Goal: Task Accomplishment & Management: Use online tool/utility

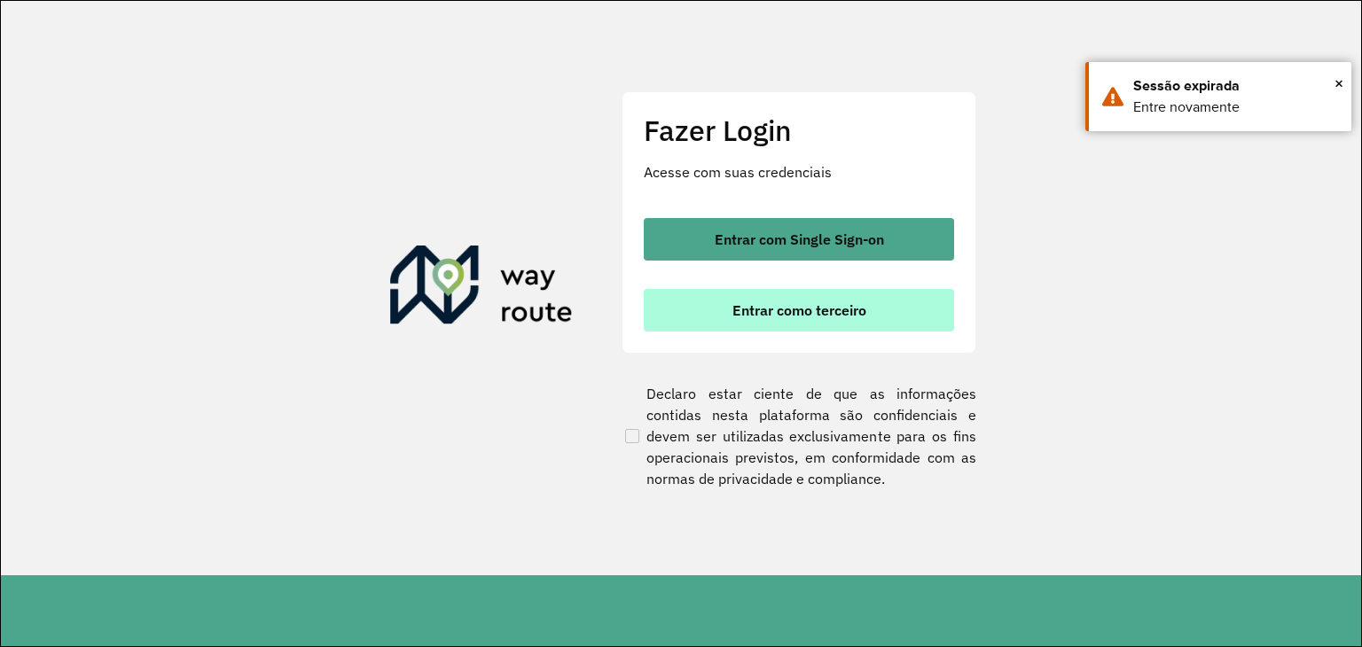
click at [743, 317] on span "Entrar como terceiro" at bounding box center [799, 310] width 134 height 14
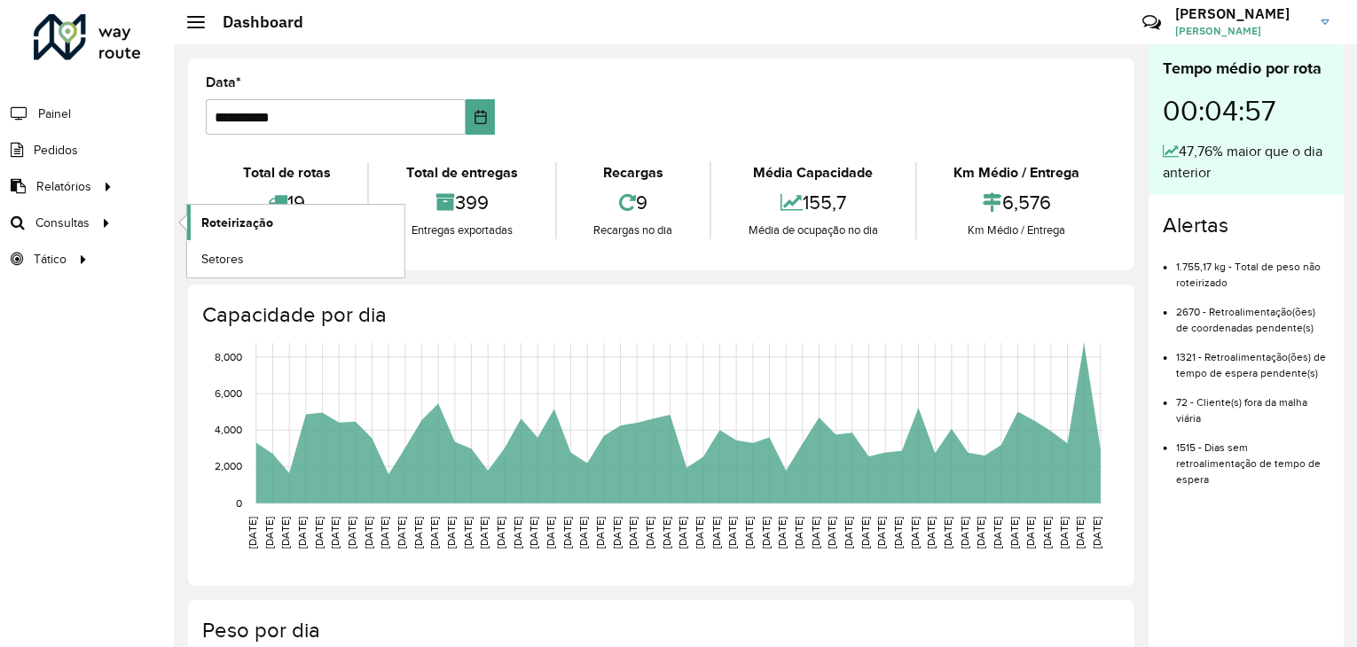
click at [275, 221] on link "Roteirização" at bounding box center [295, 222] width 217 height 35
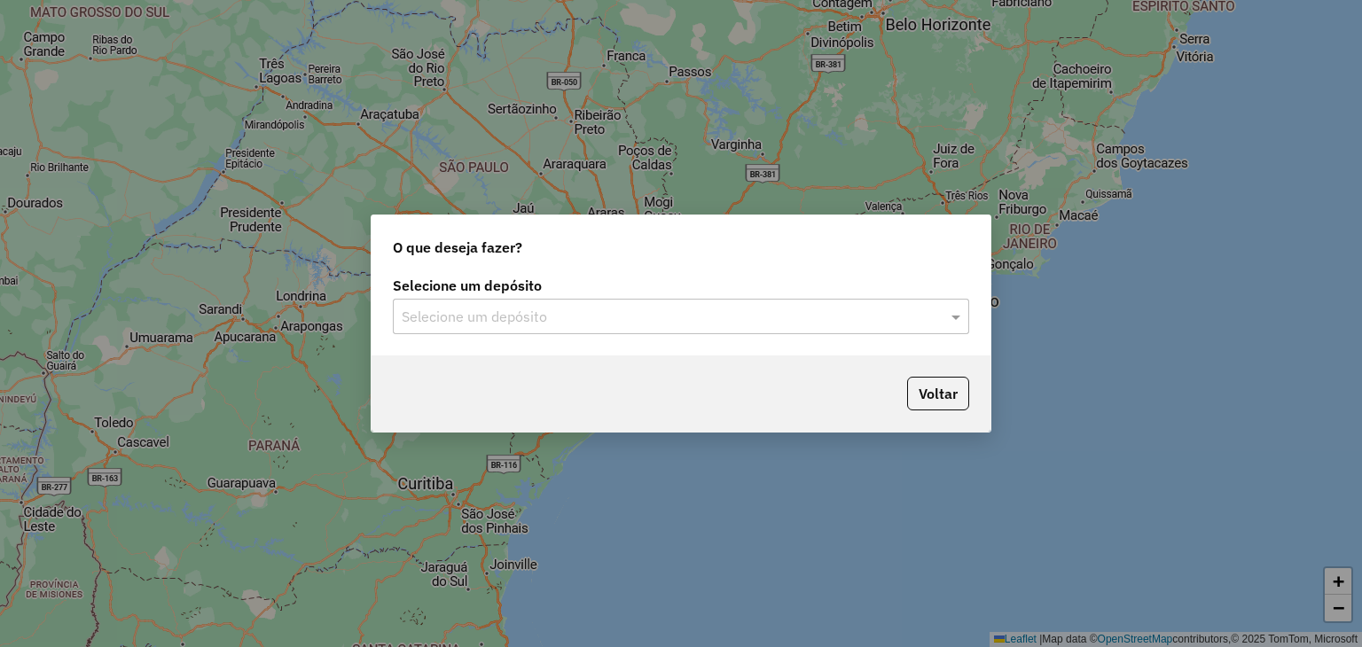
click at [653, 320] on input "text" at bounding box center [663, 317] width 523 height 21
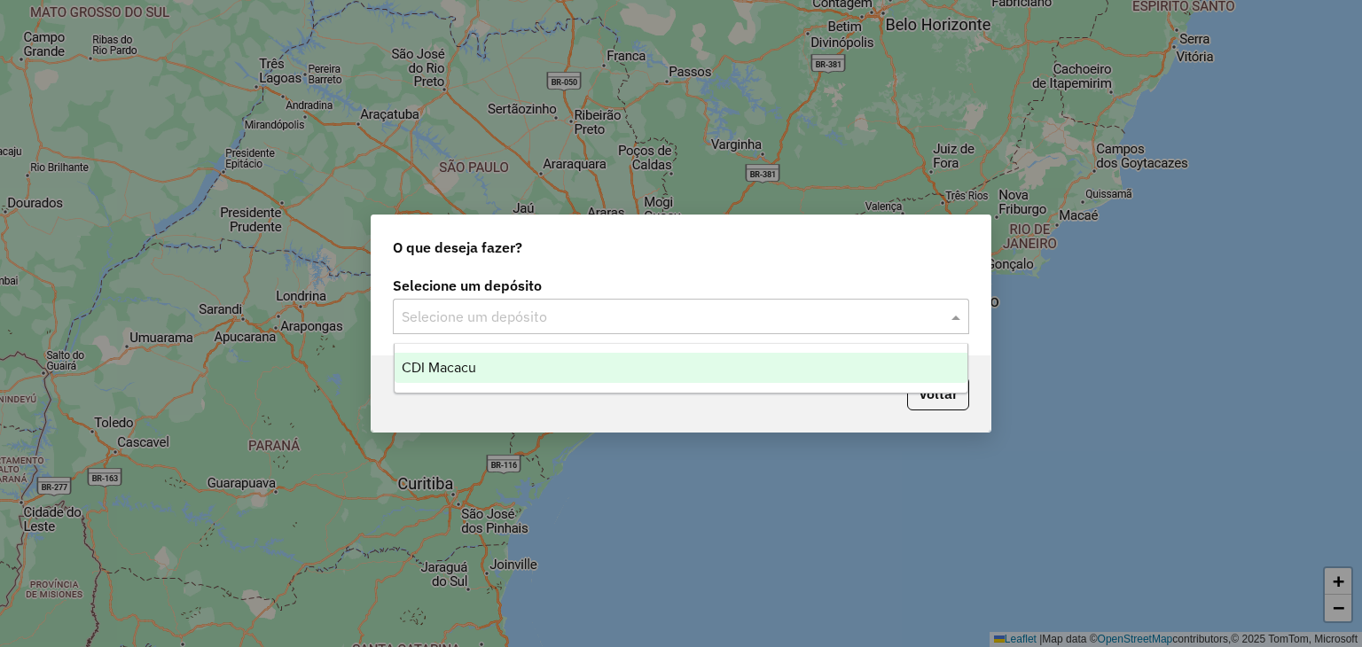
click at [524, 391] on ng-dropdown-panel "CDI Macacu" at bounding box center [681, 368] width 575 height 51
click at [525, 365] on div "CDI Macacu" at bounding box center [682, 368] width 574 height 30
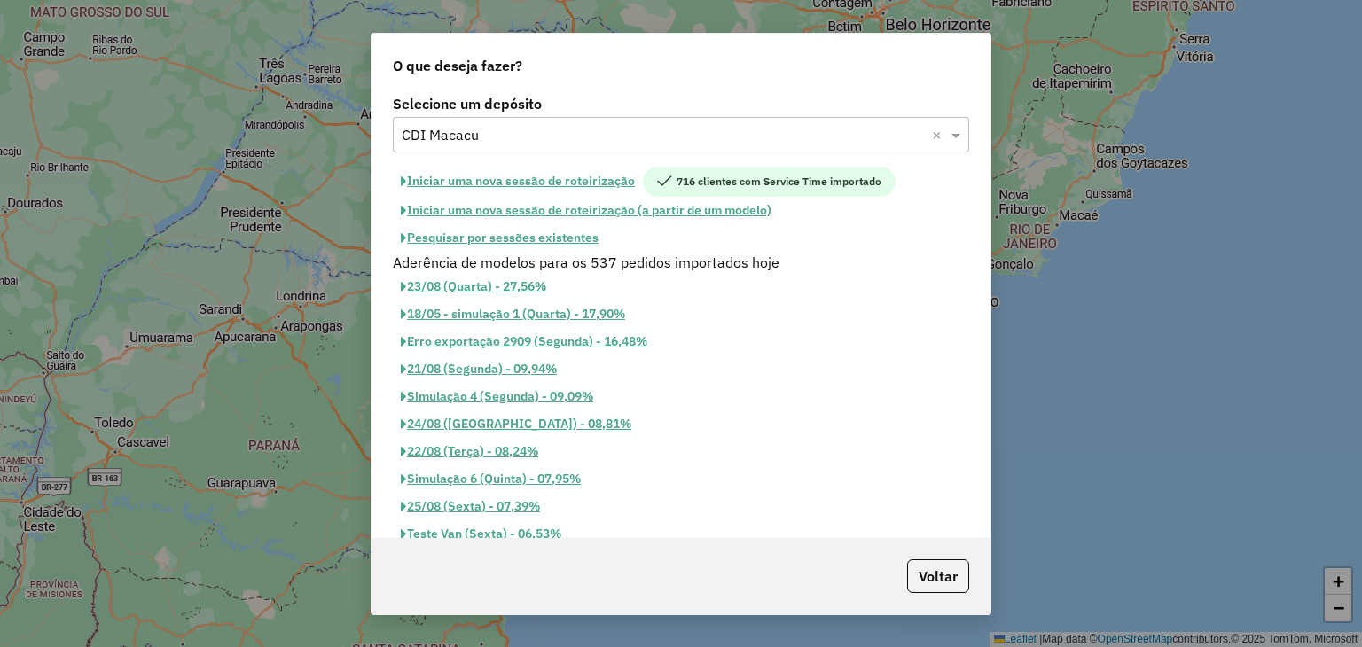
click at [536, 235] on button "Pesquisar por sessões existentes" at bounding box center [500, 237] width 214 height 27
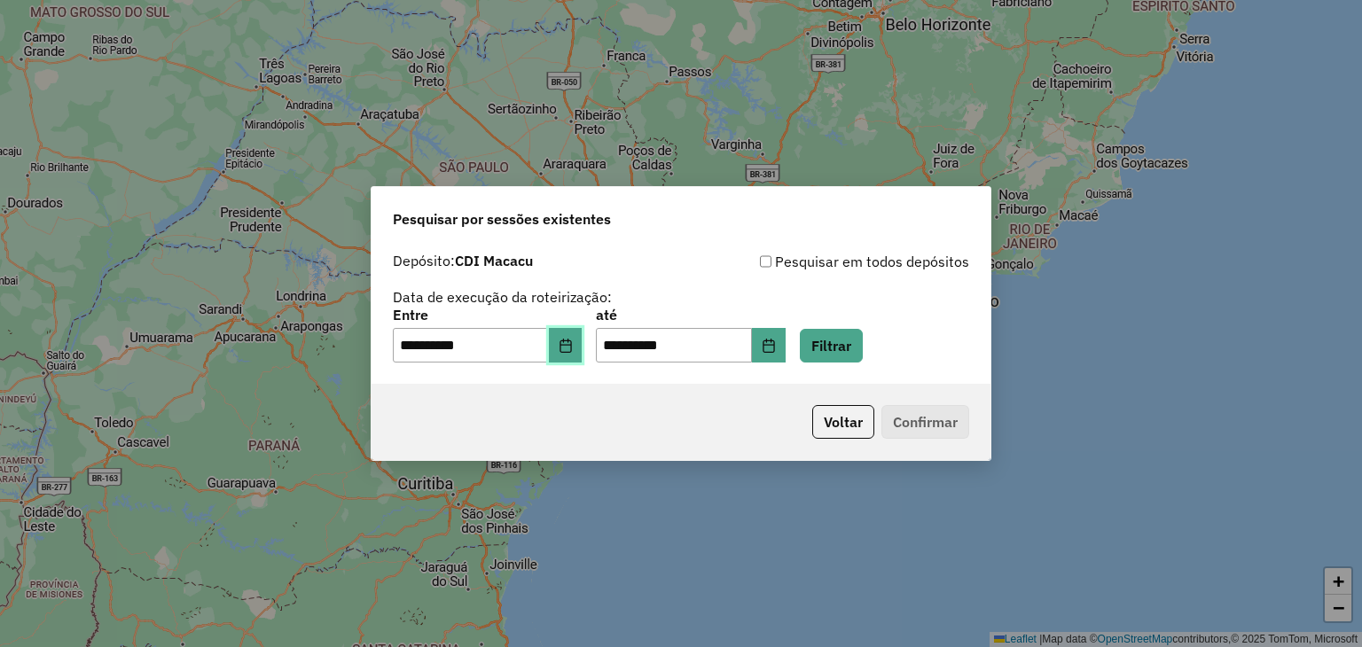
click at [575, 331] on button "Choose Date" at bounding box center [566, 345] width 34 height 35
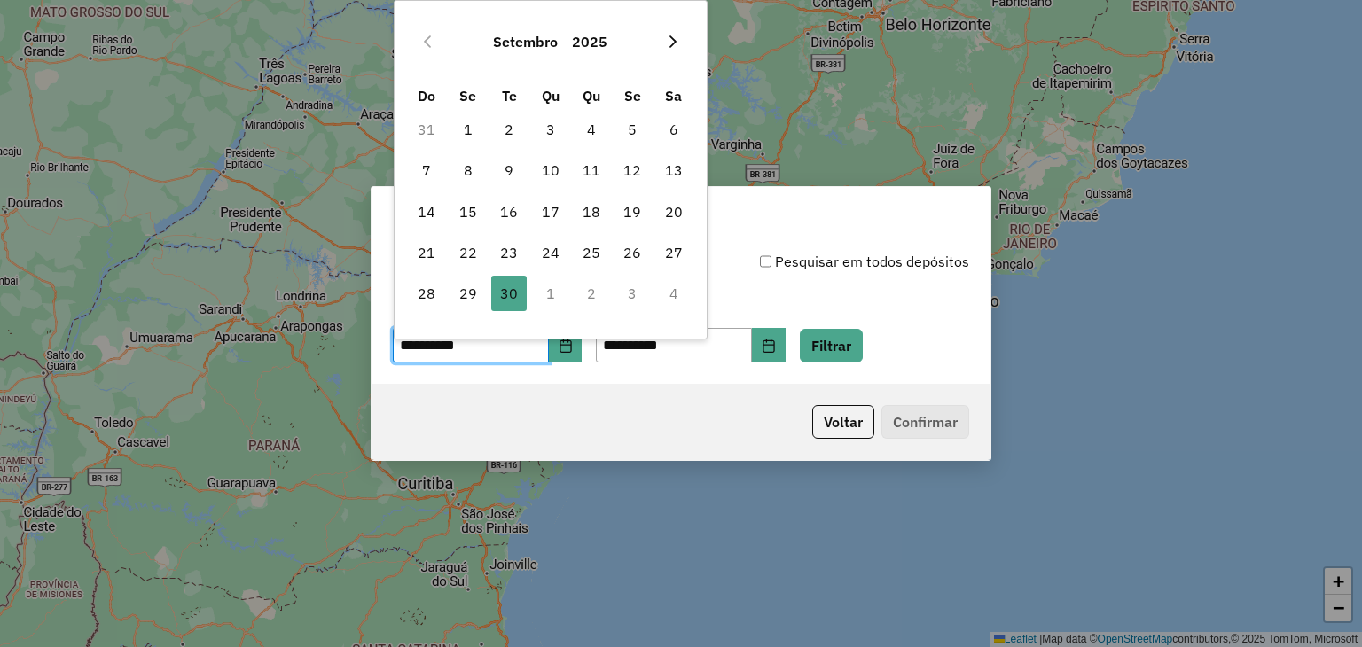
click at [674, 43] on icon "Next Month" at bounding box center [672, 41] width 7 height 12
click at [560, 122] on span "1" at bounding box center [550, 129] width 35 height 35
type input "**********"
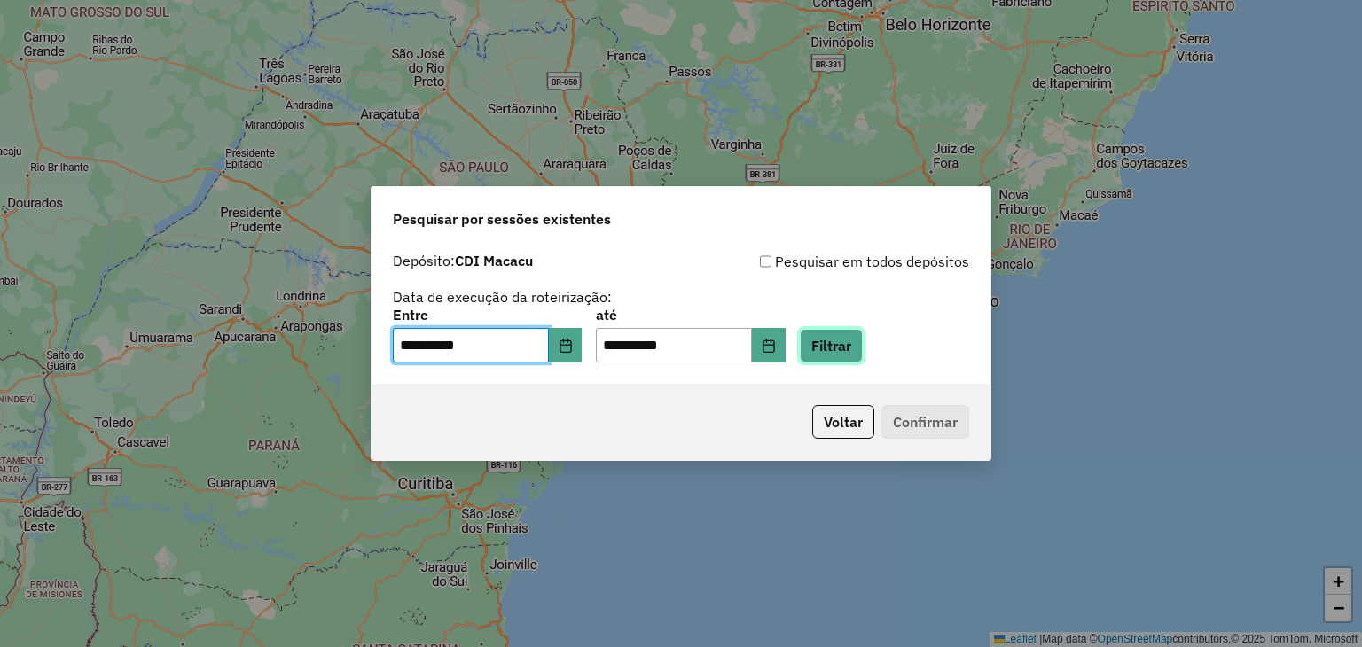
click at [857, 332] on button "Filtrar" at bounding box center [831, 346] width 63 height 34
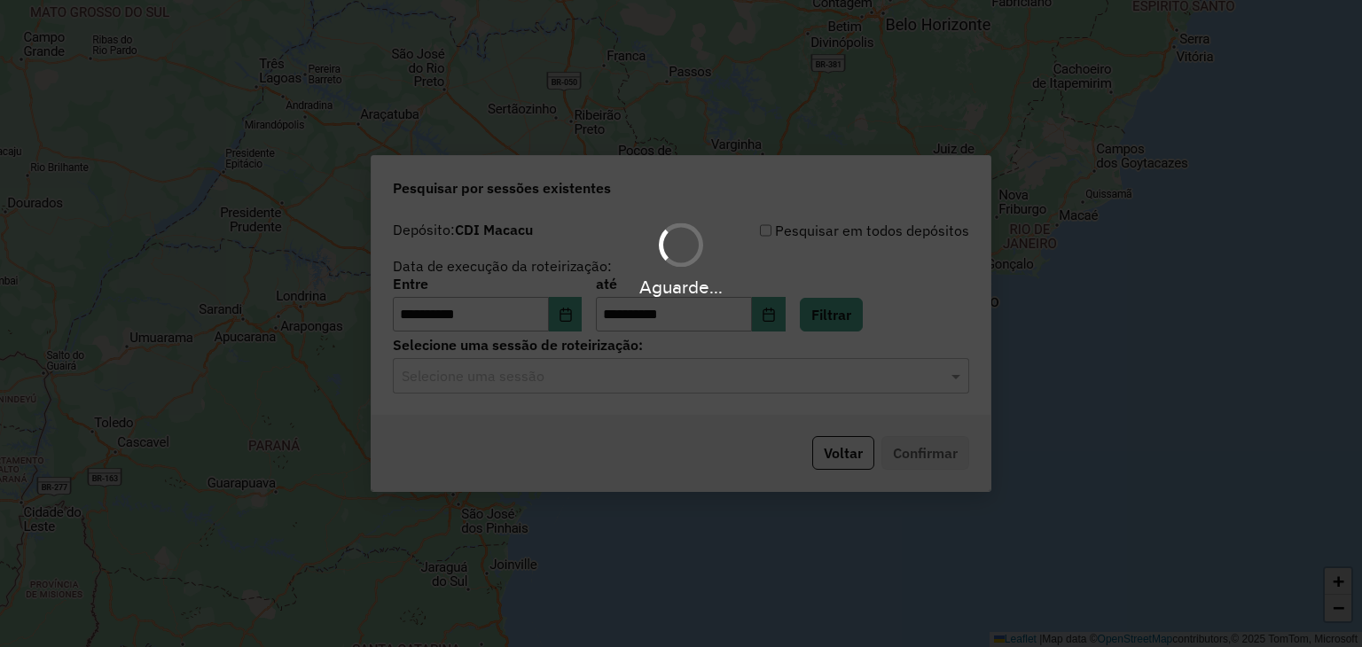
click at [624, 374] on div "Aguarde..." at bounding box center [681, 323] width 1362 height 647
click at [606, 363] on div "Selecione uma sessão" at bounding box center [681, 375] width 576 height 35
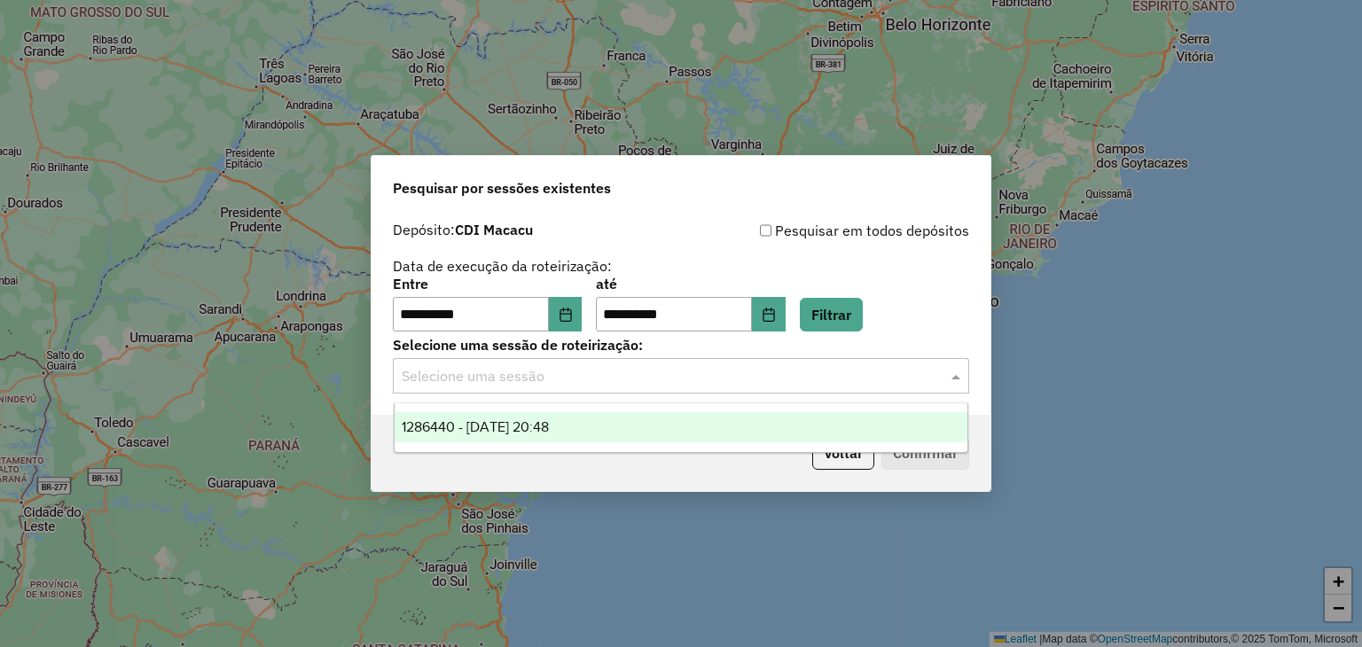
click at [642, 428] on div "1286440 - 01/10/2025 20:48" at bounding box center [682, 427] width 574 height 30
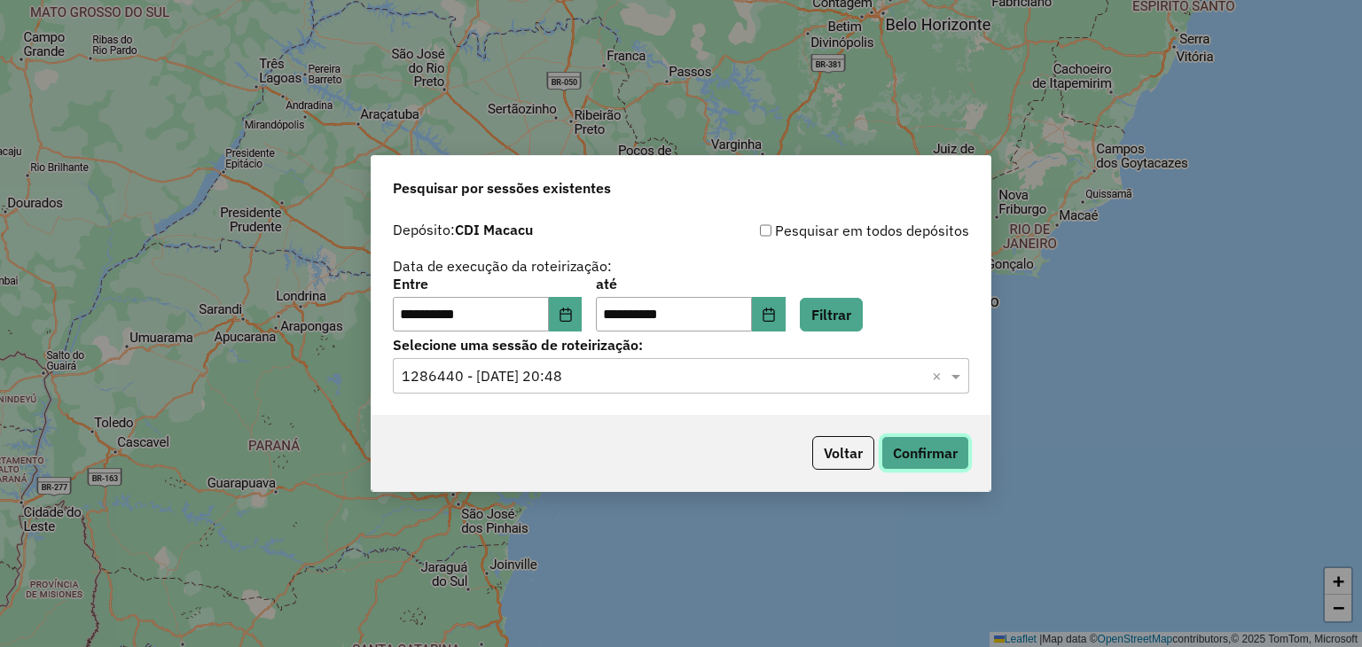
click at [921, 453] on button "Confirmar" at bounding box center [925, 453] width 88 height 34
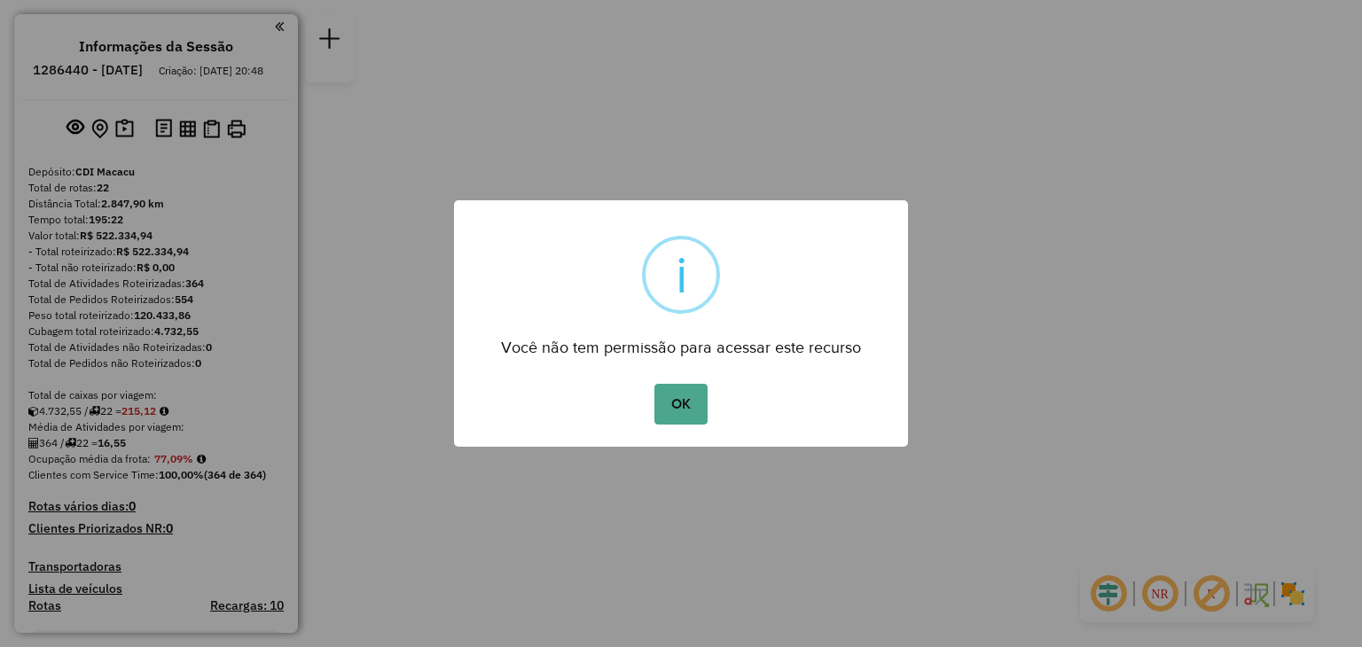
click at [718, 404] on div "OK No Cancel" at bounding box center [681, 404] width 454 height 50
click at [668, 404] on button "OK" at bounding box center [680, 404] width 52 height 41
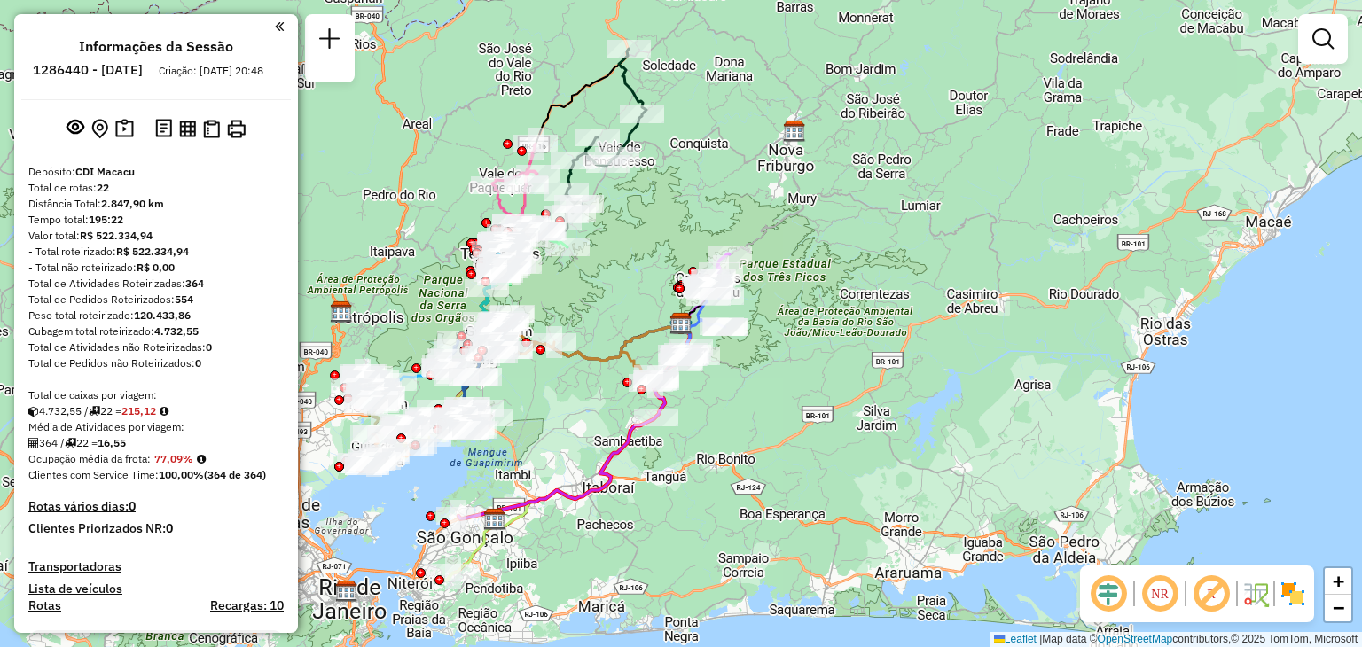
click at [1270, 293] on div "Janela de atendimento Grade de atendimento Capacidade Transportadoras Veículos …" at bounding box center [681, 323] width 1362 height 647
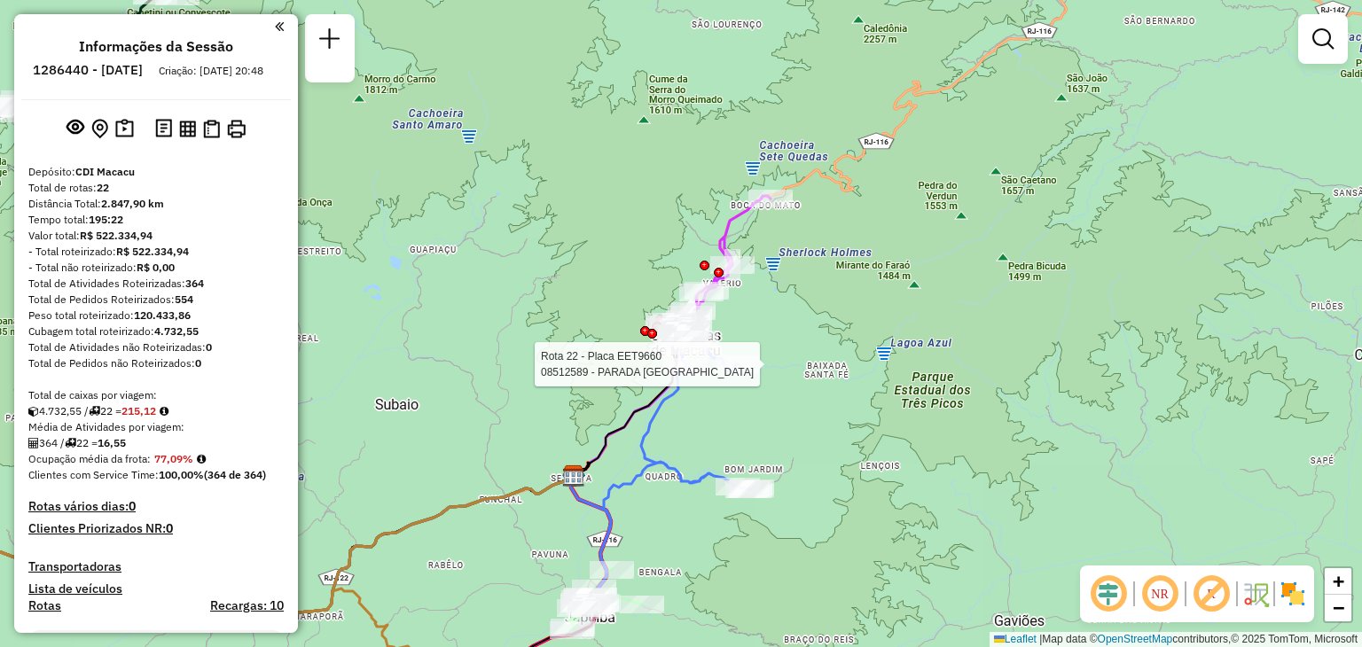
select select "**********"
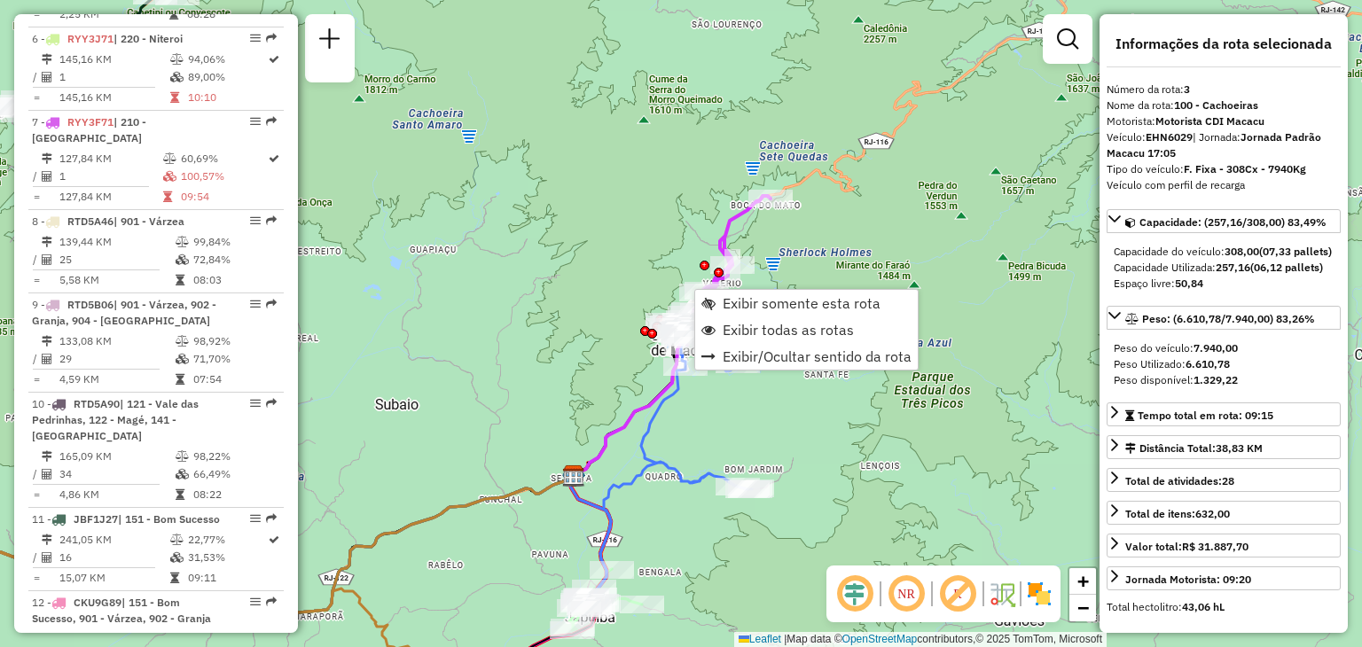
scroll to position [855, 0]
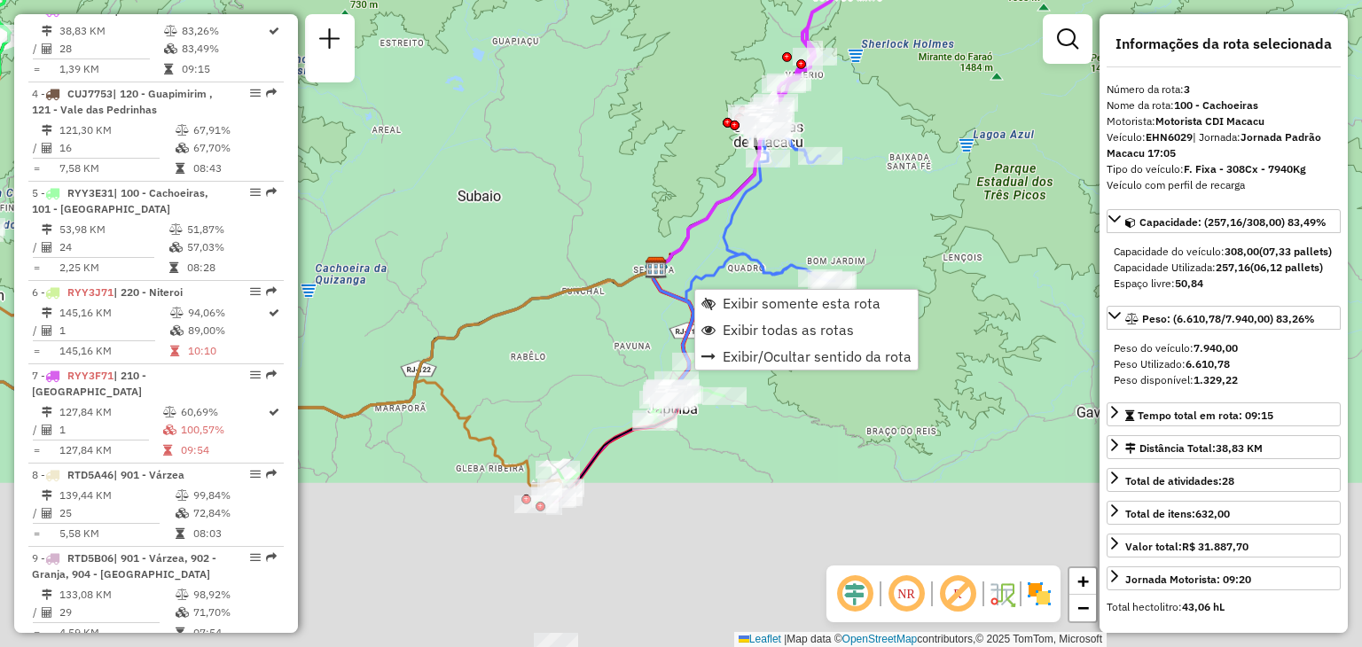
drag, startPoint x: 495, startPoint y: 471, endPoint x: 578, endPoint y: 259, distance: 227.7
click at [578, 258] on div "Janela de atendimento Grade de atendimento Capacidade Transportadoras Veículos …" at bounding box center [681, 323] width 1362 height 647
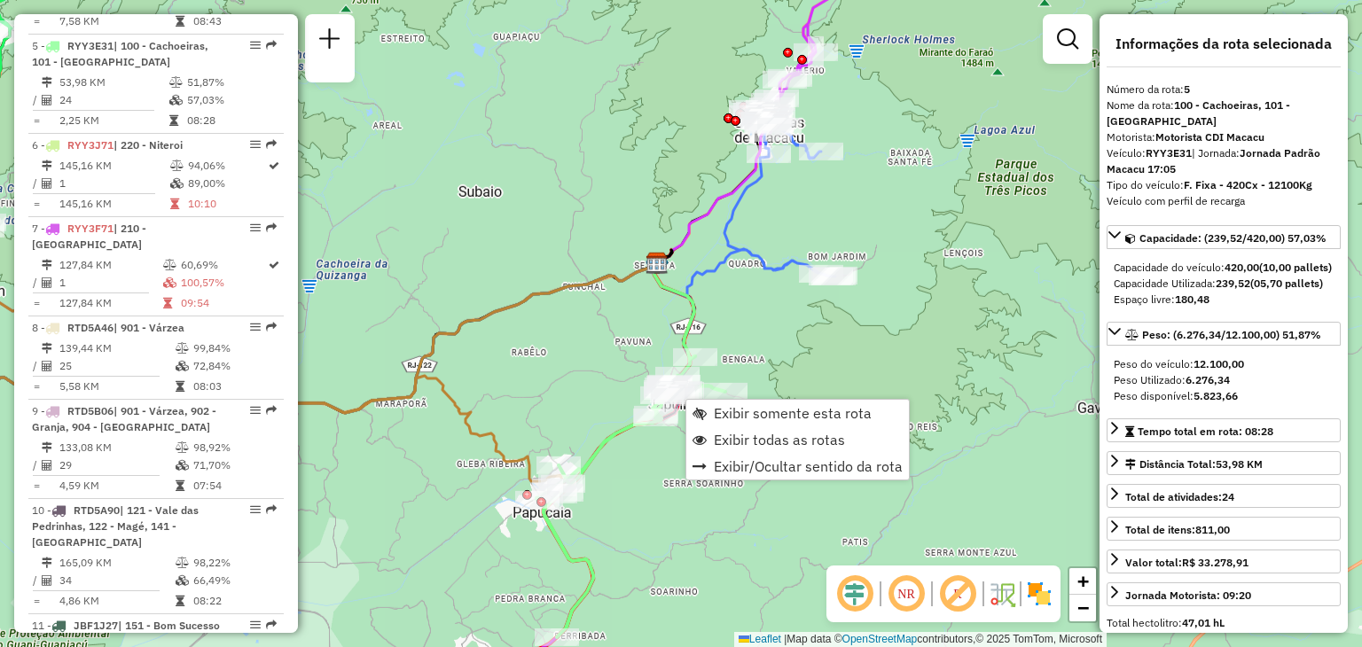
scroll to position [1037, 0]
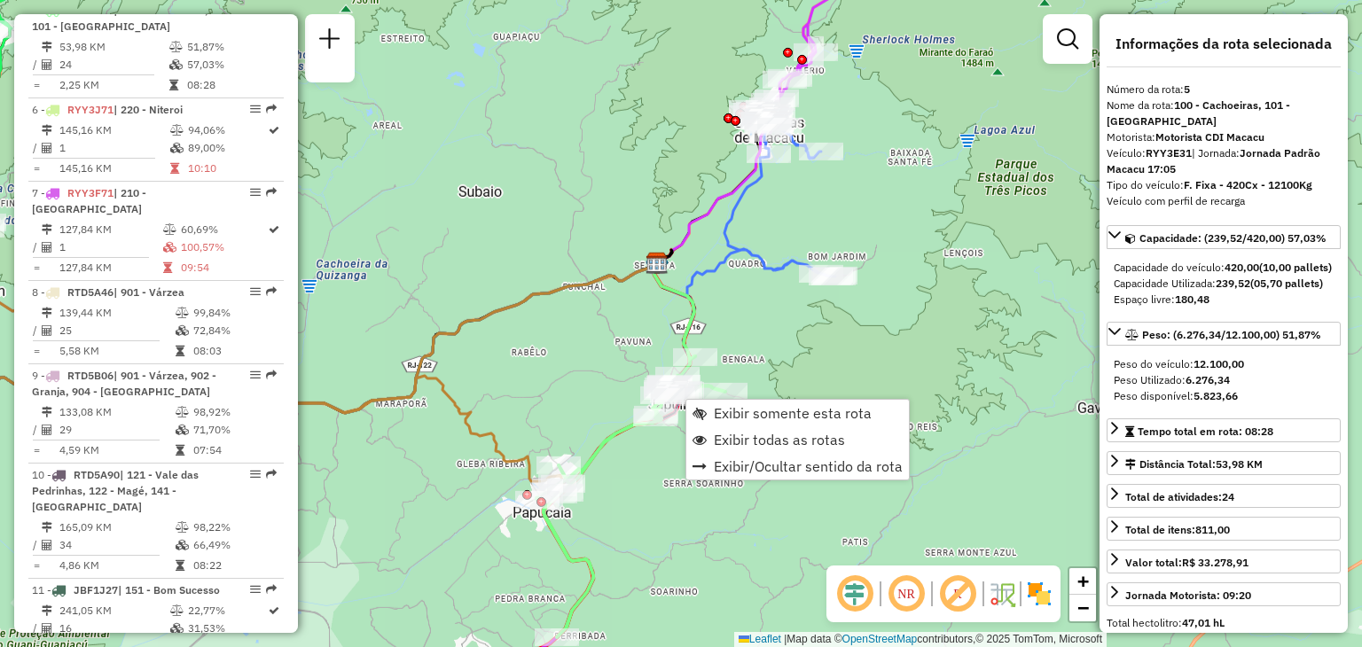
click at [738, 304] on div "Janela de atendimento Grade de atendimento Capacidade Transportadoras Veículos …" at bounding box center [681, 323] width 1362 height 647
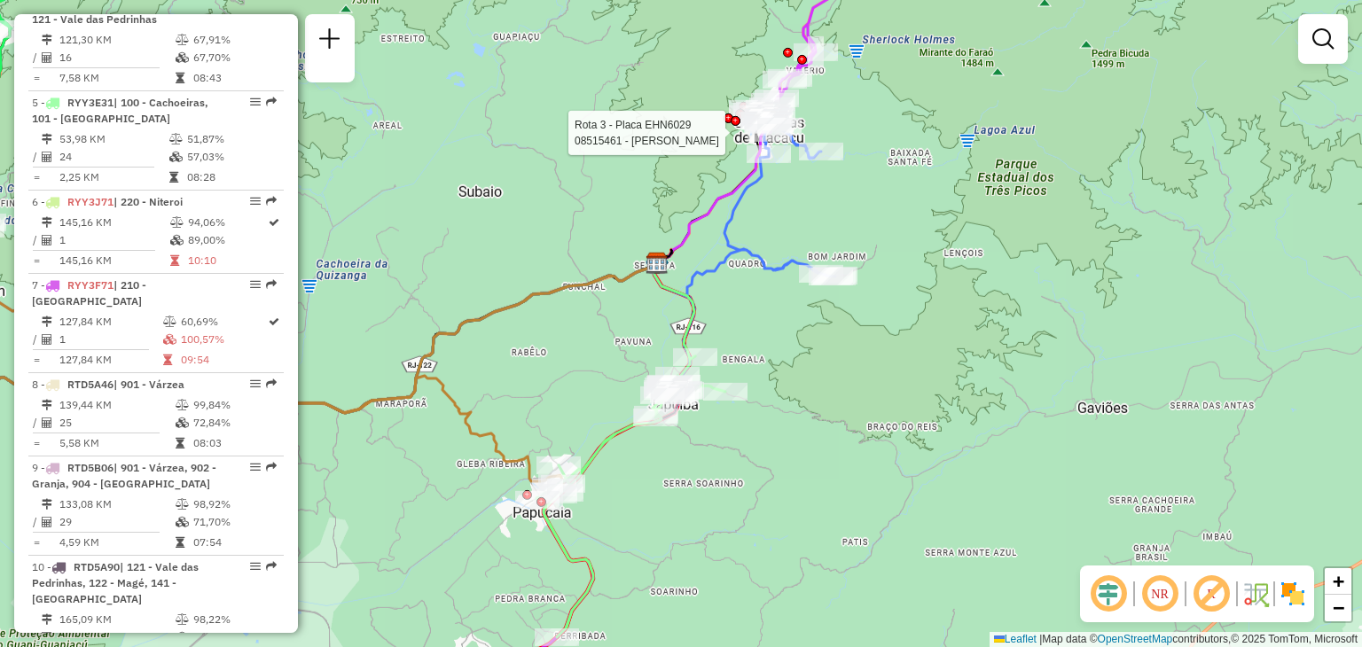
select select "**********"
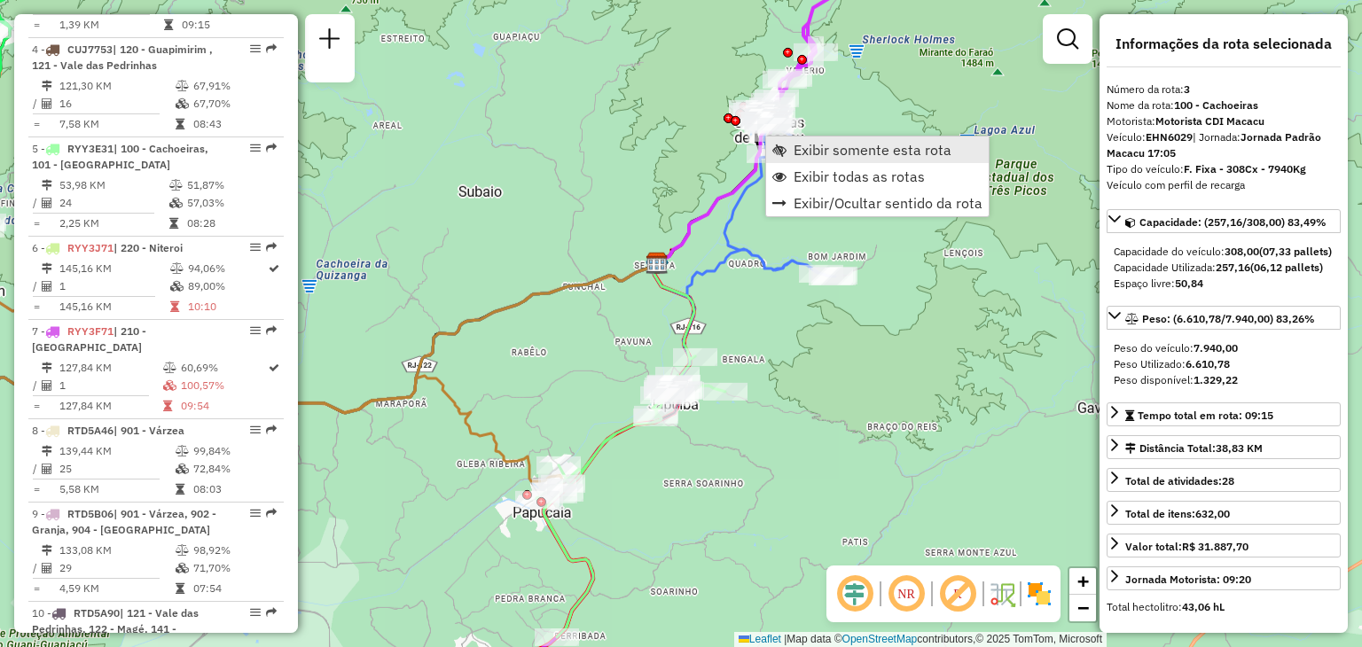
scroll to position [855, 0]
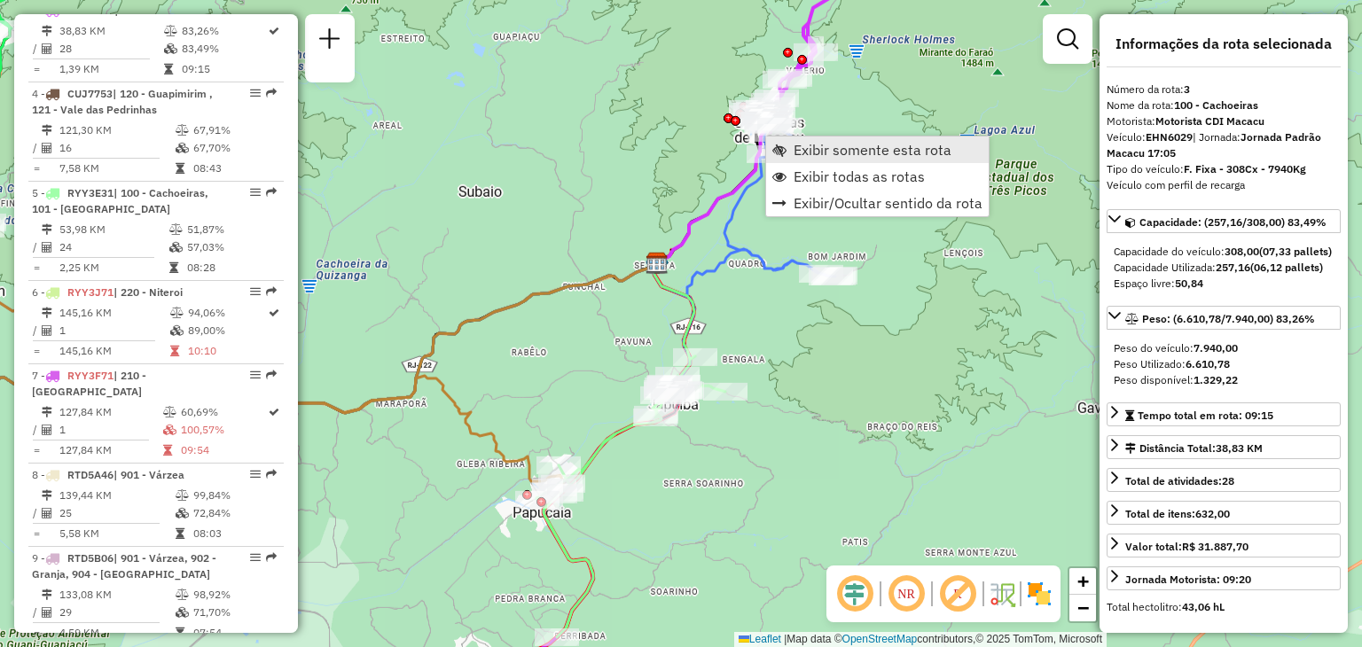
click at [814, 160] on link "Exibir somente esta rota" at bounding box center [877, 150] width 223 height 27
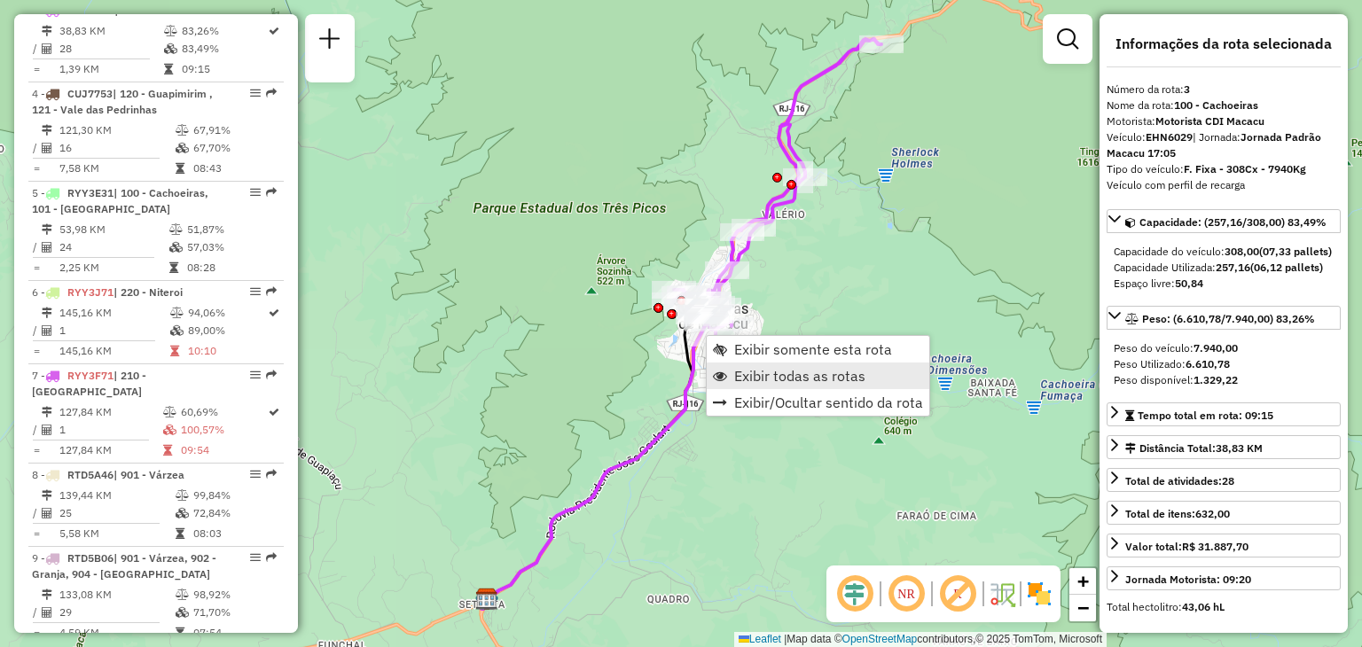
click at [758, 376] on span "Exibir todas as rotas" at bounding box center [799, 376] width 131 height 14
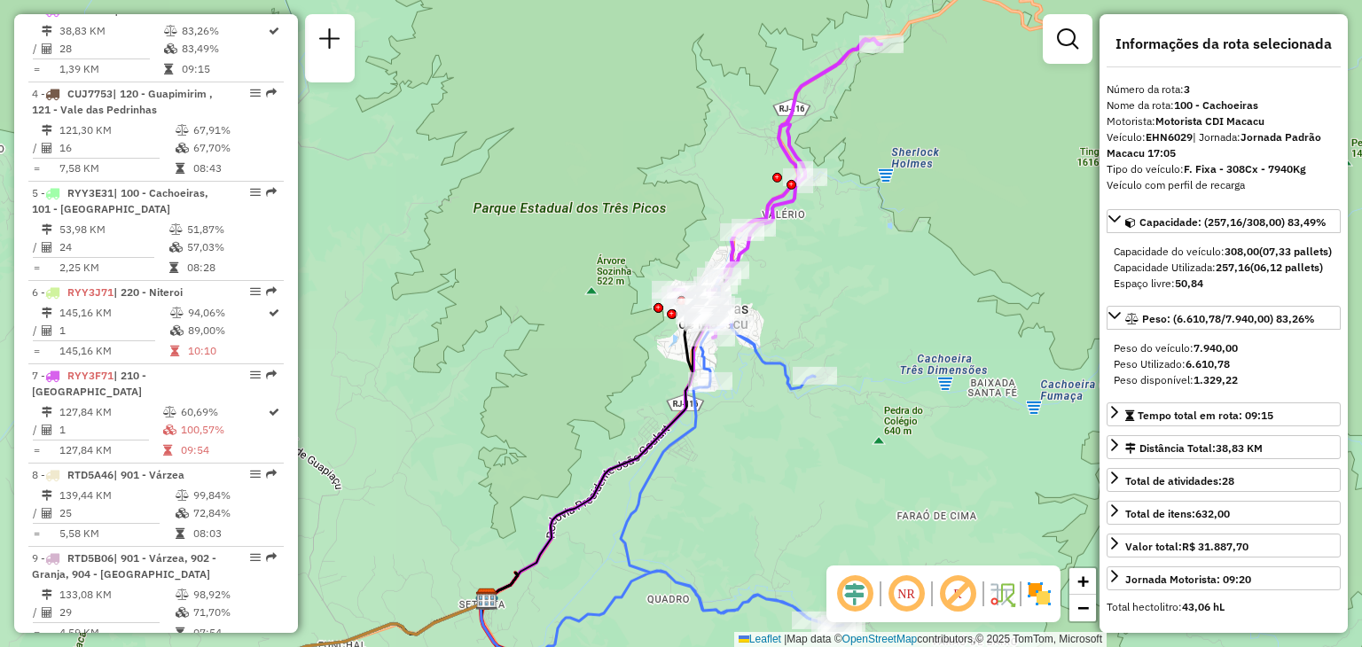
drag, startPoint x: 773, startPoint y: 374, endPoint x: 895, endPoint y: 246, distance: 176.9
click at [891, 251] on div "Janela de atendimento Grade de atendimento Capacidade Transportadoras Veículos …" at bounding box center [681, 323] width 1362 height 647
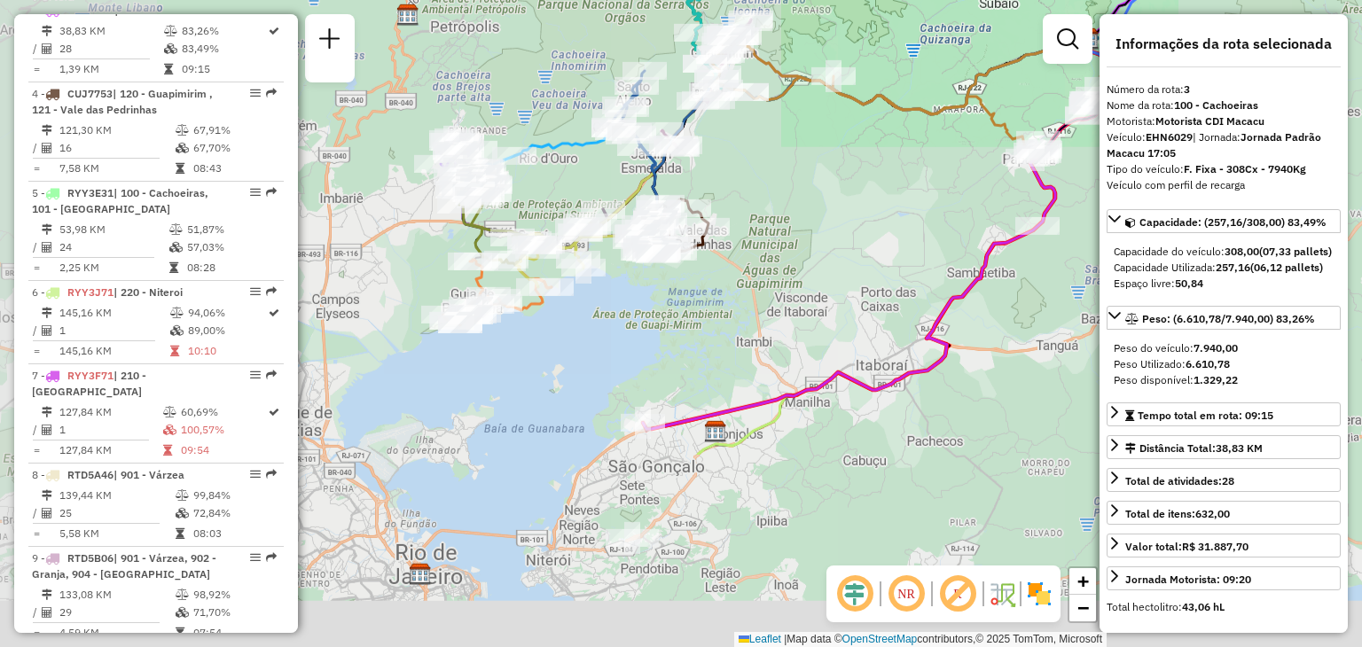
drag, startPoint x: 522, startPoint y: 504, endPoint x: 776, endPoint y: 294, distance: 329.3
click at [811, 264] on div "Janela de atendimento Grade de atendimento Capacidade Transportadoras Veículos …" at bounding box center [681, 323] width 1362 height 647
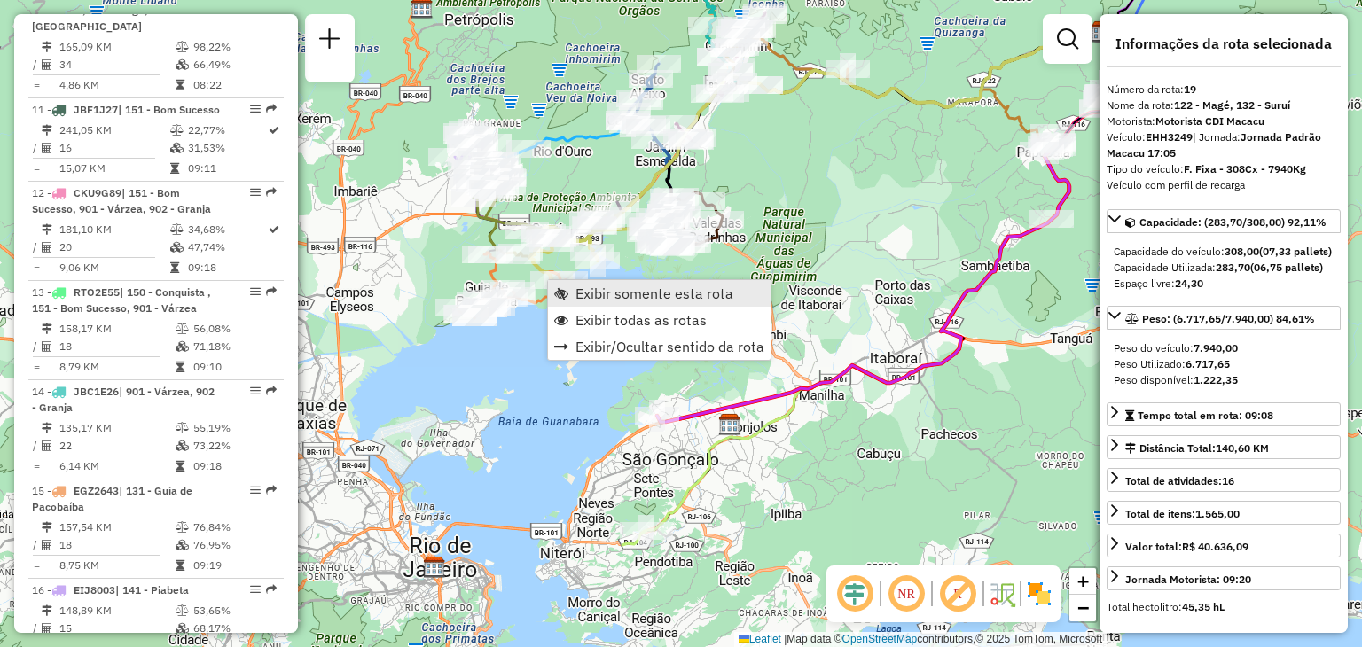
scroll to position [2121, 0]
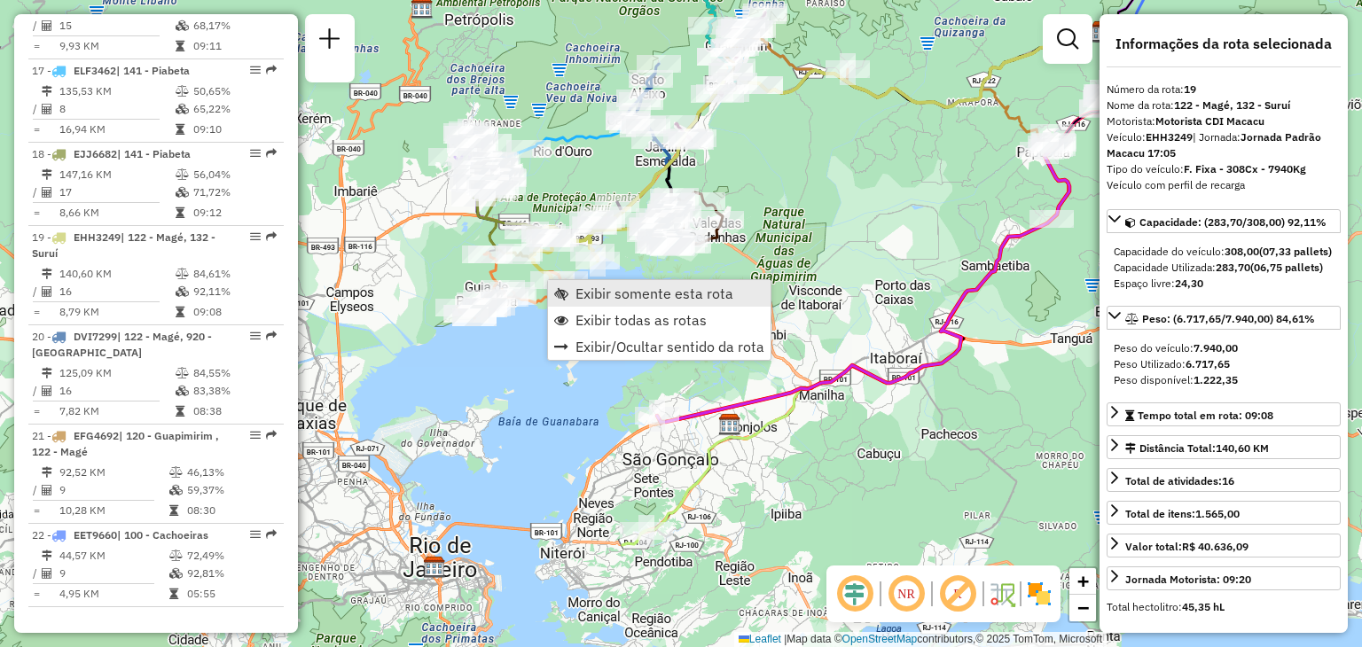
click at [579, 287] on span "Exibir somente esta rota" at bounding box center [654, 293] width 158 height 14
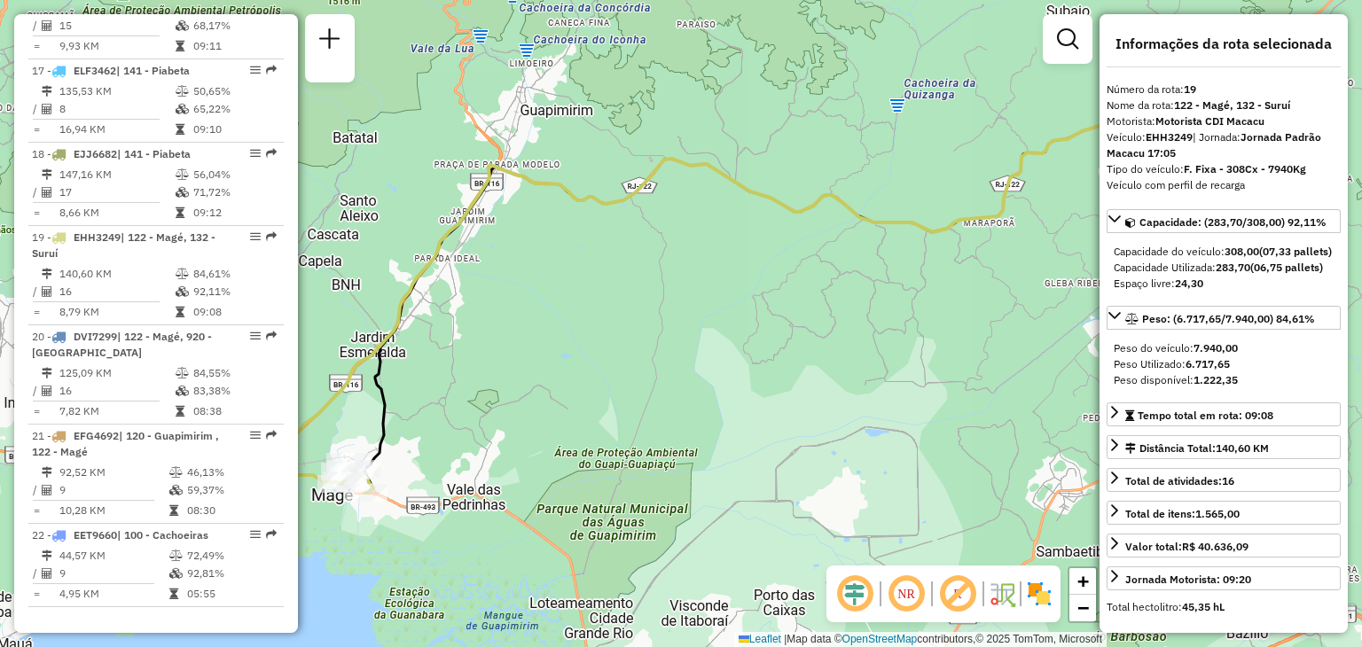
drag, startPoint x: 453, startPoint y: 324, endPoint x: 755, endPoint y: 215, distance: 321.4
click at [755, 215] on div "Janela de atendimento Grade de atendimento Capacidade Transportadoras Veículos …" at bounding box center [681, 323] width 1362 height 647
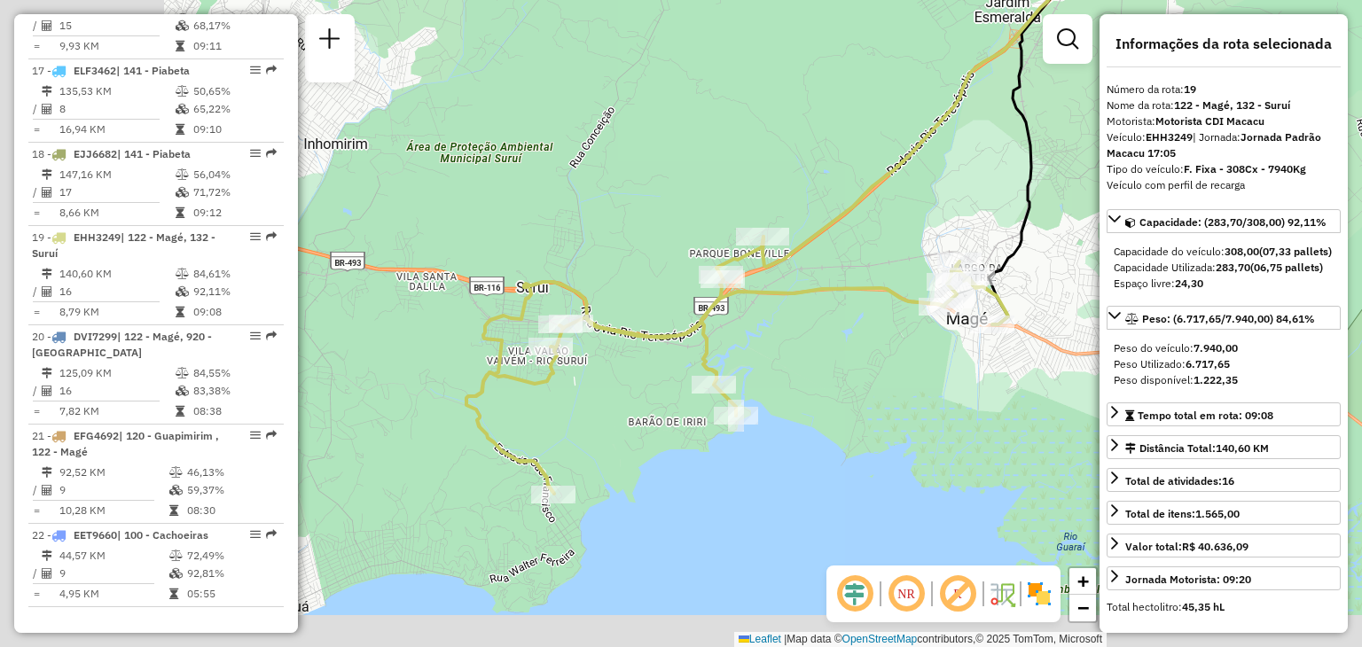
drag, startPoint x: 542, startPoint y: 413, endPoint x: 865, endPoint y: 332, distance: 333.5
click at [865, 332] on div "Janela de atendimento Grade de atendimento Capacidade Transportadoras Veículos …" at bounding box center [681, 323] width 1362 height 647
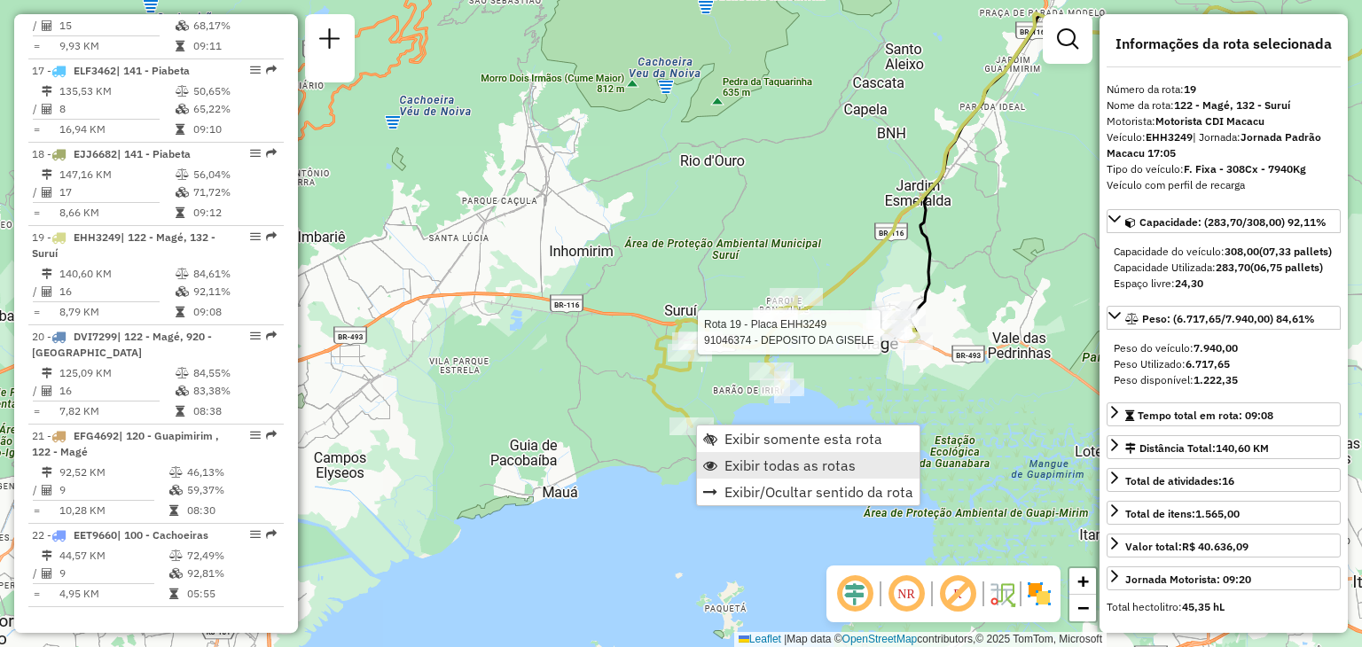
click at [751, 459] on span "Exibir todas as rotas" at bounding box center [789, 465] width 131 height 14
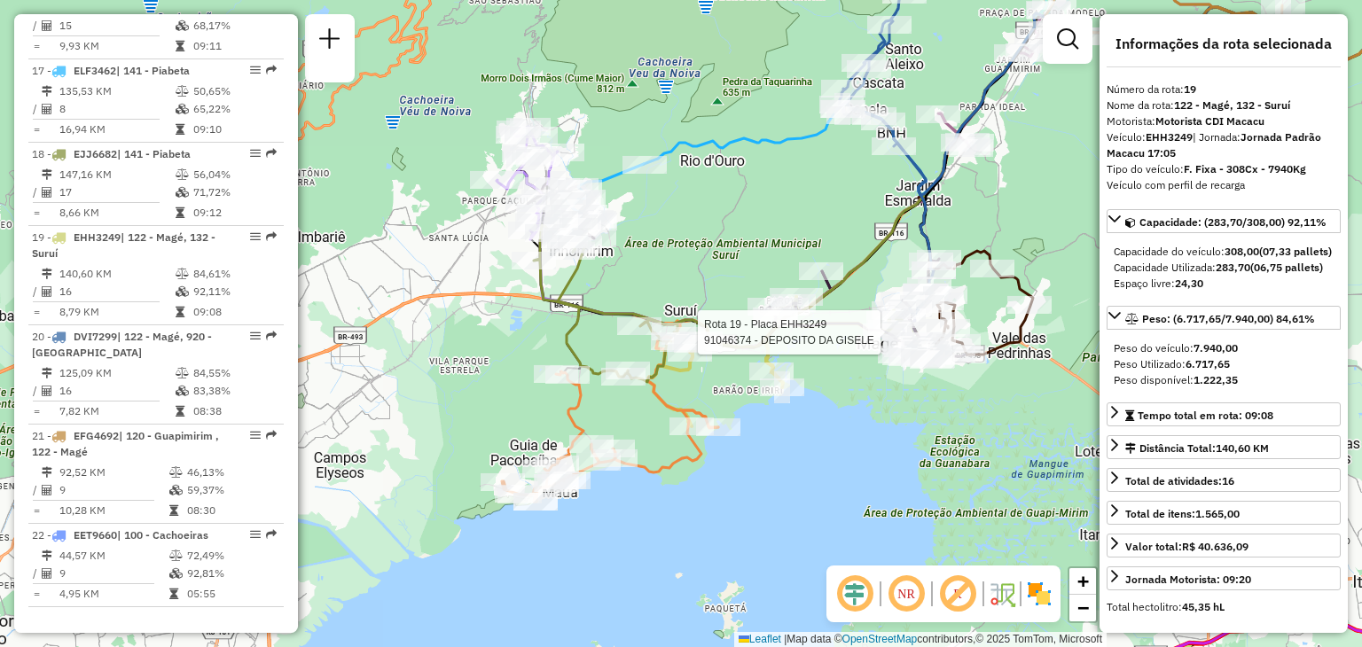
click at [666, 264] on div "Rota 19 - Placa EHH3249 91046374 - DEPOSITO DA GISELE Rota 19 - Placa EHH3249 9…" at bounding box center [681, 323] width 1362 height 647
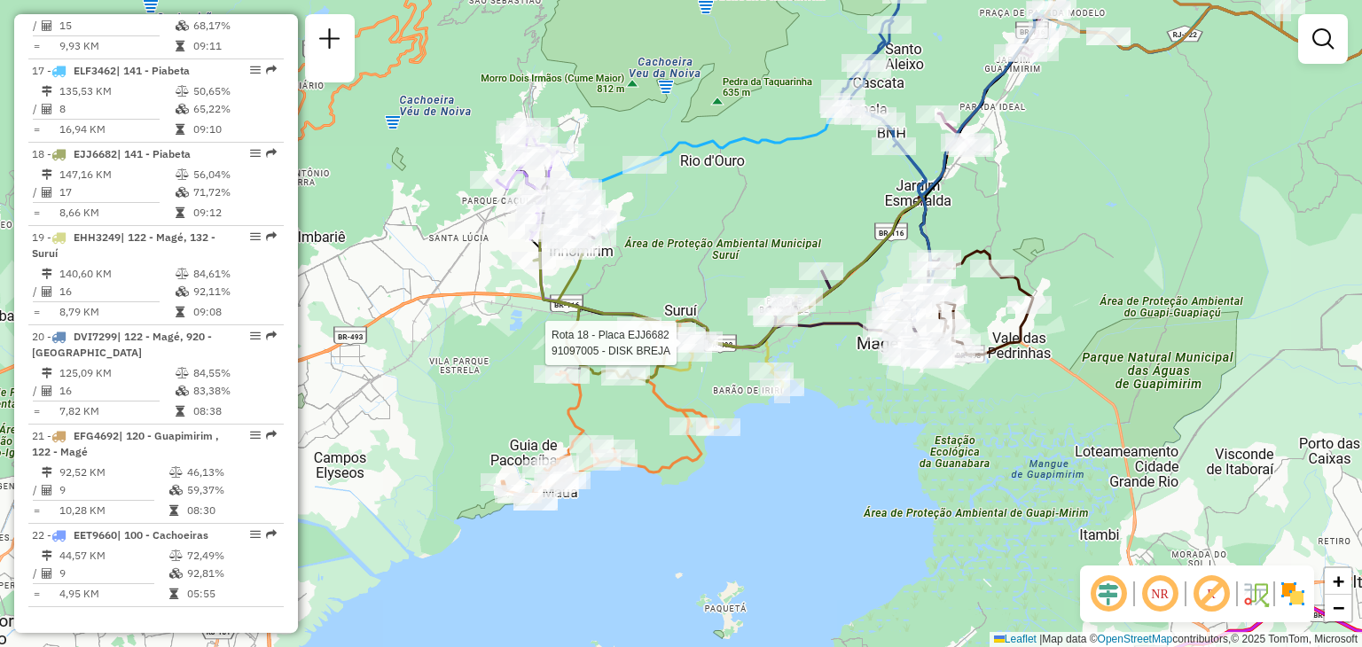
select select "**********"
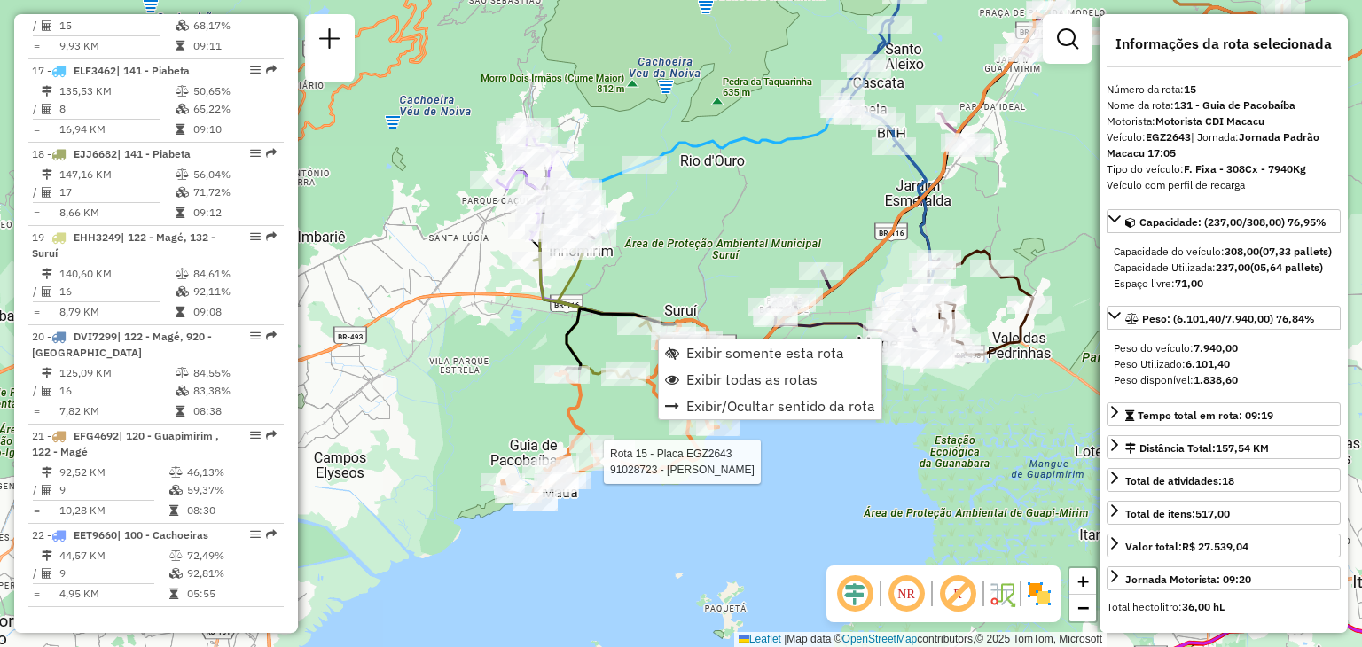
scroll to position [1981, 0]
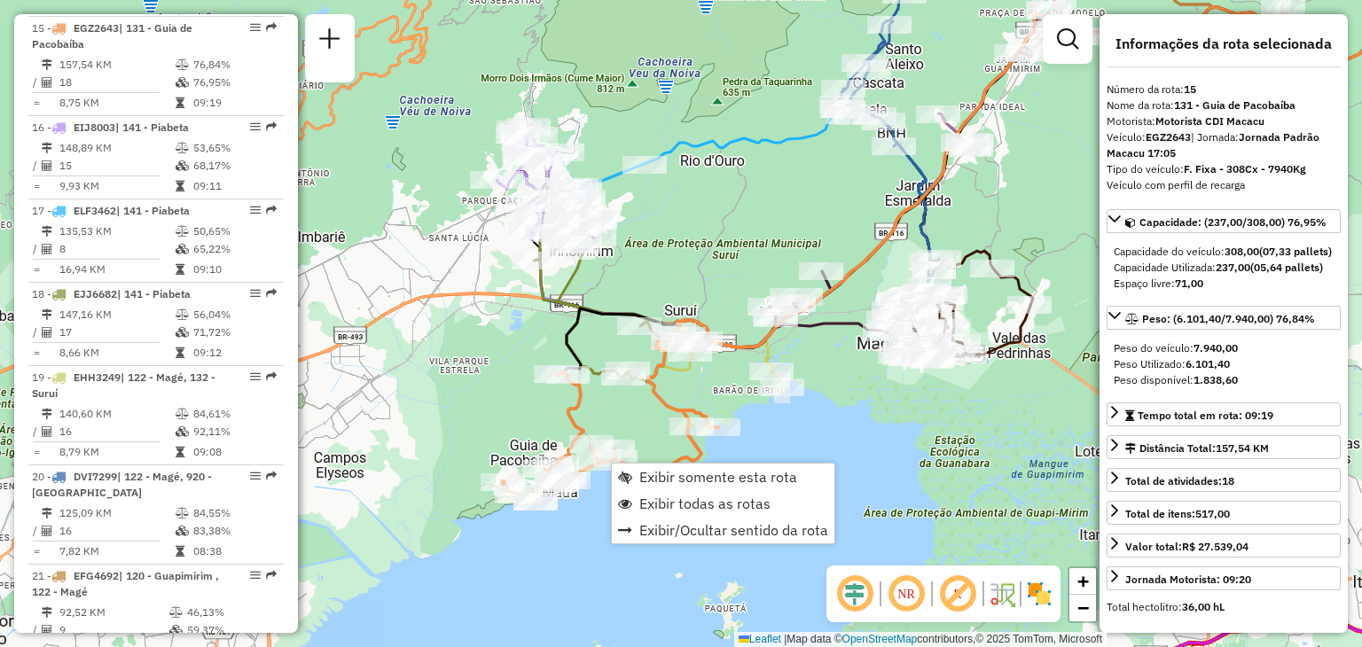
click at [735, 279] on div "Rota 19 - Placa EHH3249 91052891 - ROSANE DA SILVA Rota 18 - Placa EJJ6682 9104…" at bounding box center [681, 323] width 1362 height 647
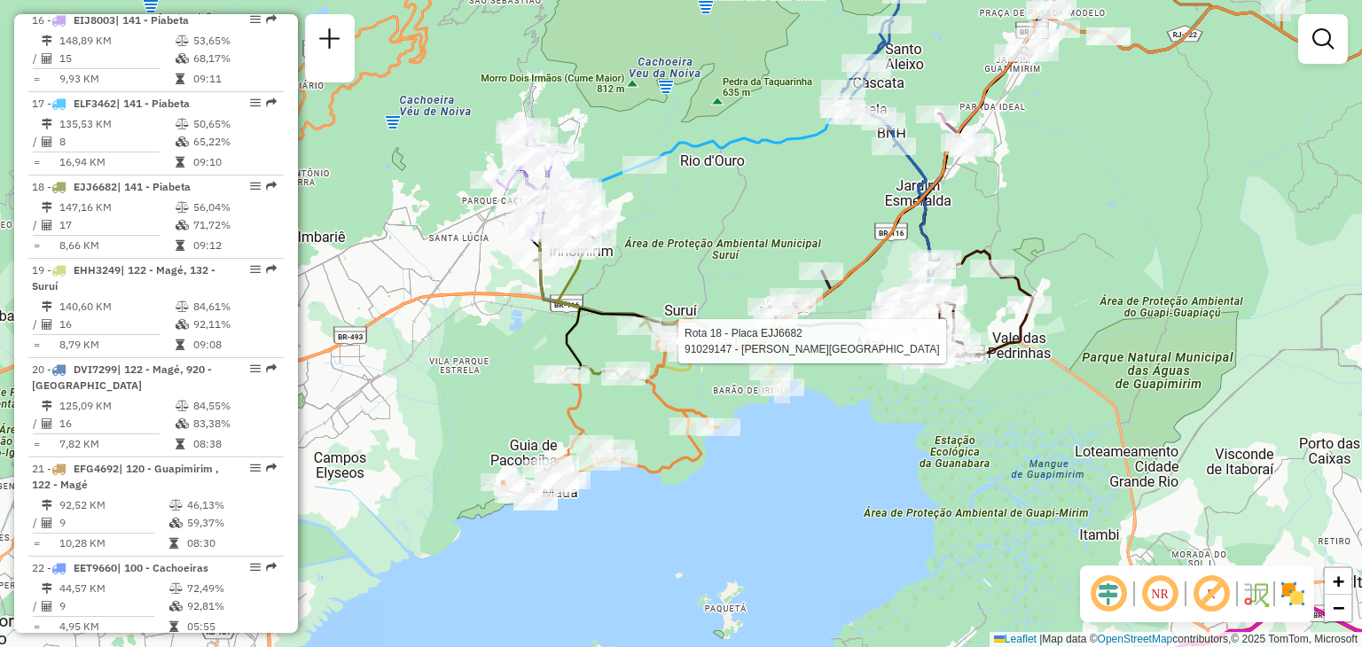
select select "**********"
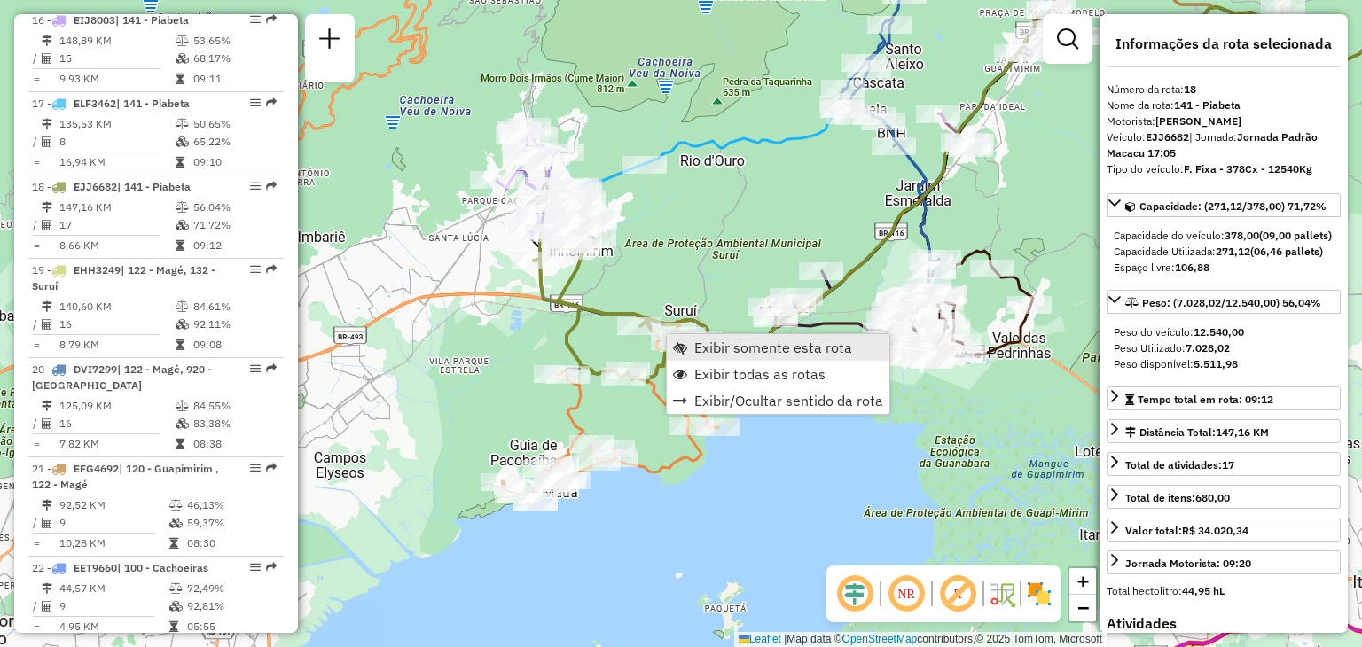
scroll to position [2121, 0]
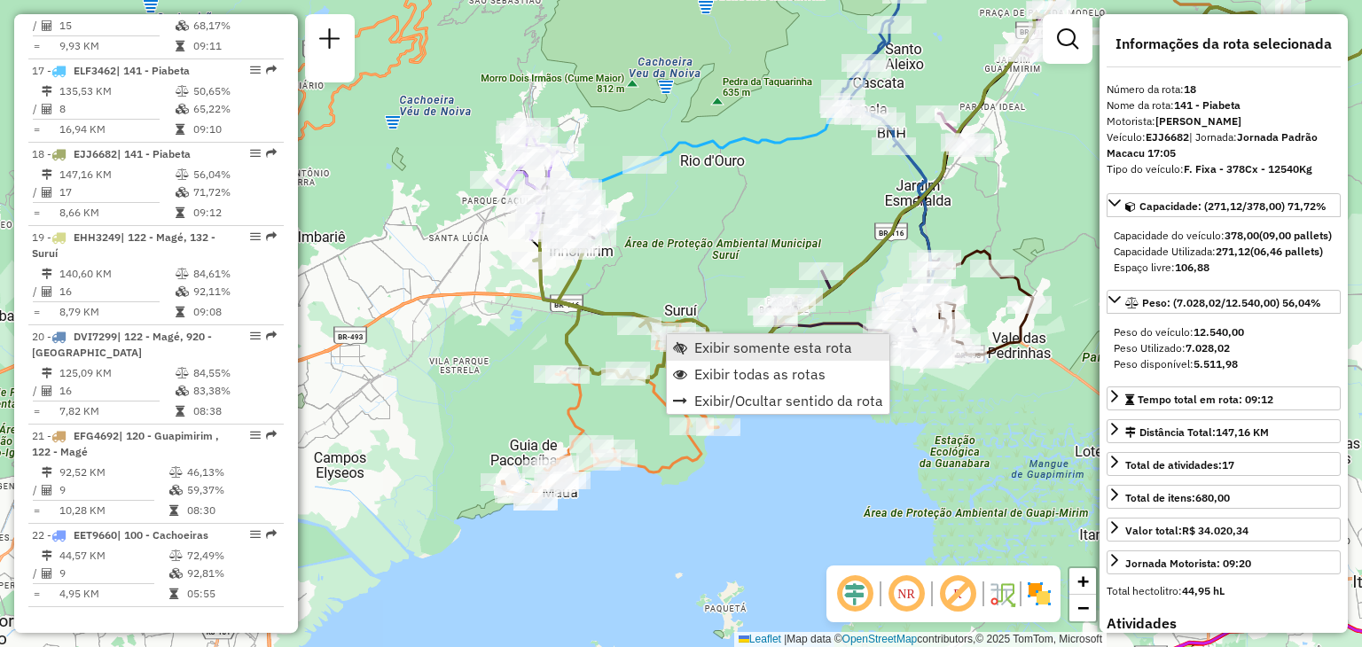
click at [717, 348] on span "Exibir somente esta rota" at bounding box center [773, 347] width 158 height 14
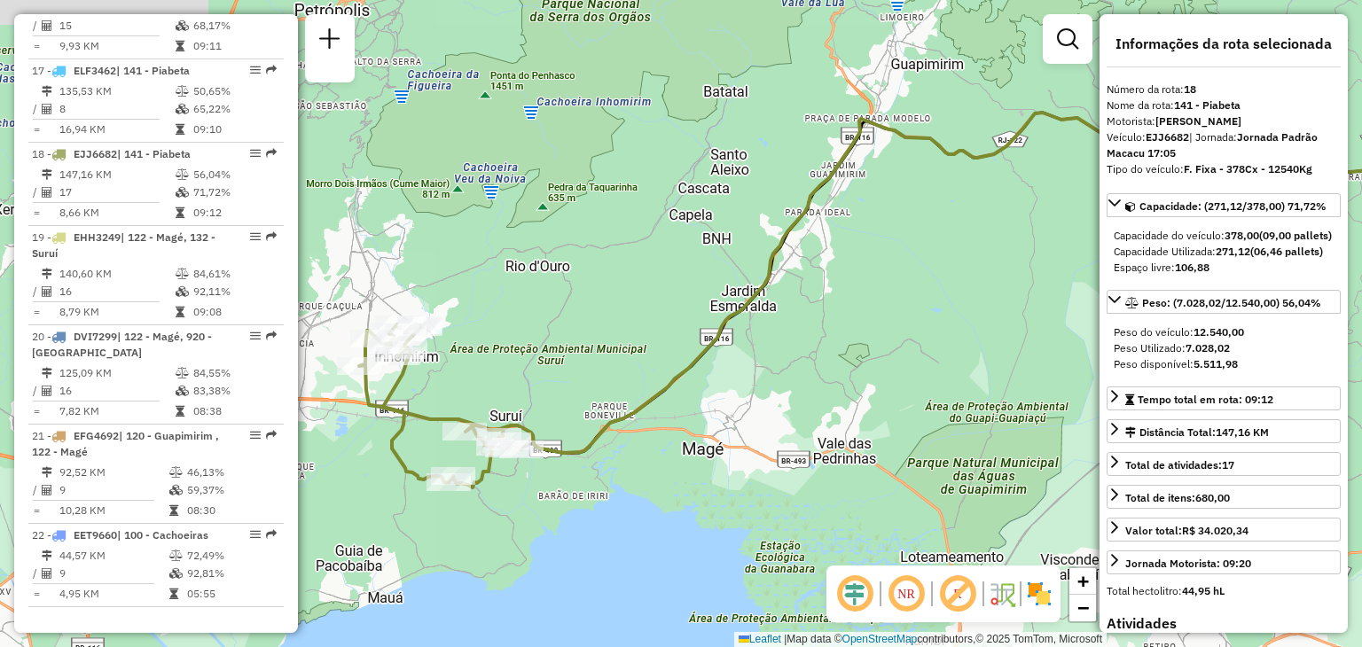
drag, startPoint x: 590, startPoint y: 368, endPoint x: 945, endPoint y: 279, distance: 366.4
click at [948, 278] on div "Janela de atendimento Grade de atendimento Capacidade Transportadoras Veículos …" at bounding box center [681, 323] width 1362 height 647
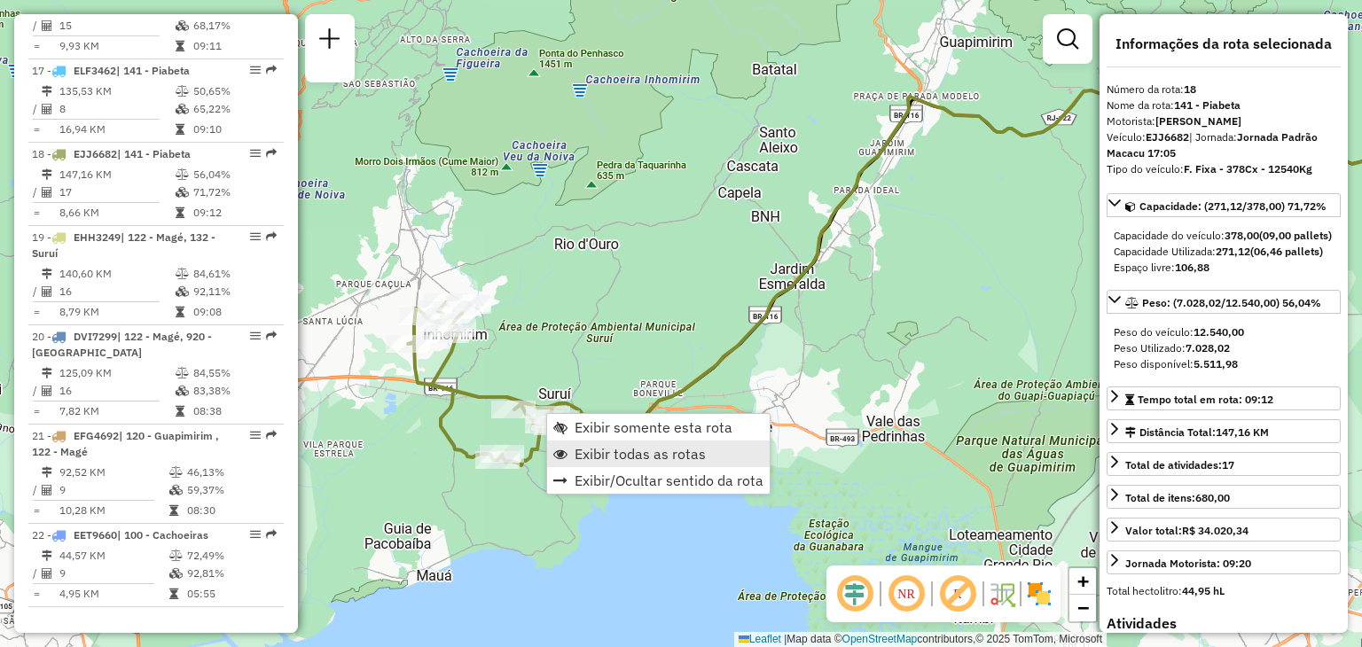
click at [611, 448] on span "Exibir todas as rotas" at bounding box center [640, 454] width 131 height 14
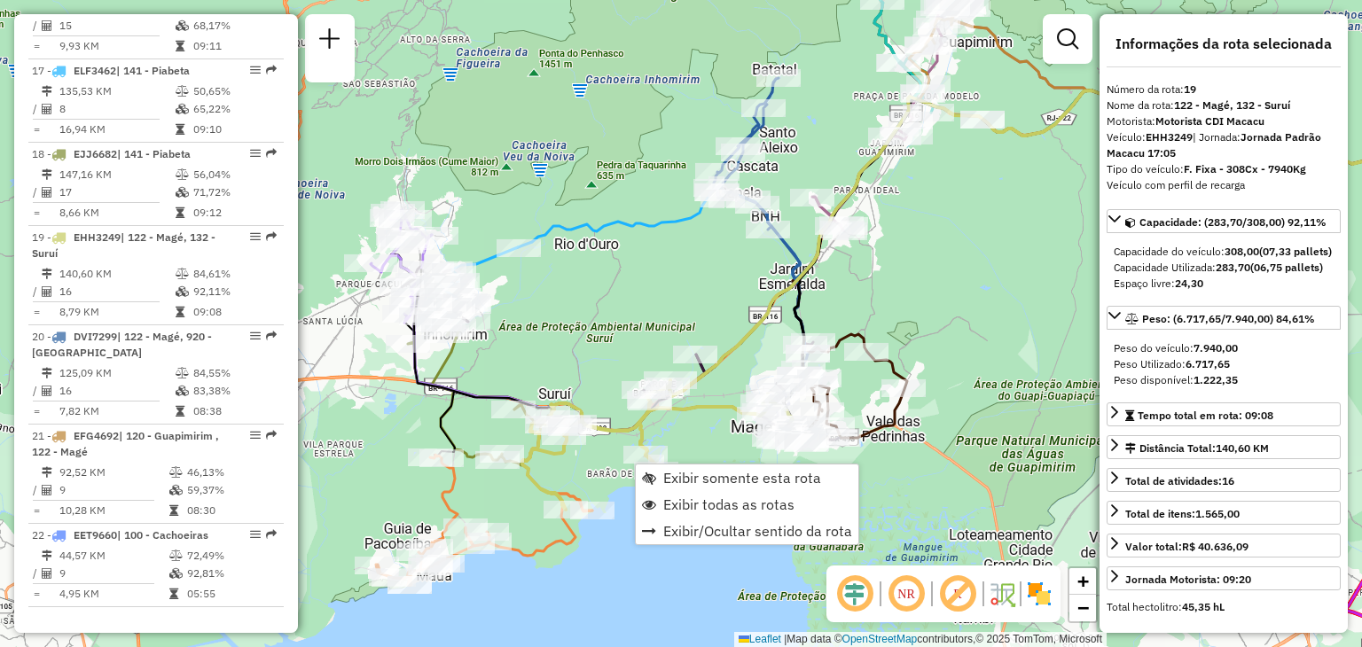
click at [578, 336] on div "Rota 19 - Placa EHH3249 91053140 - VALCI [PERSON_NAME] de atendimento Grade de …" at bounding box center [681, 323] width 1362 height 647
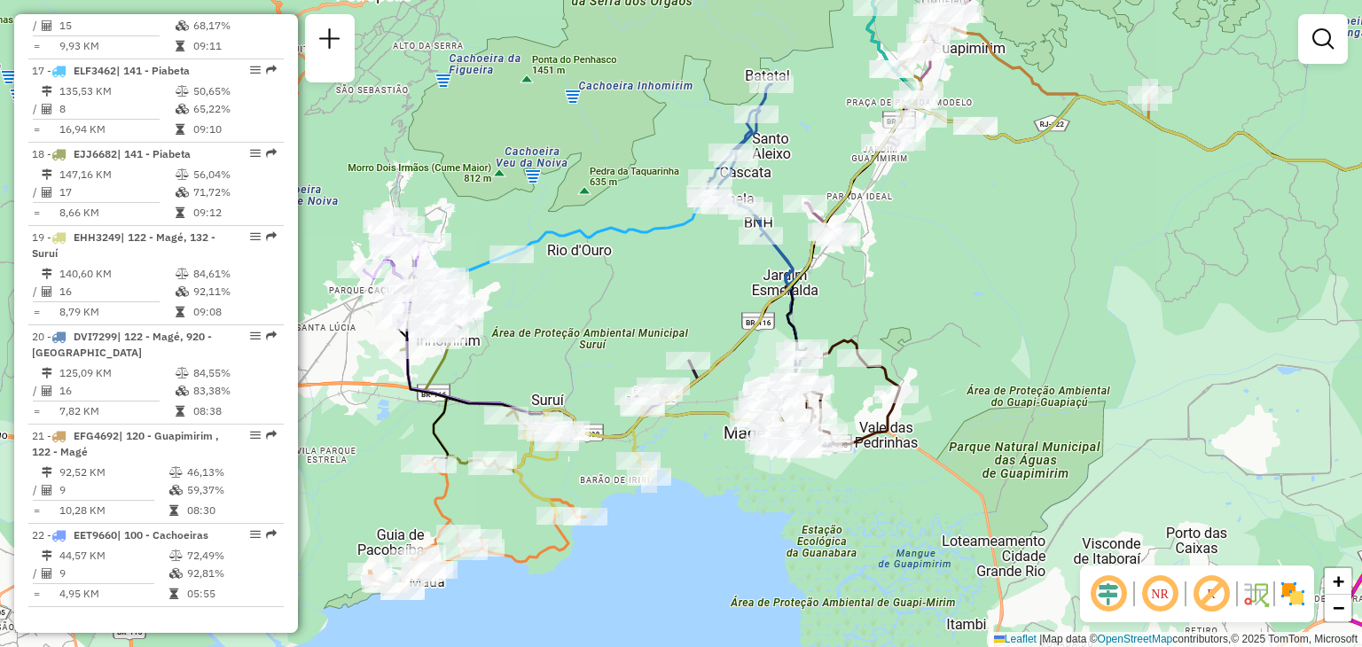
drag, startPoint x: 1018, startPoint y: 192, endPoint x: 936, endPoint y: 271, distance: 113.5
click at [937, 271] on div "Janela de atendimento Grade de atendimento Capacidade Transportadoras Veículos …" at bounding box center [681, 323] width 1362 height 647
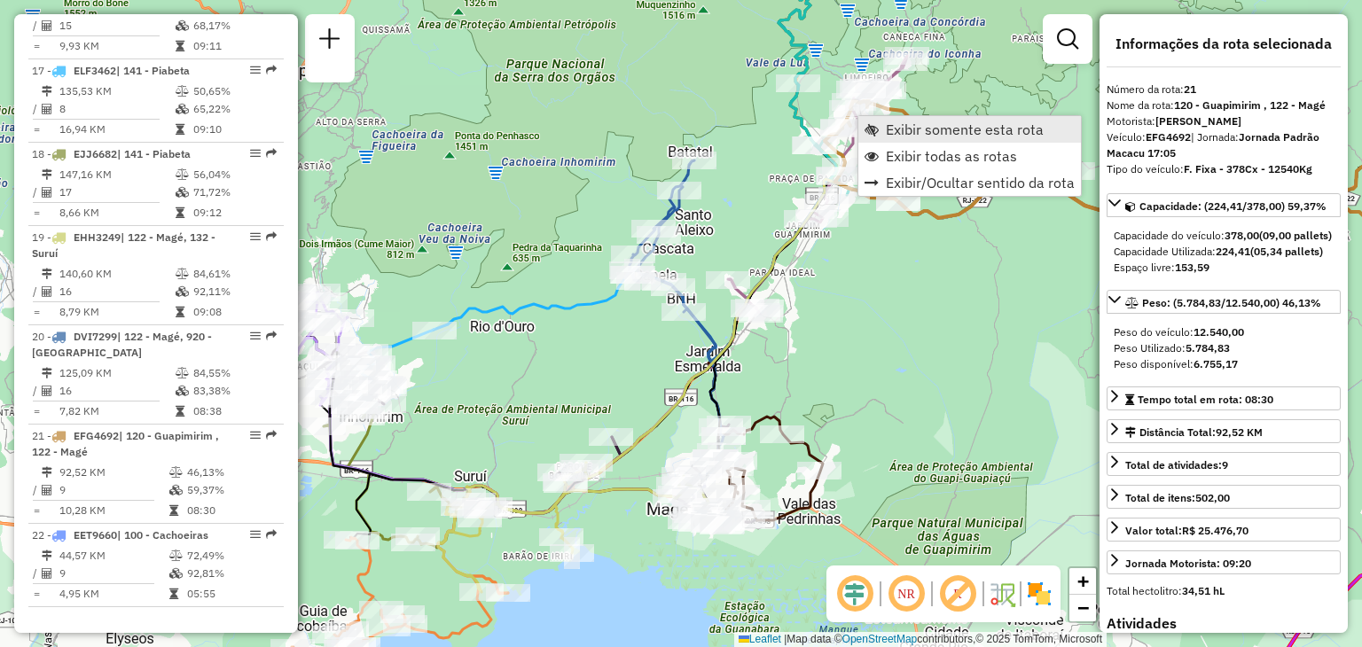
click at [900, 127] on span "Exibir somente esta rota" at bounding box center [965, 129] width 158 height 14
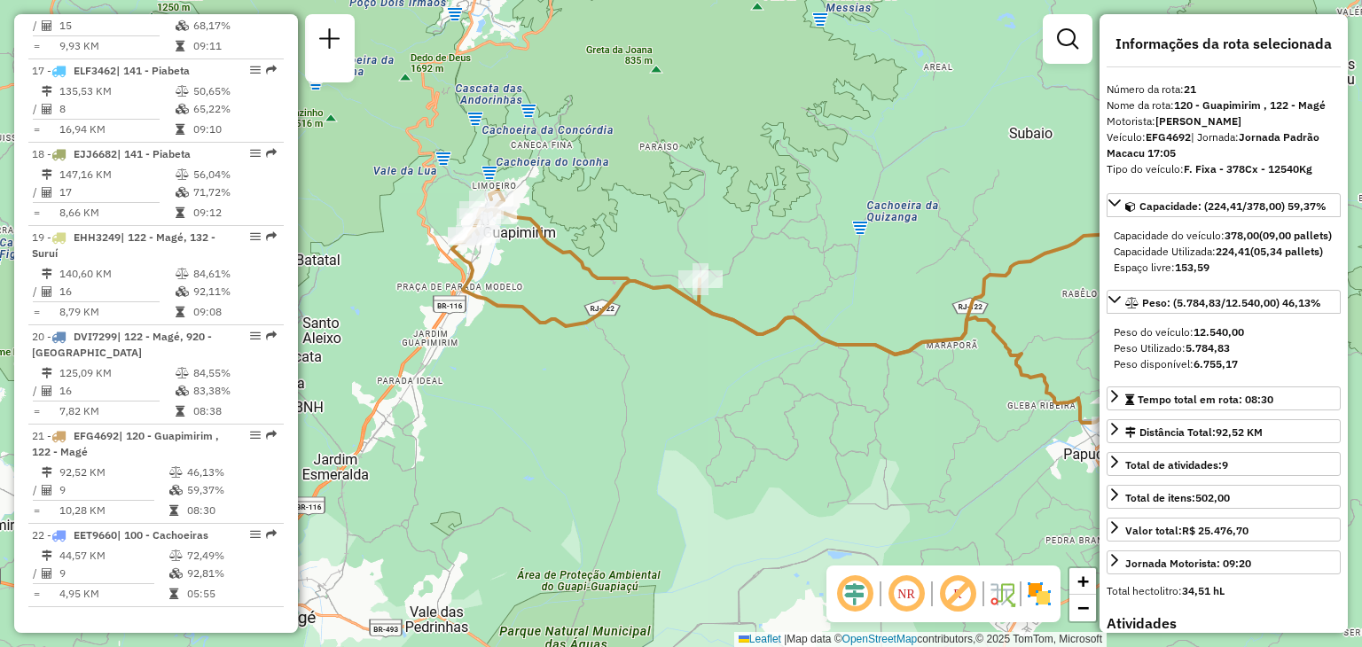
drag, startPoint x: 652, startPoint y: 288, endPoint x: 879, endPoint y: 270, distance: 227.7
click at [908, 269] on div "Janela de atendimento Grade de atendimento Capacidade Transportadoras Veículos …" at bounding box center [681, 323] width 1362 height 647
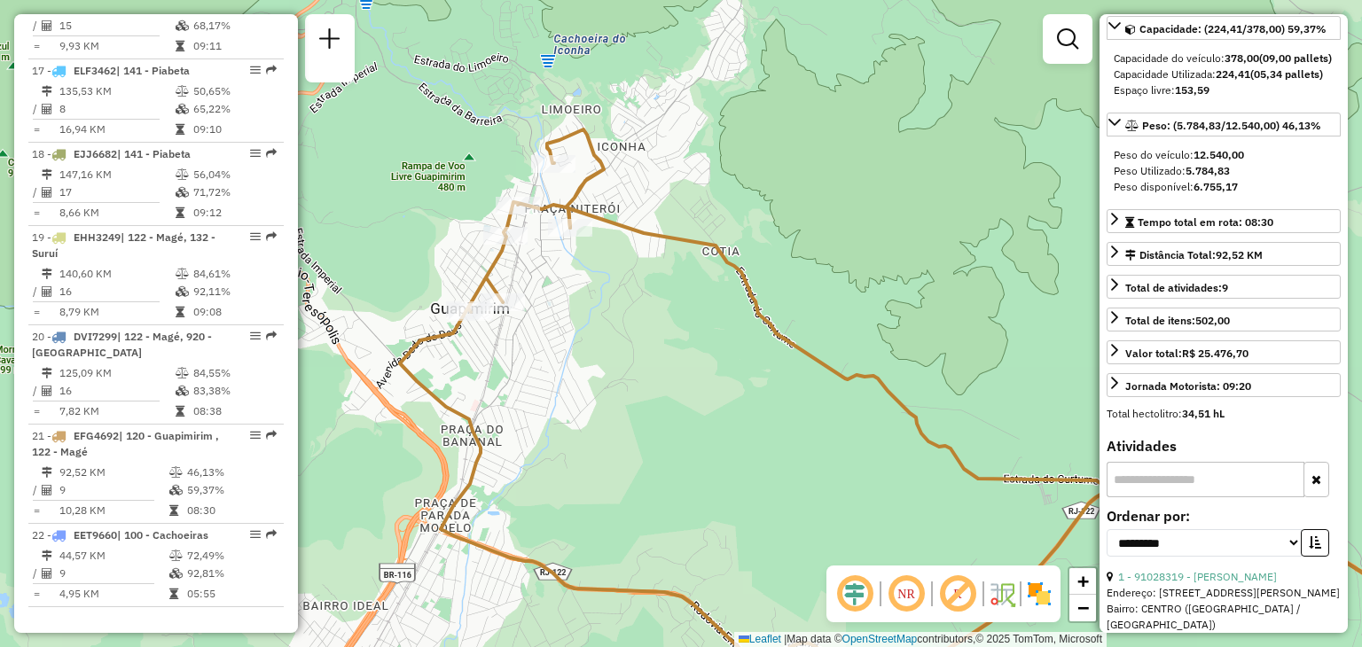
scroll to position [355, 0]
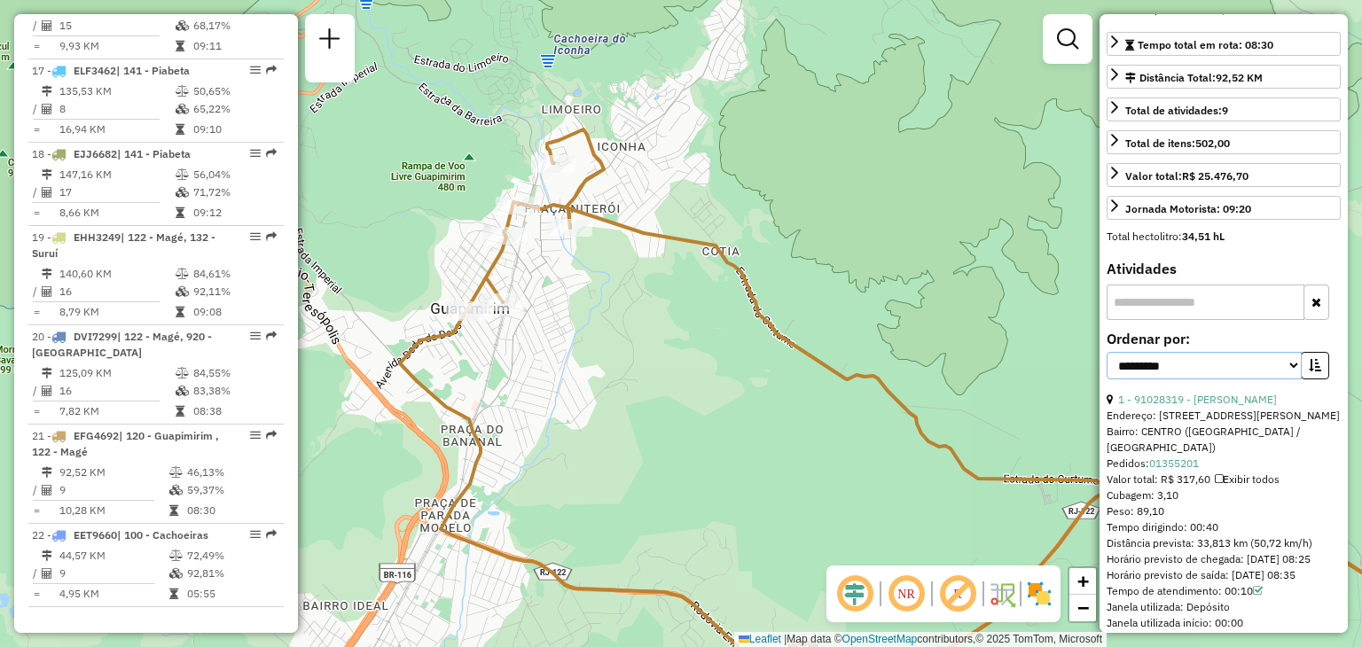
click at [1213, 379] on select "**********" at bounding box center [1204, 365] width 195 height 27
select select "*********"
click at [1107, 379] on select "**********" at bounding box center [1204, 365] width 195 height 27
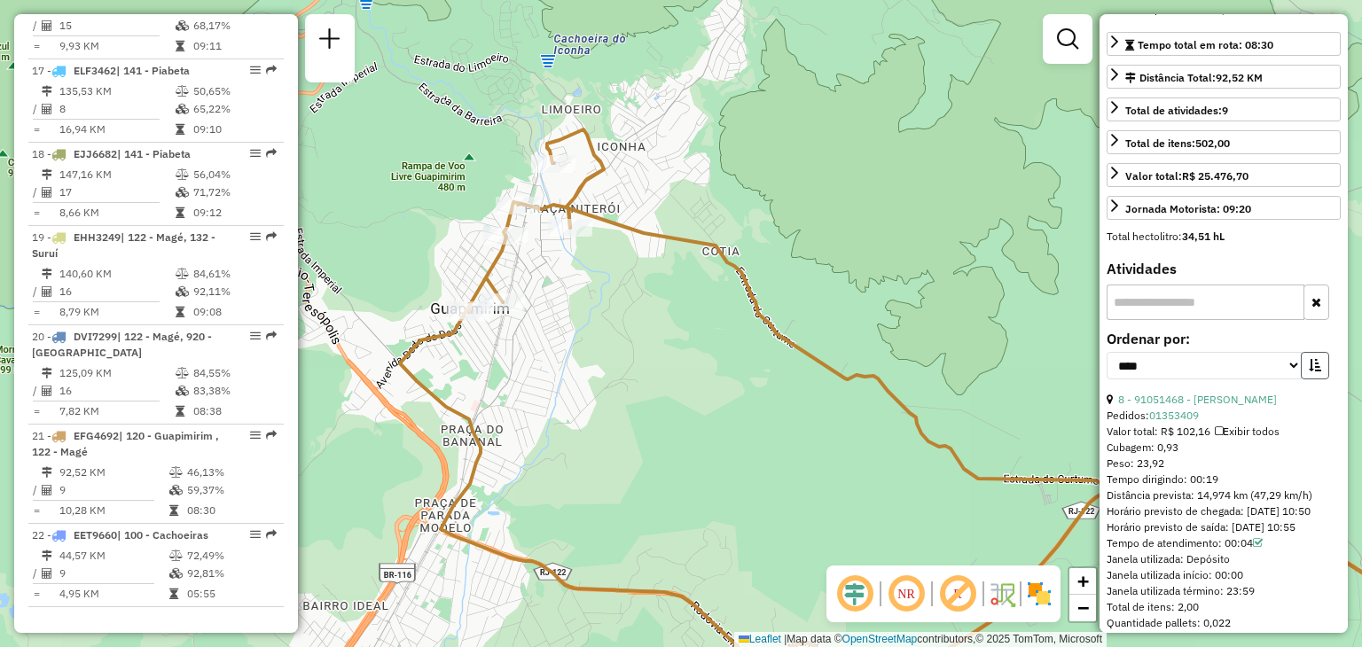
click at [1309, 372] on icon "button" at bounding box center [1315, 365] width 12 height 12
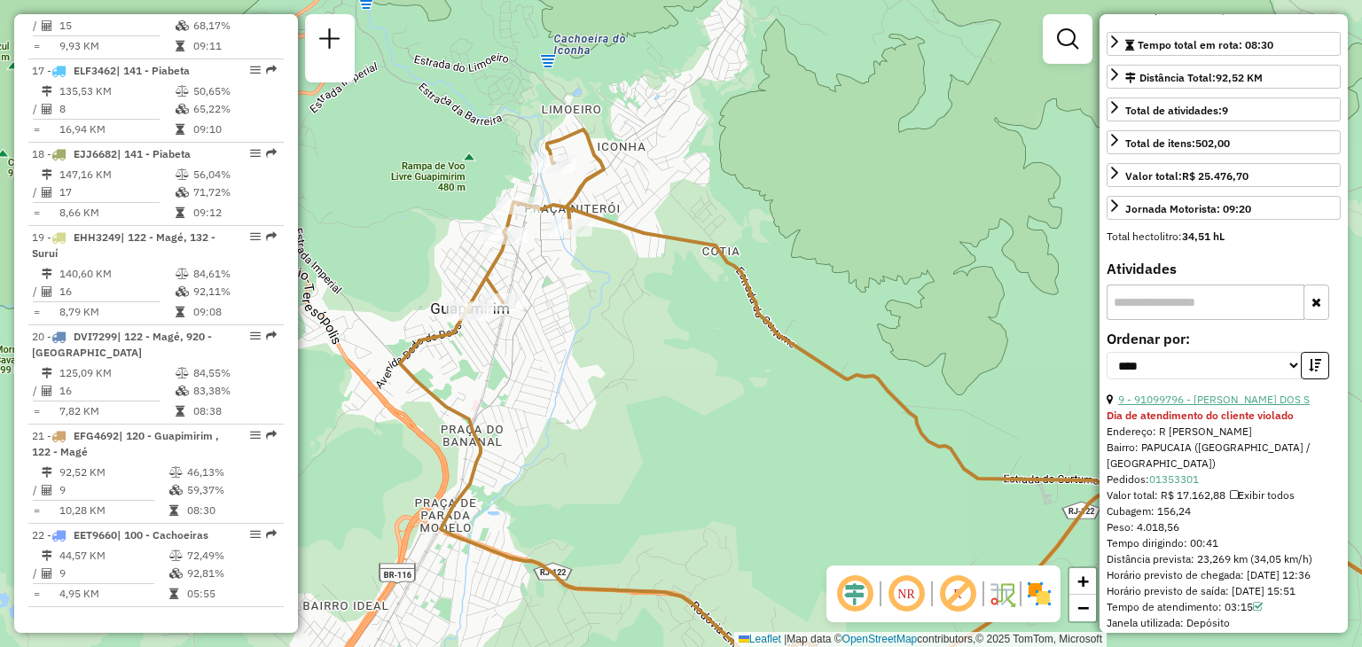
click at [1243, 406] on link "9 - 91099796 - [PERSON_NAME] DOS S" at bounding box center [1214, 399] width 192 height 13
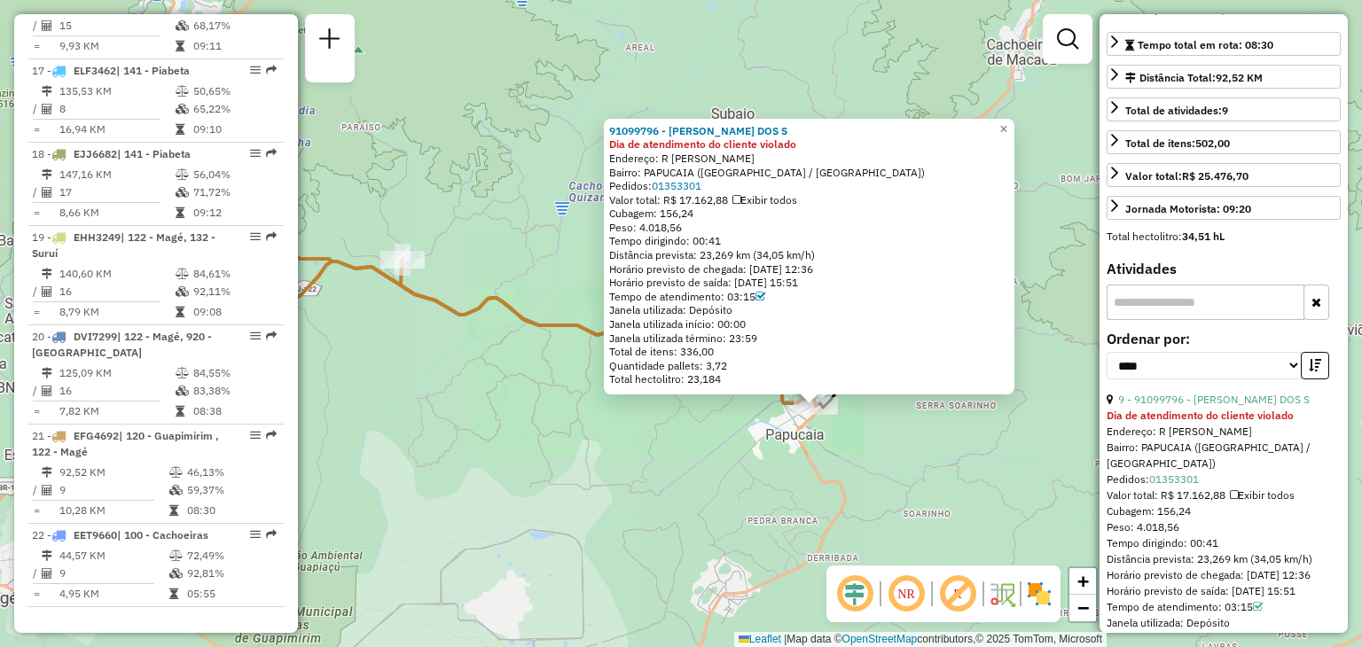
click at [850, 491] on div "91099796 - [PERSON_NAME] DOS S Dia de atendimento do cliente violado Endereço: …" at bounding box center [681, 323] width 1362 height 647
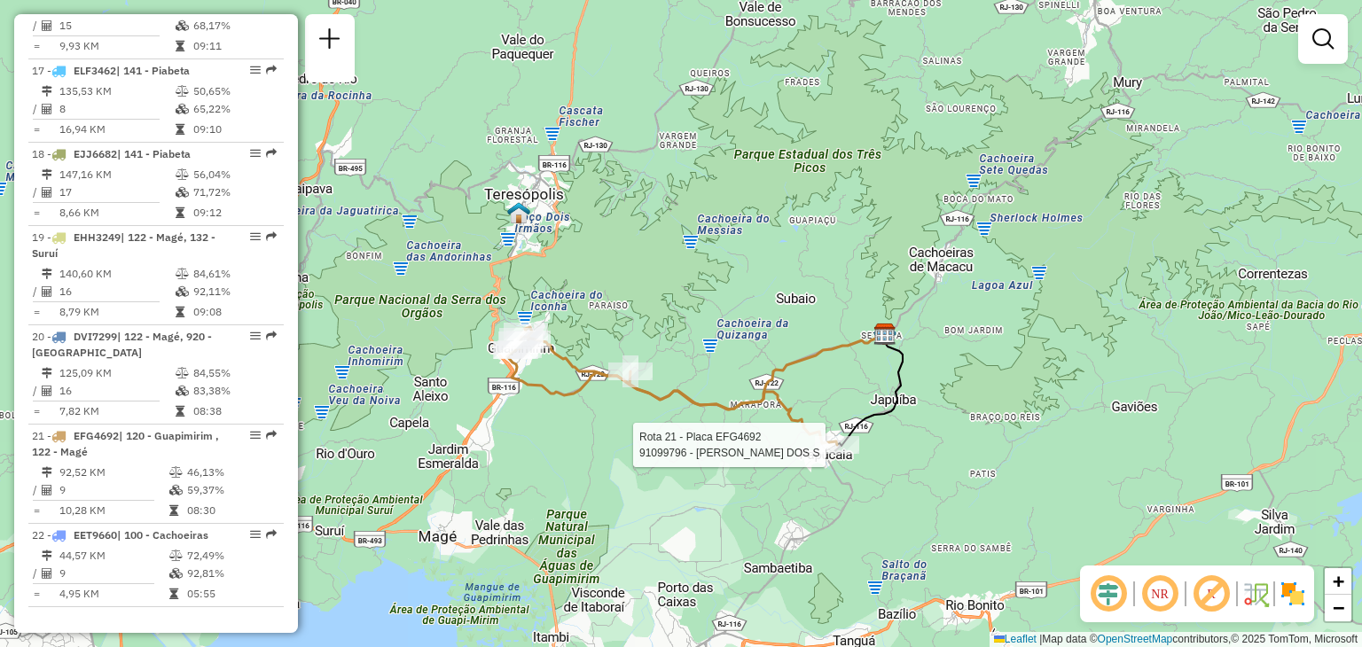
select select "*********"
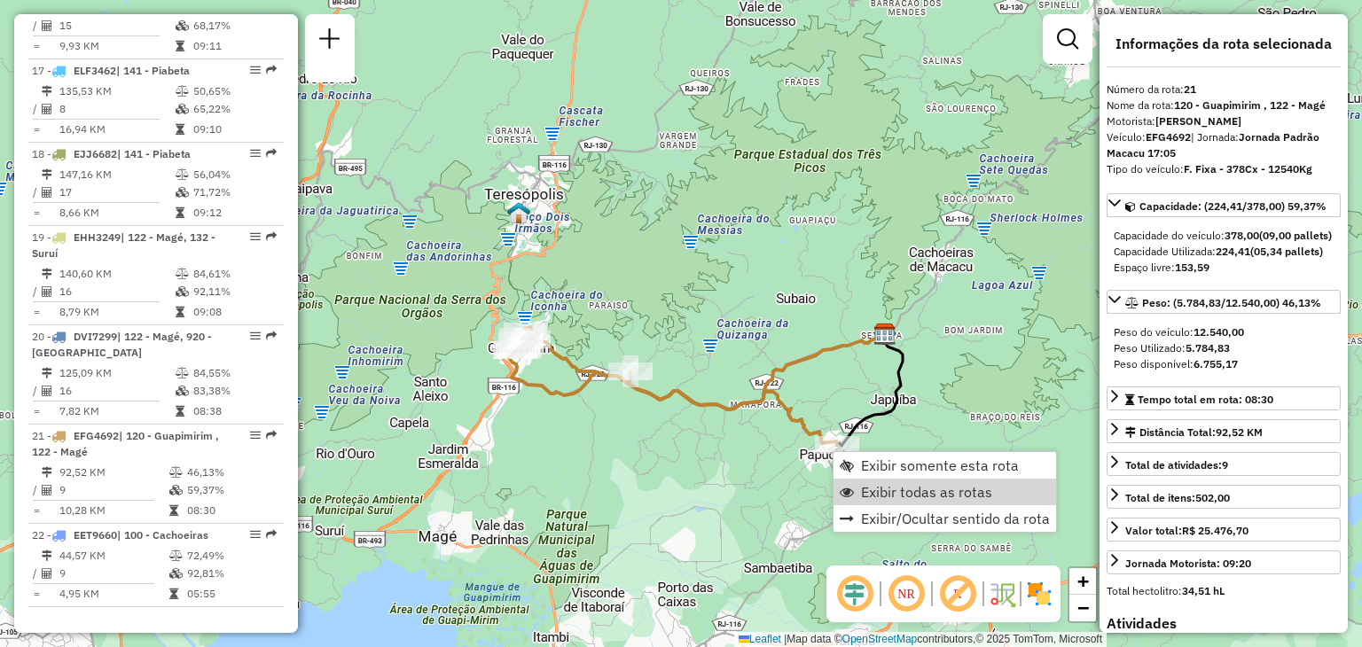
click at [749, 427] on div "Janela de atendimento Grade de atendimento Capacidade Transportadoras Veículos …" at bounding box center [681, 323] width 1362 height 647
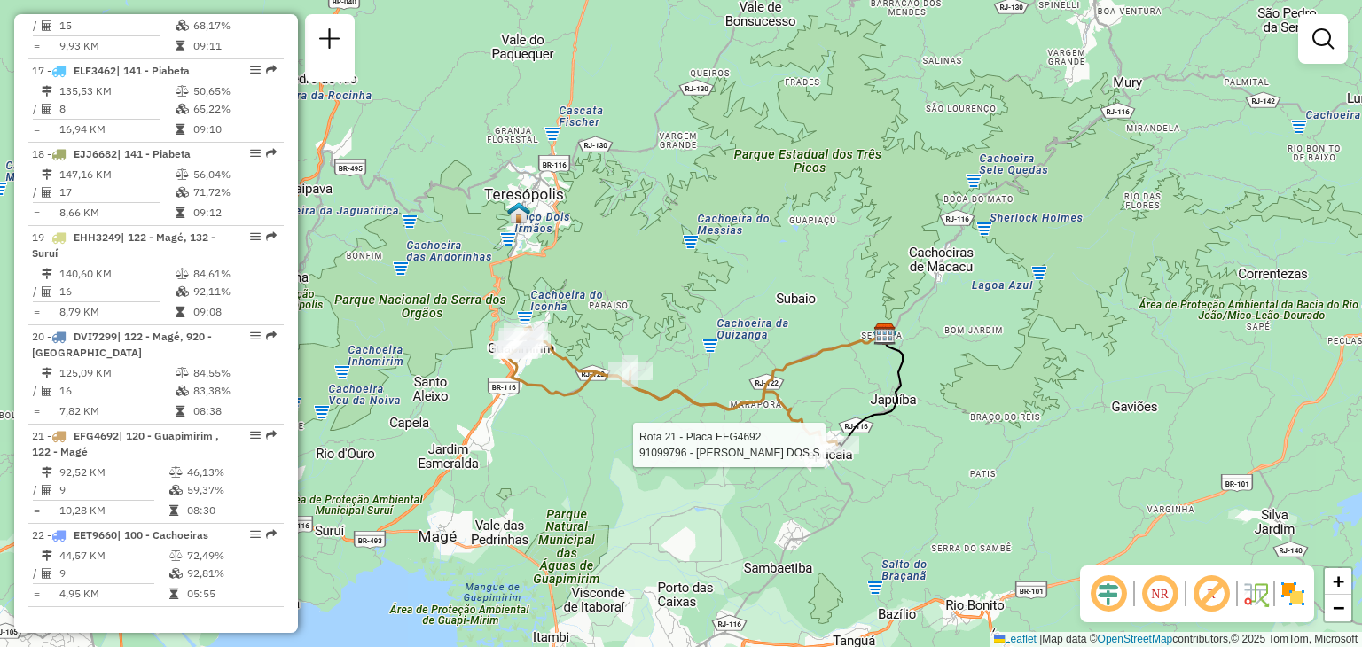
select select "*********"
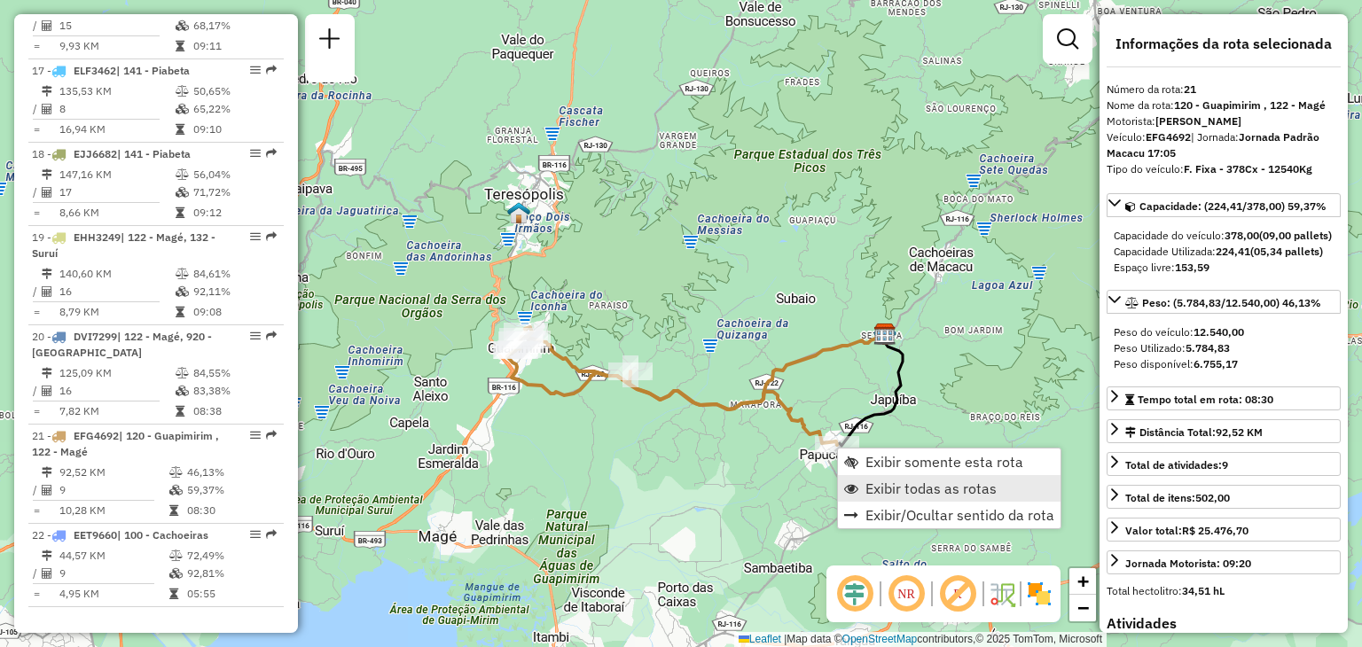
click at [855, 492] on span "Exibir todas as rotas" at bounding box center [851, 488] width 14 height 14
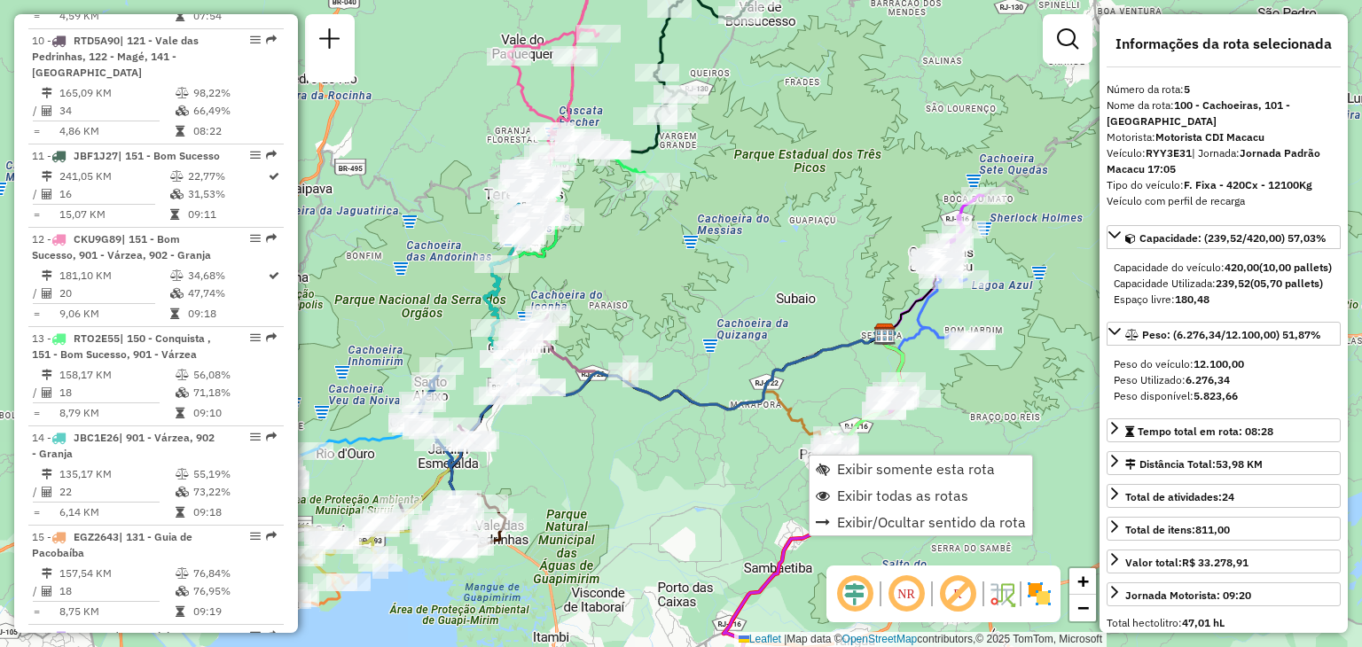
scroll to position [1037, 0]
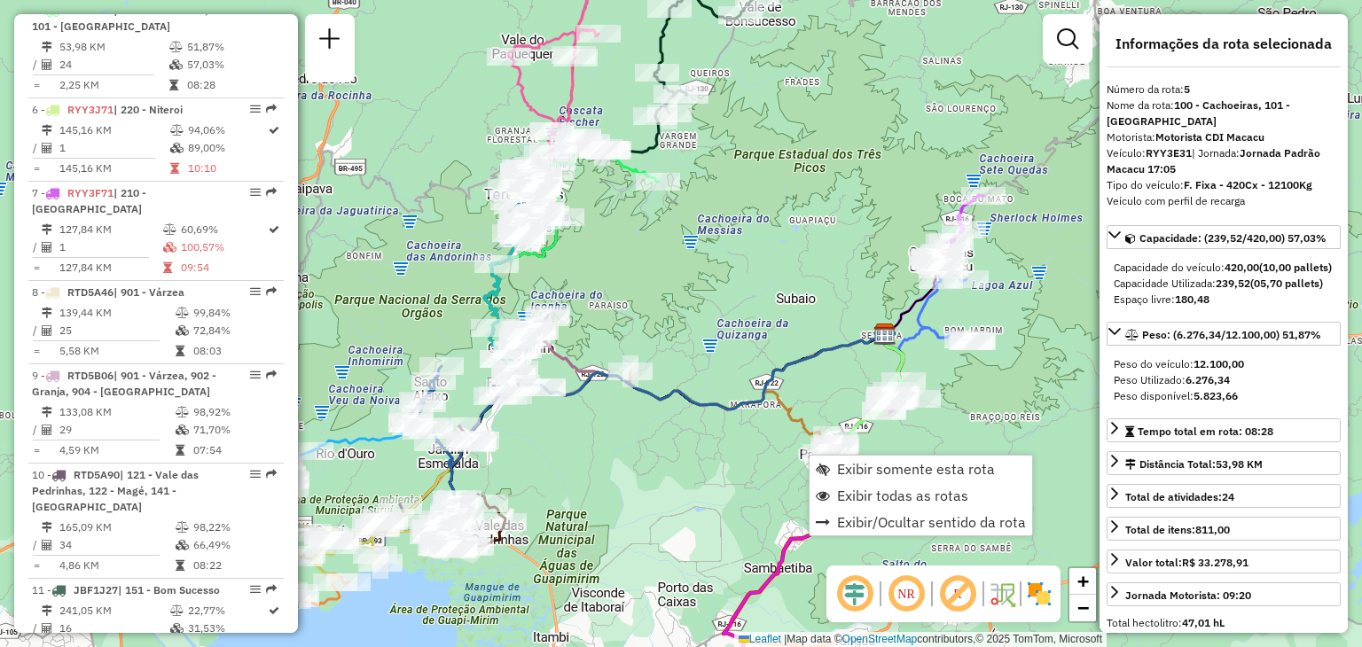
click at [700, 436] on div "Janela de atendimento Grade de atendimento Capacidade Transportadoras Veículos …" at bounding box center [681, 323] width 1362 height 647
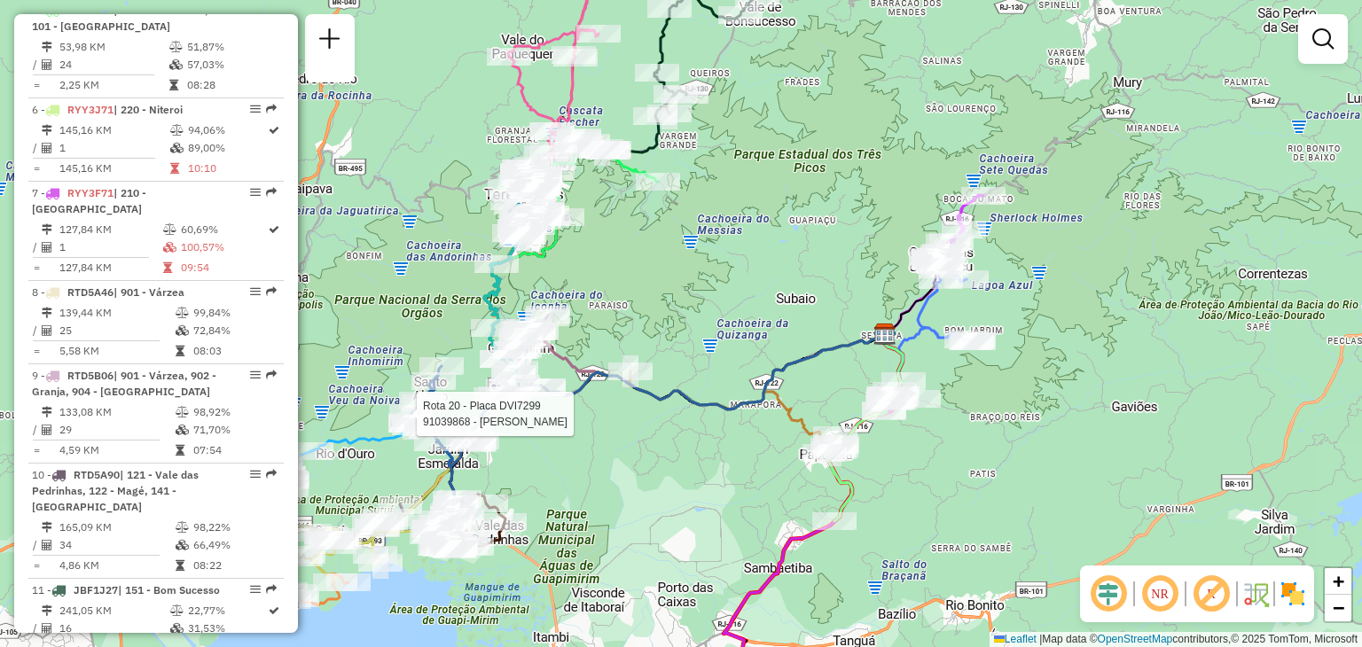
select select "*********"
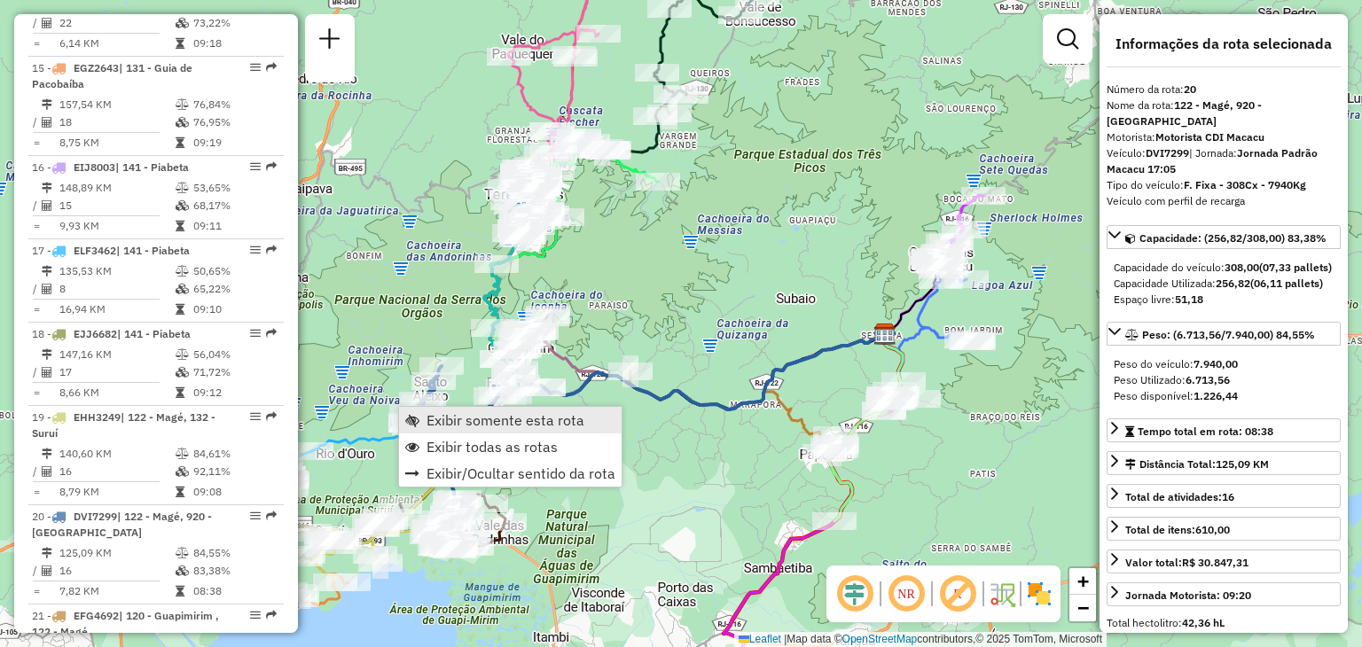
scroll to position [2121, 0]
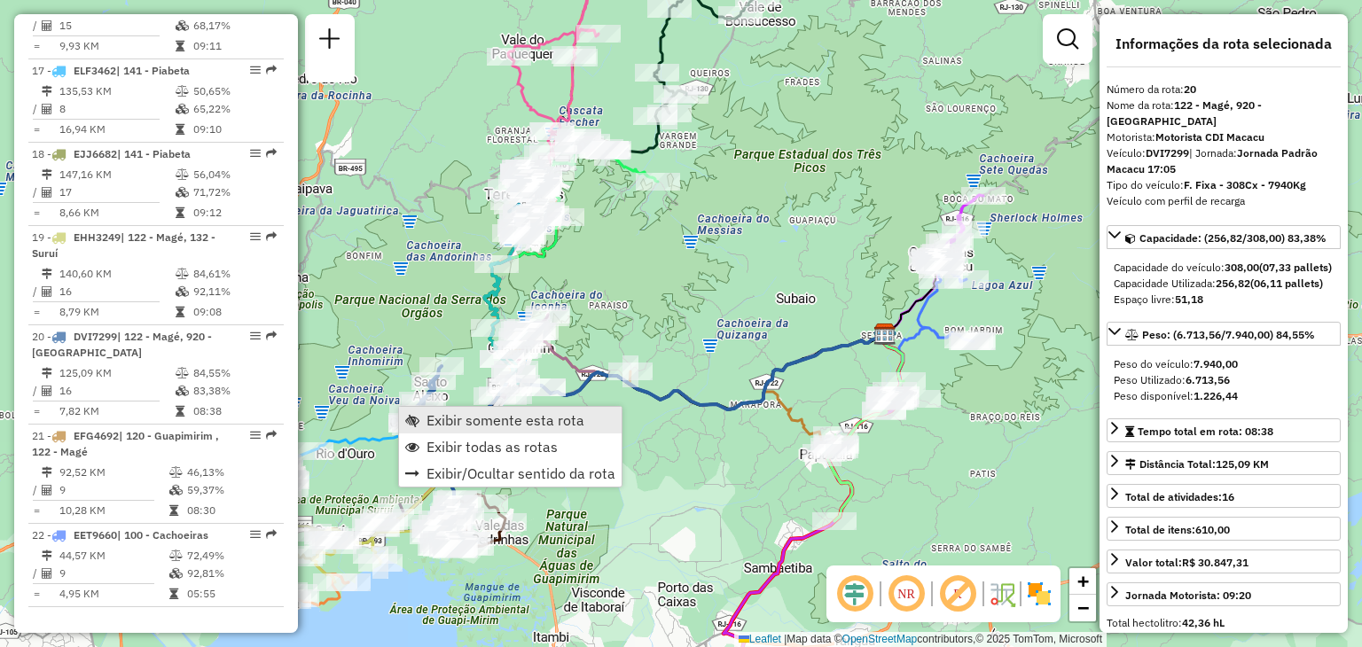
click at [455, 413] on span "Exibir somente esta rota" at bounding box center [505, 420] width 158 height 14
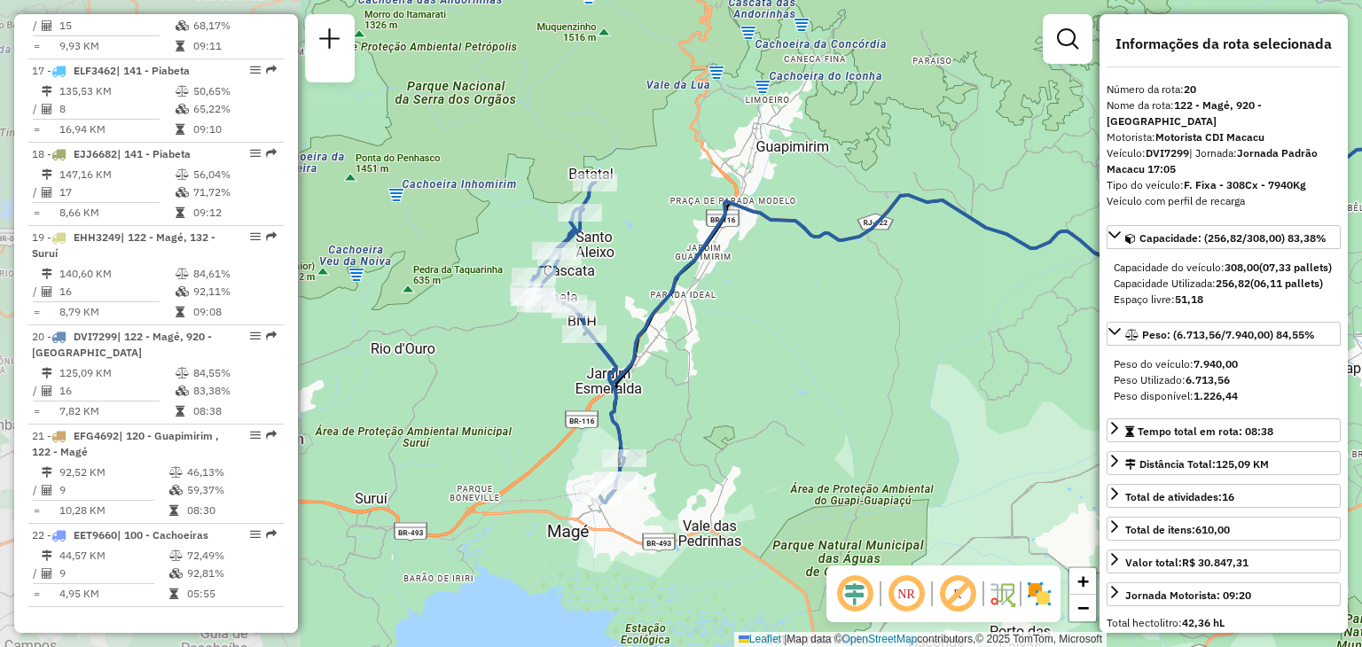
drag, startPoint x: 567, startPoint y: 473, endPoint x: 872, endPoint y: 457, distance: 304.5
click at [872, 457] on div "Janela de atendimento Grade de atendimento Capacidade Transportadoras Veículos …" at bounding box center [681, 323] width 1362 height 647
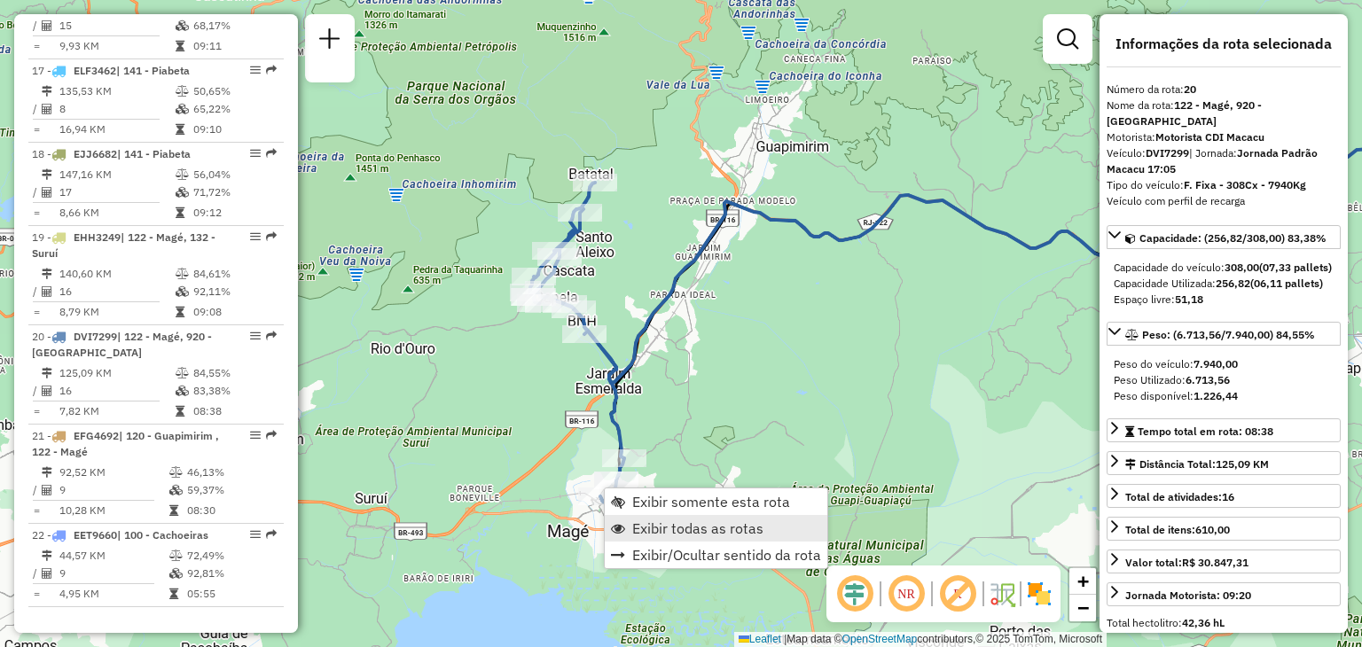
click at [663, 521] on span "Exibir todas as rotas" at bounding box center [697, 528] width 131 height 14
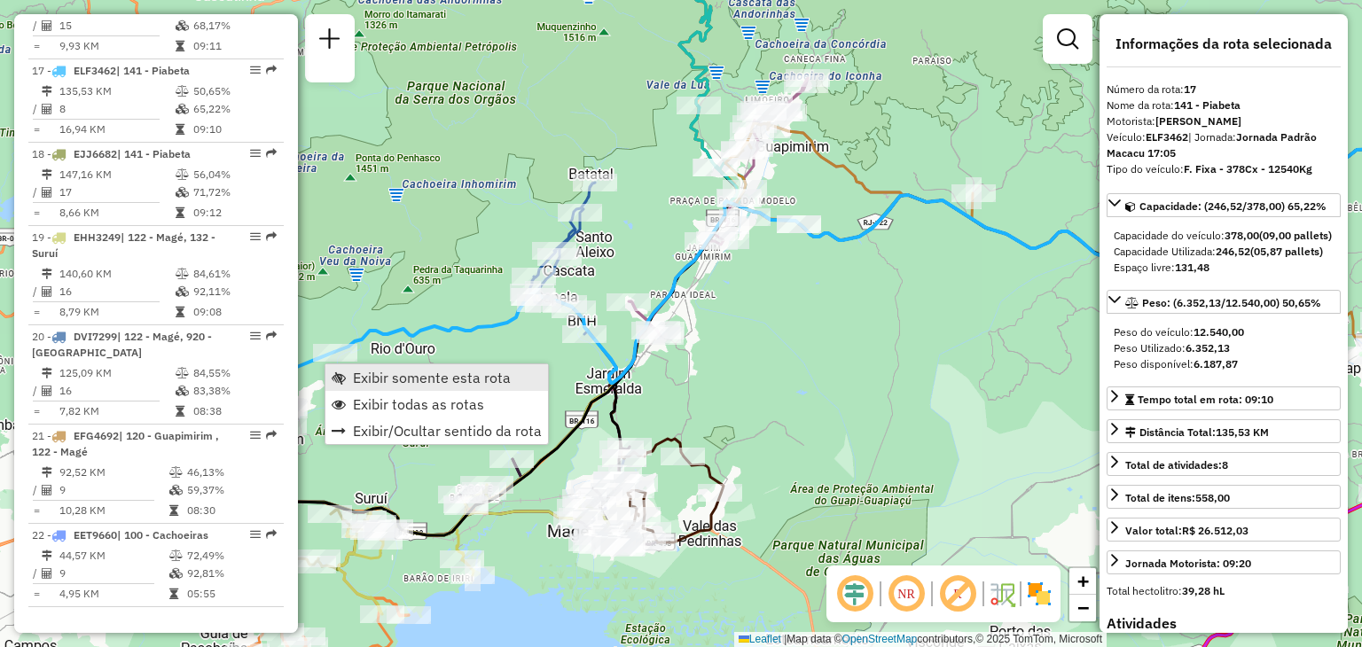
click at [384, 373] on span "Exibir somente esta rota" at bounding box center [432, 378] width 158 height 14
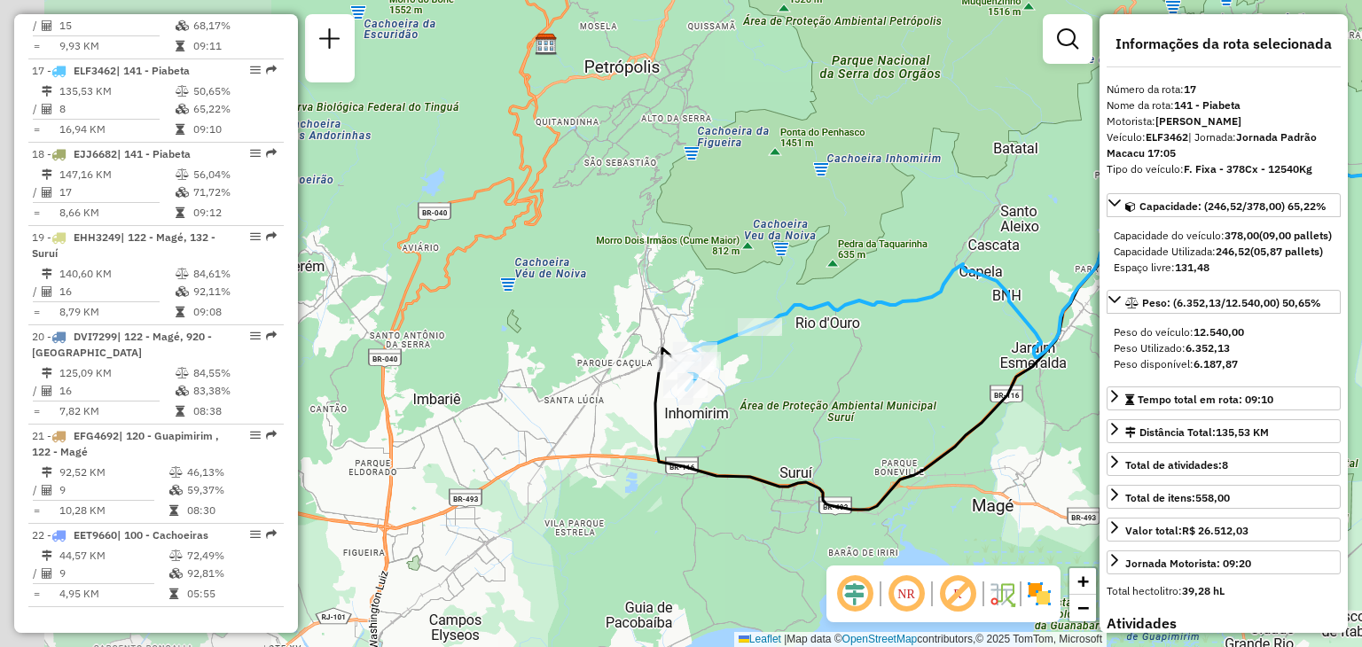
drag, startPoint x: 486, startPoint y: 316, endPoint x: 1050, endPoint y: 293, distance: 564.3
click at [1050, 293] on div "Janela de atendimento Grade de atendimento Capacidade Transportadoras Veículos …" at bounding box center [681, 323] width 1362 height 647
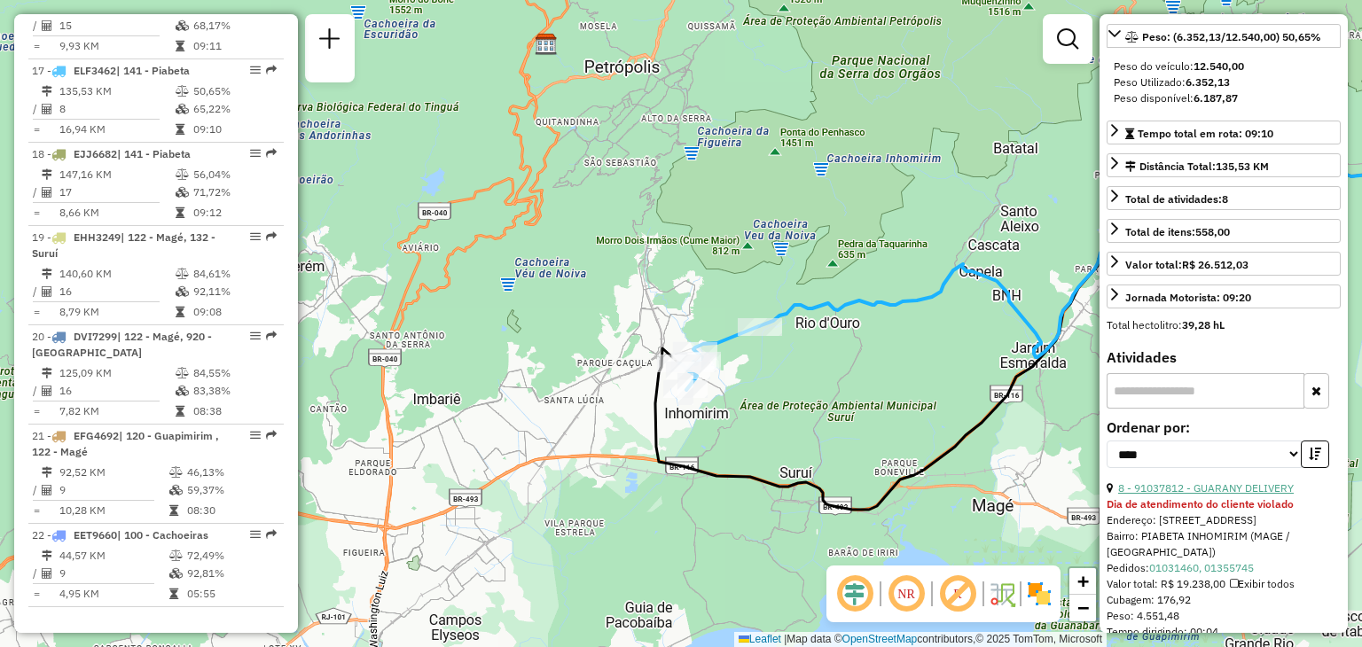
scroll to position [355, 0]
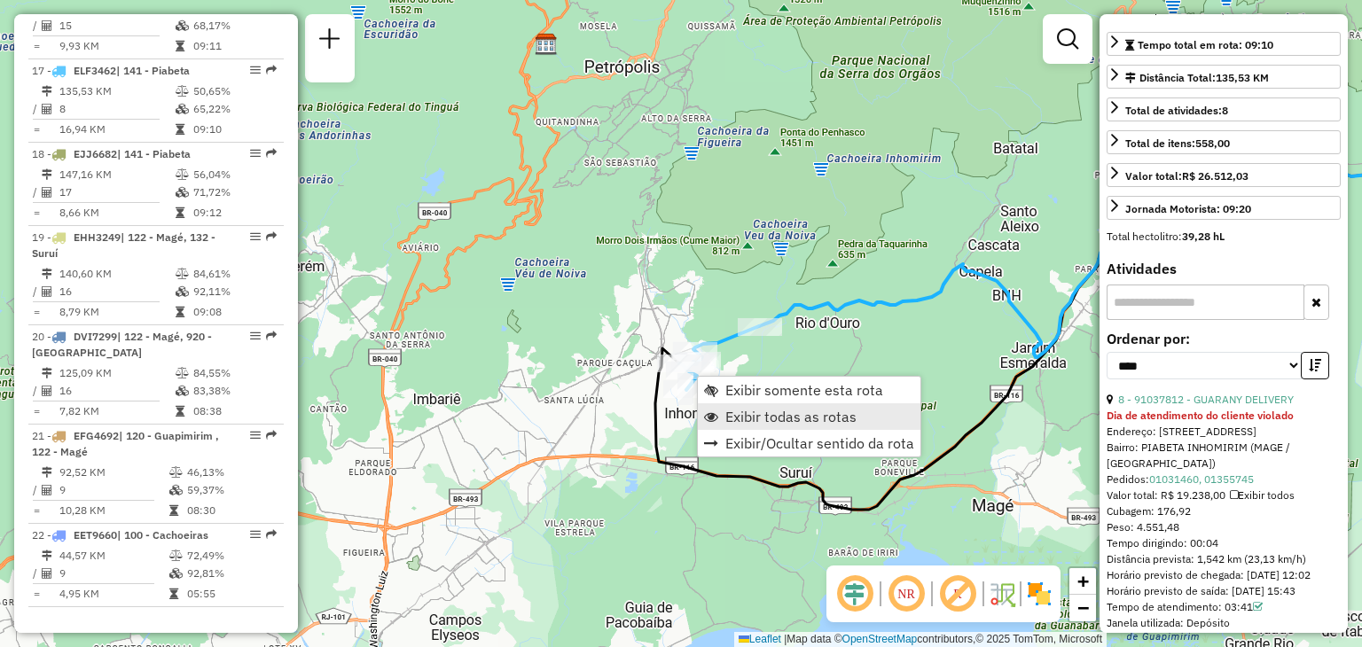
click at [771, 412] on span "Exibir todas as rotas" at bounding box center [790, 417] width 131 height 14
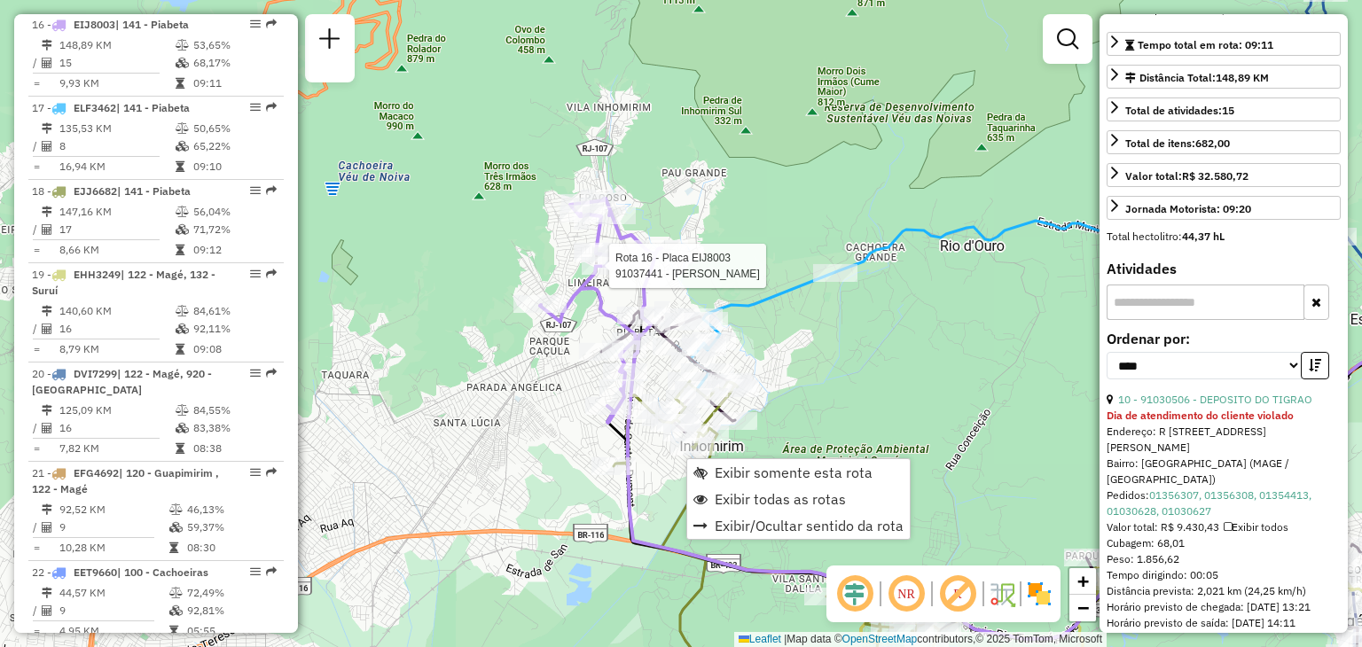
scroll to position [2080, 0]
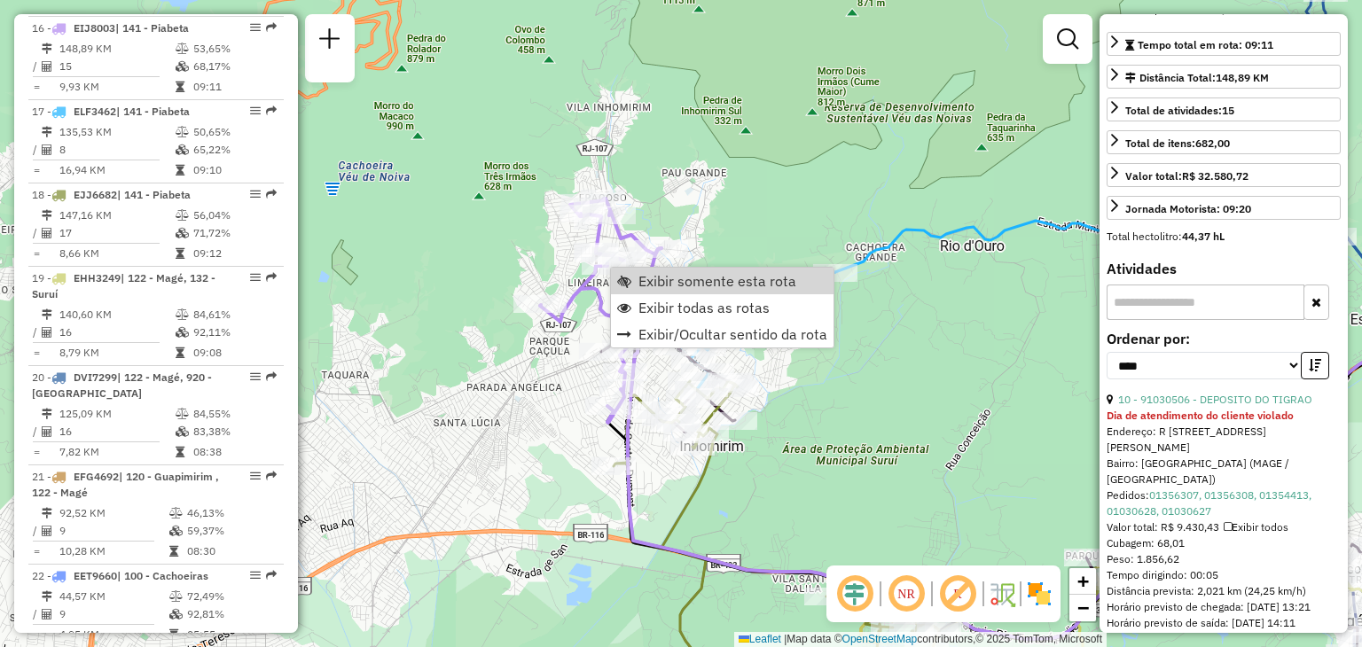
click at [648, 278] on span "Exibir somente esta rota" at bounding box center [717, 281] width 158 height 14
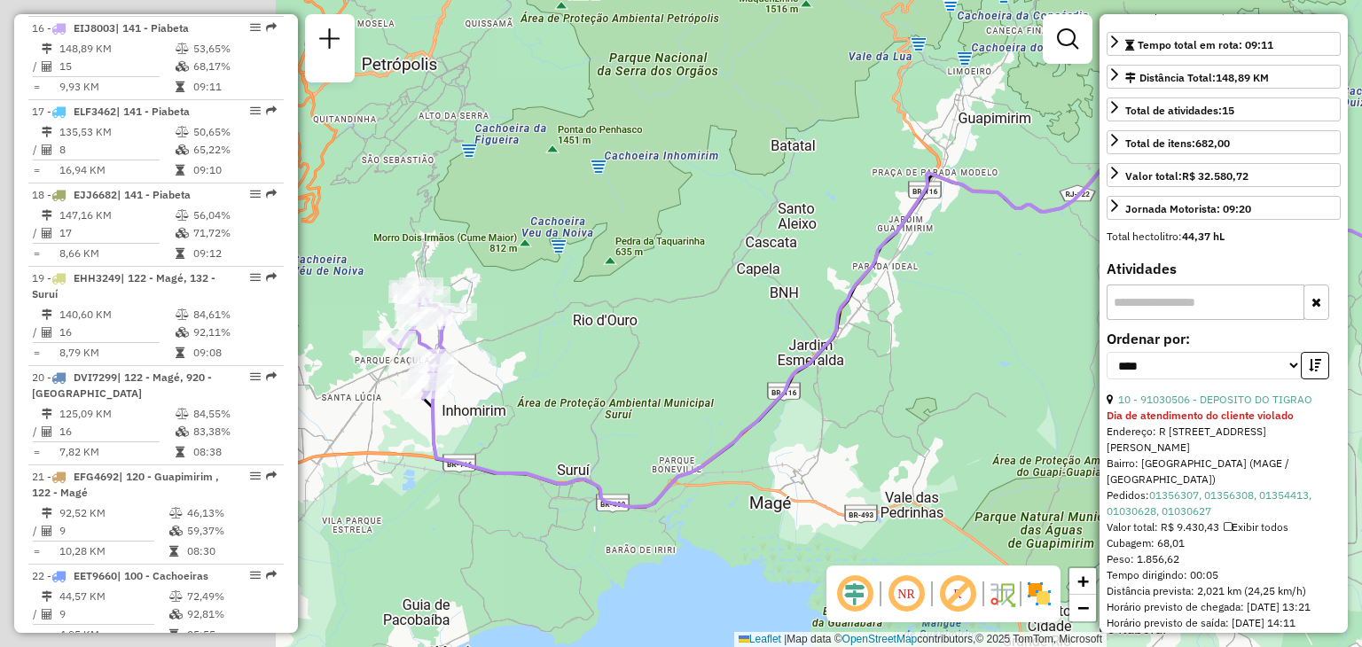
drag, startPoint x: 582, startPoint y: 378, endPoint x: 957, endPoint y: 344, distance: 376.6
click at [961, 344] on div "Janela de atendimento Grade de atendimento Capacidade Transportadoras Veículos …" at bounding box center [681, 323] width 1362 height 647
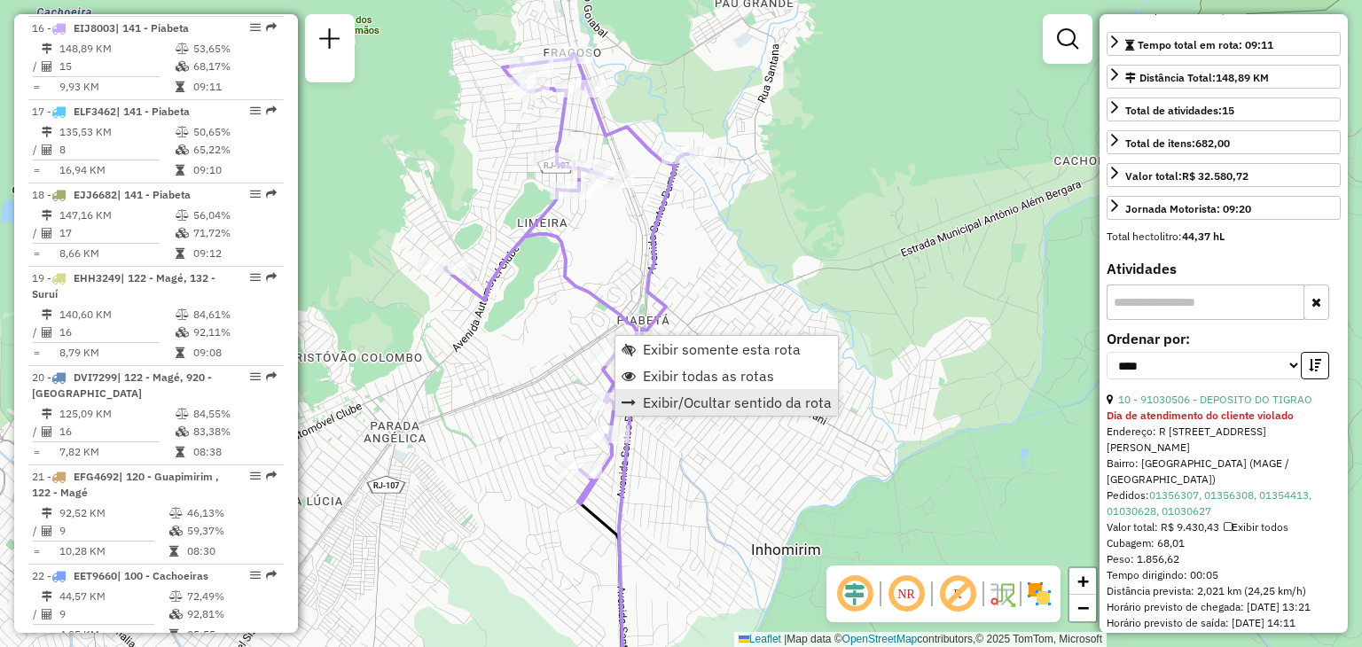
click at [697, 391] on link "Exibir/Ocultar sentido da rota" at bounding box center [726, 402] width 223 height 27
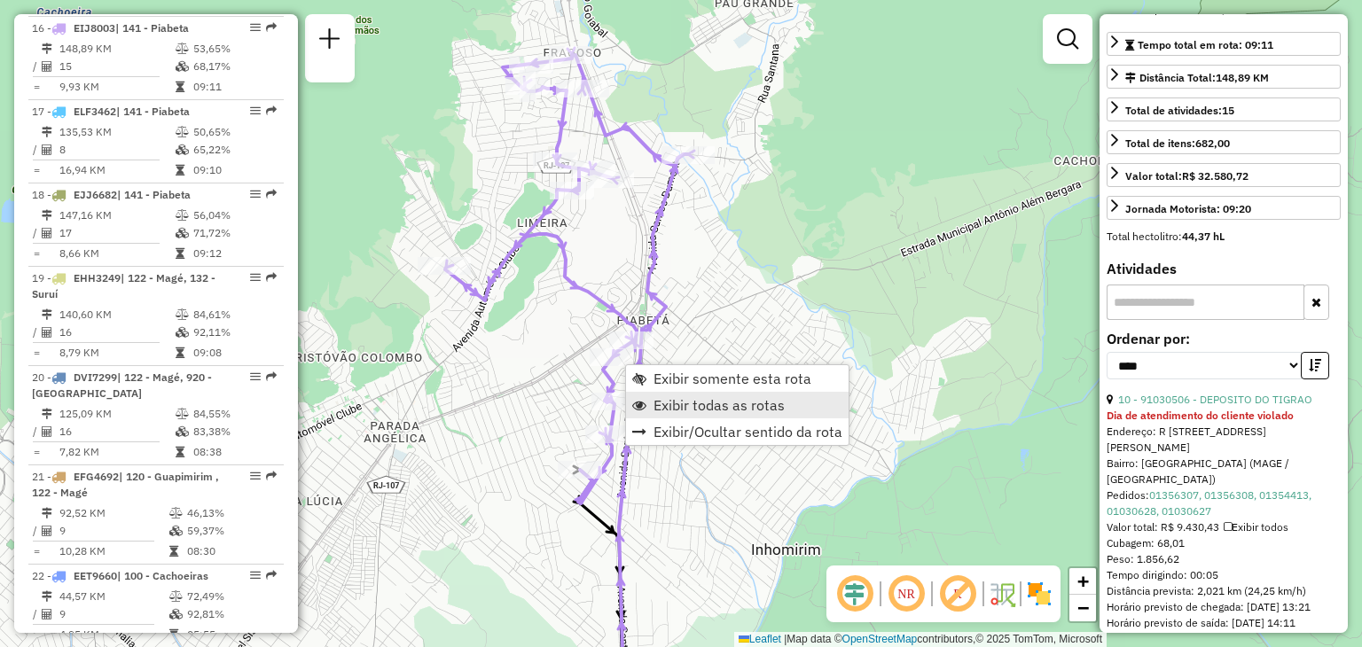
click at [668, 398] on span "Exibir todas as rotas" at bounding box center [718, 405] width 131 height 14
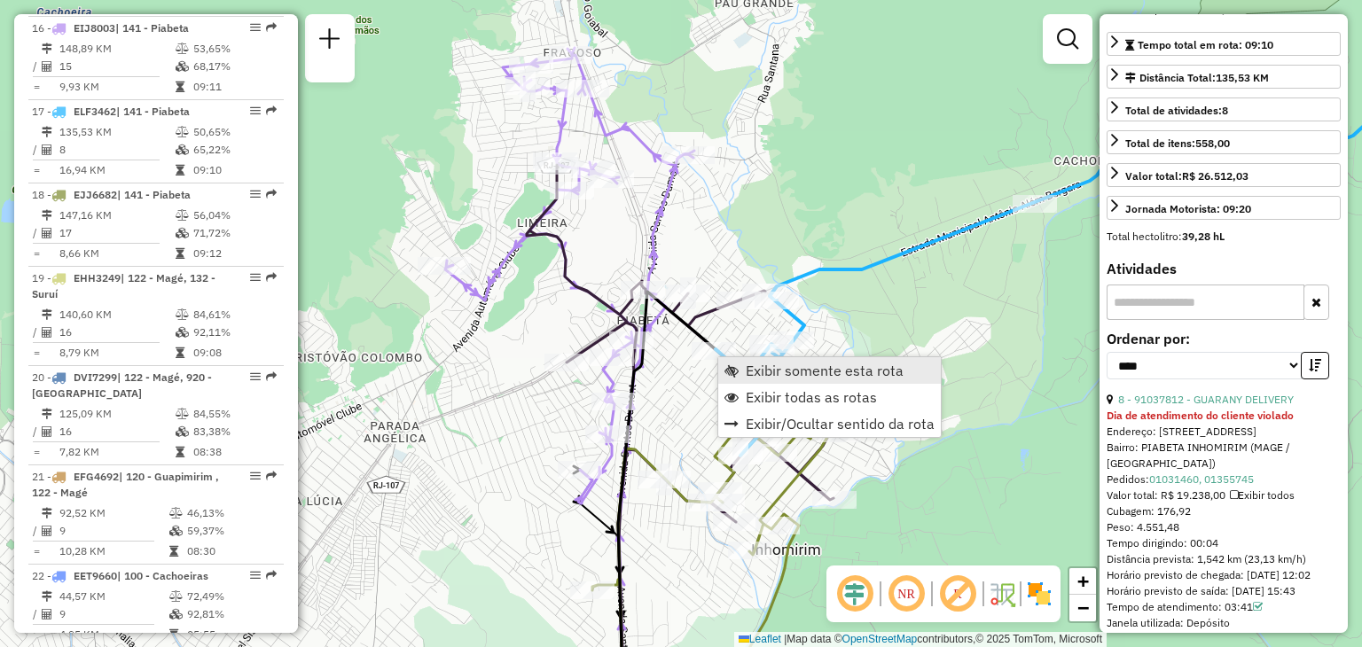
scroll to position [2121, 0]
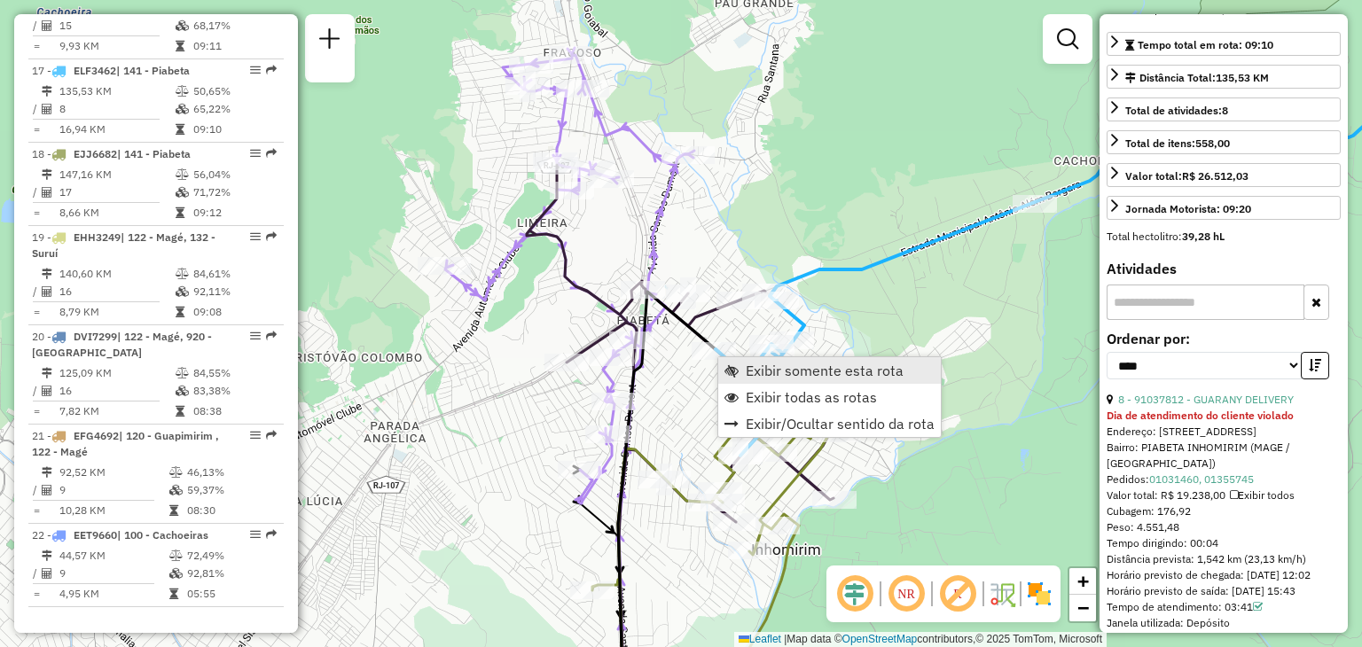
click at [746, 364] on span "Exibir somente esta rota" at bounding box center [825, 371] width 158 height 14
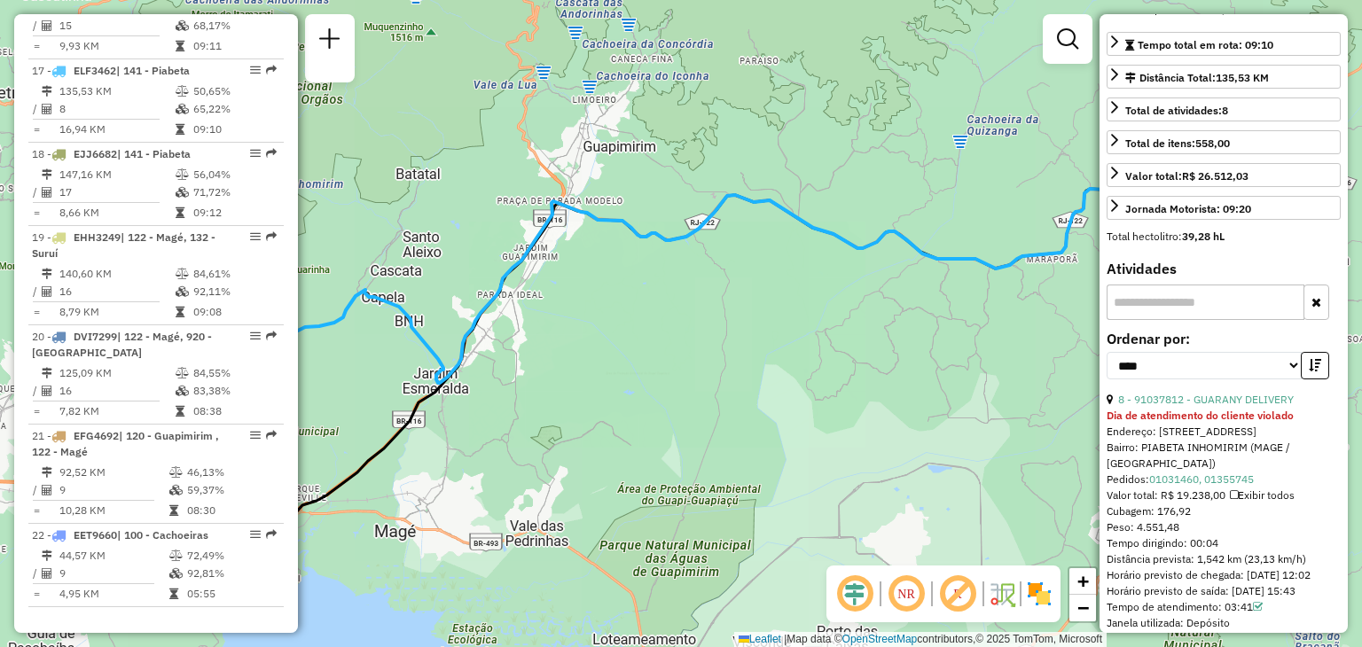
drag, startPoint x: 645, startPoint y: 398, endPoint x: 950, endPoint y: 384, distance: 305.3
click at [978, 384] on div "Janela de atendimento Grade de atendimento Capacidade Transportadoras Veículos …" at bounding box center [681, 323] width 1362 height 647
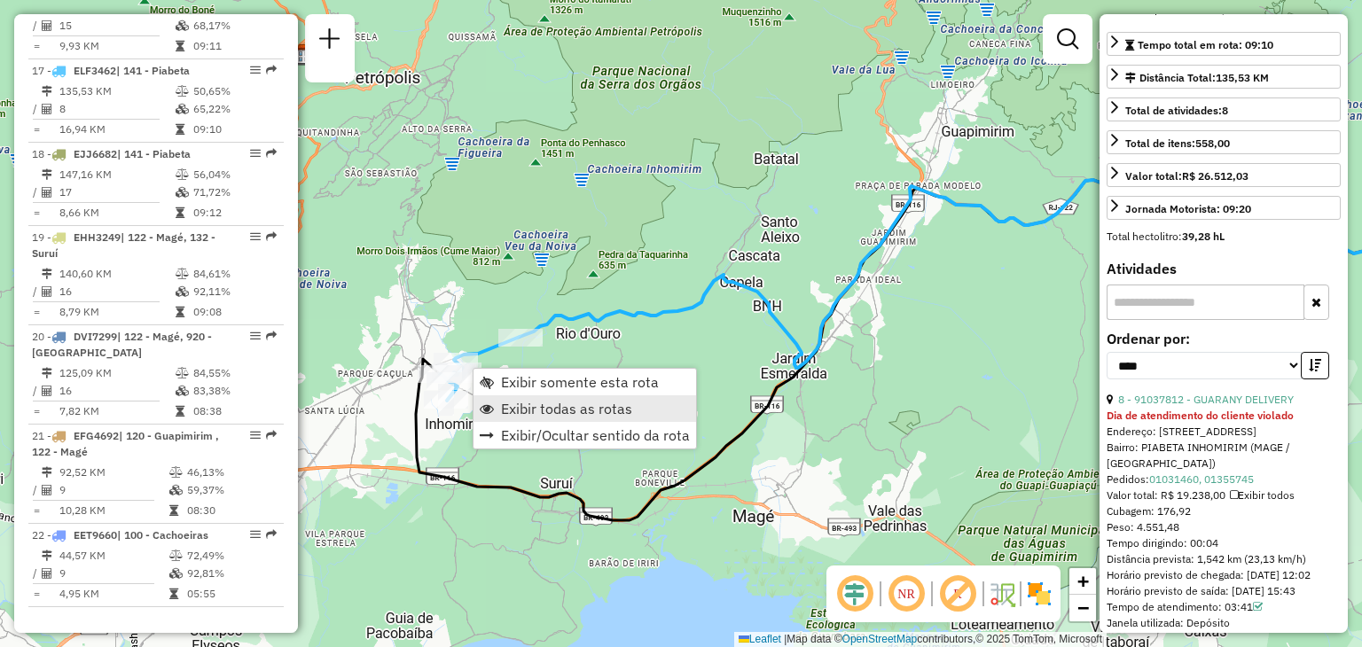
click at [518, 405] on span "Exibir todas as rotas" at bounding box center [566, 409] width 131 height 14
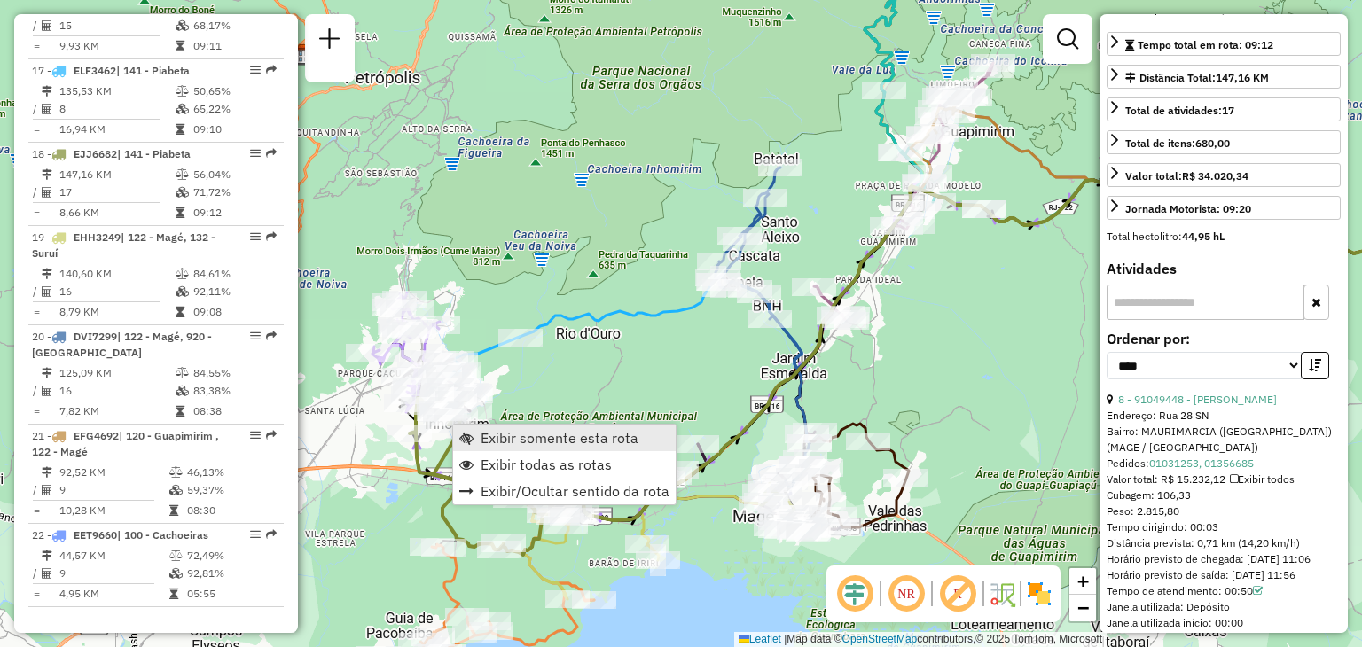
click at [494, 431] on span "Exibir somente esta rota" at bounding box center [560, 438] width 158 height 14
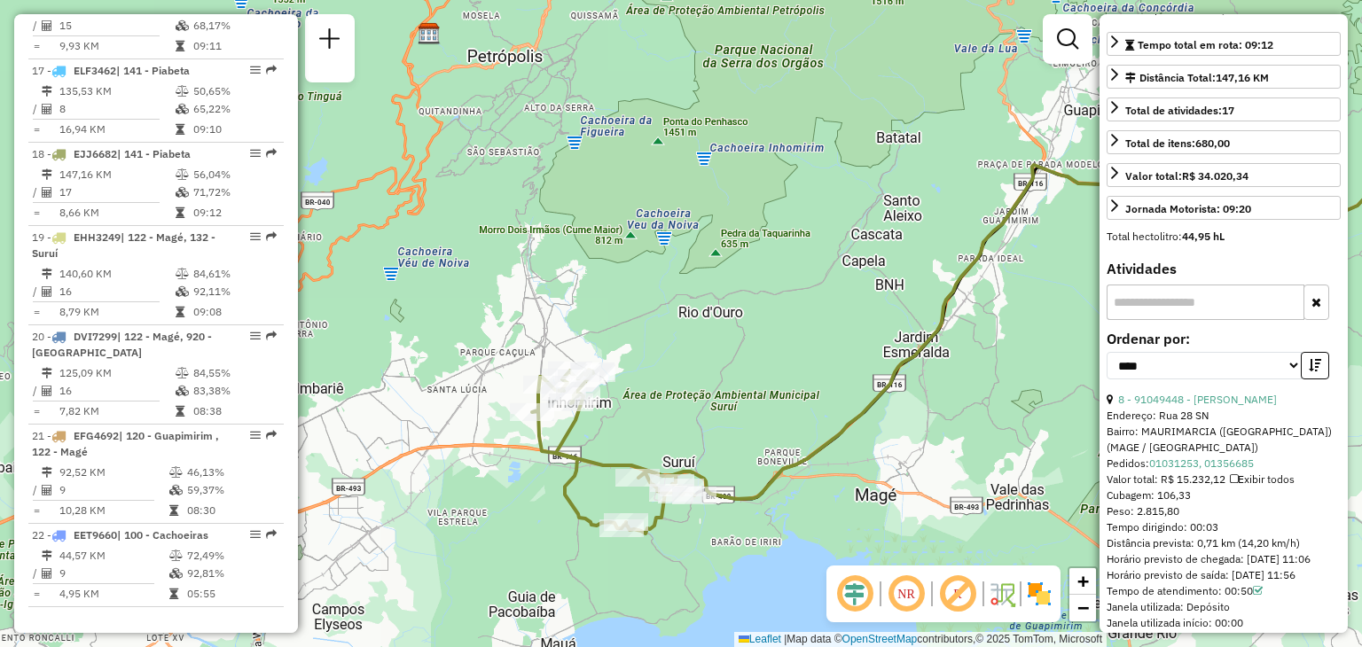
drag, startPoint x: 407, startPoint y: 448, endPoint x: 869, endPoint y: 427, distance: 462.4
click at [927, 420] on div "Janela de atendimento Grade de atendimento Capacidade Transportadoras Veículos …" at bounding box center [681, 323] width 1362 height 647
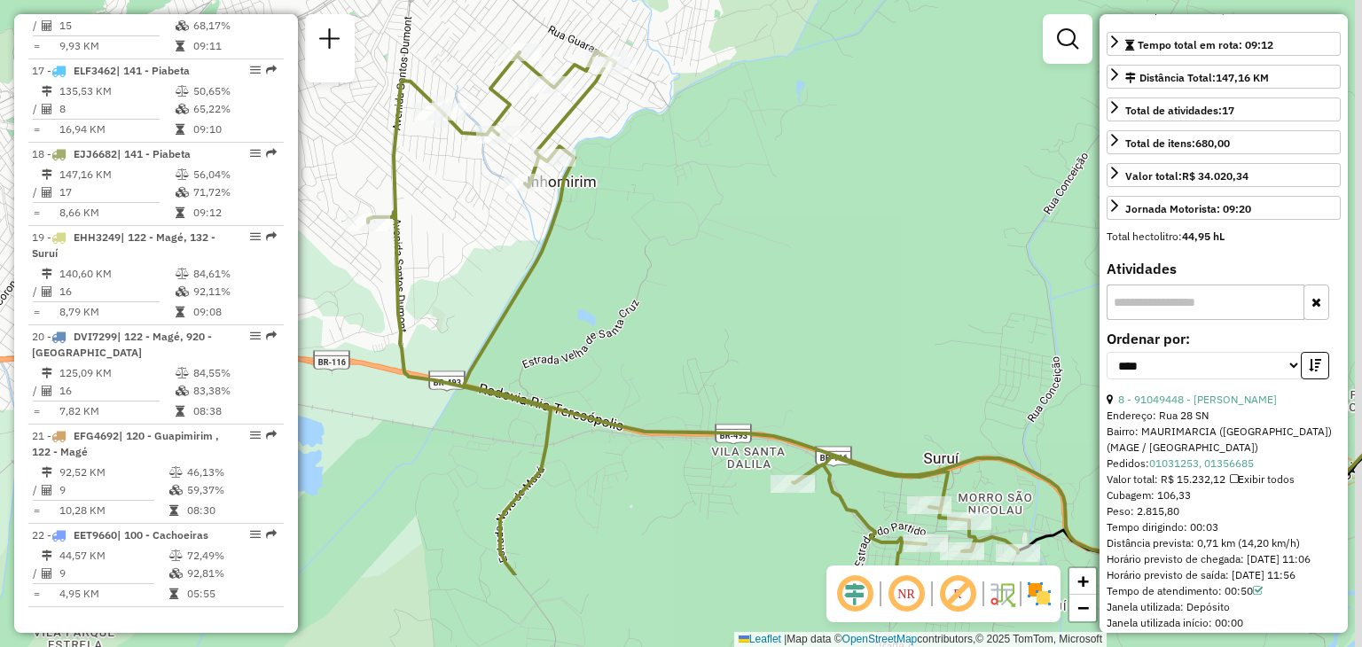
drag, startPoint x: 812, startPoint y: 416, endPoint x: 688, endPoint y: 236, distance: 218.6
click at [694, 242] on div "Janela de atendimento Grade de atendimento Capacidade Transportadoras Veículos …" at bounding box center [681, 323] width 1362 height 647
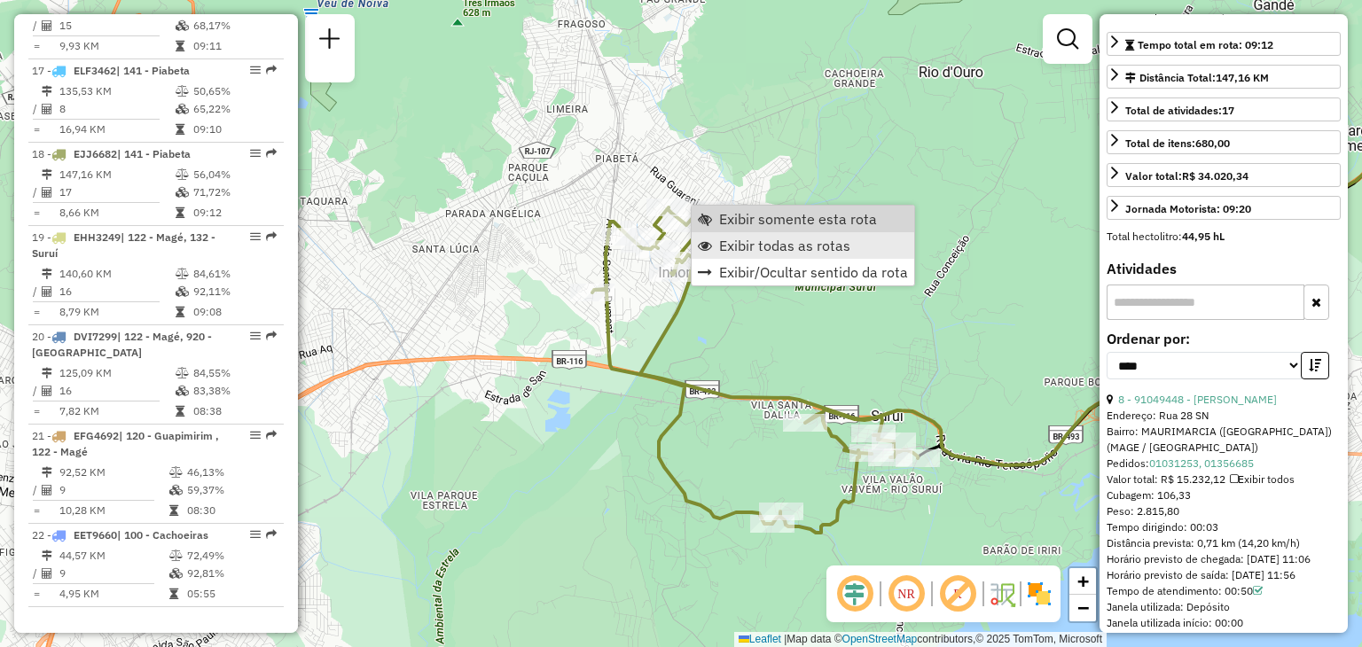
click at [777, 248] on span "Exibir todas as rotas" at bounding box center [784, 246] width 131 height 14
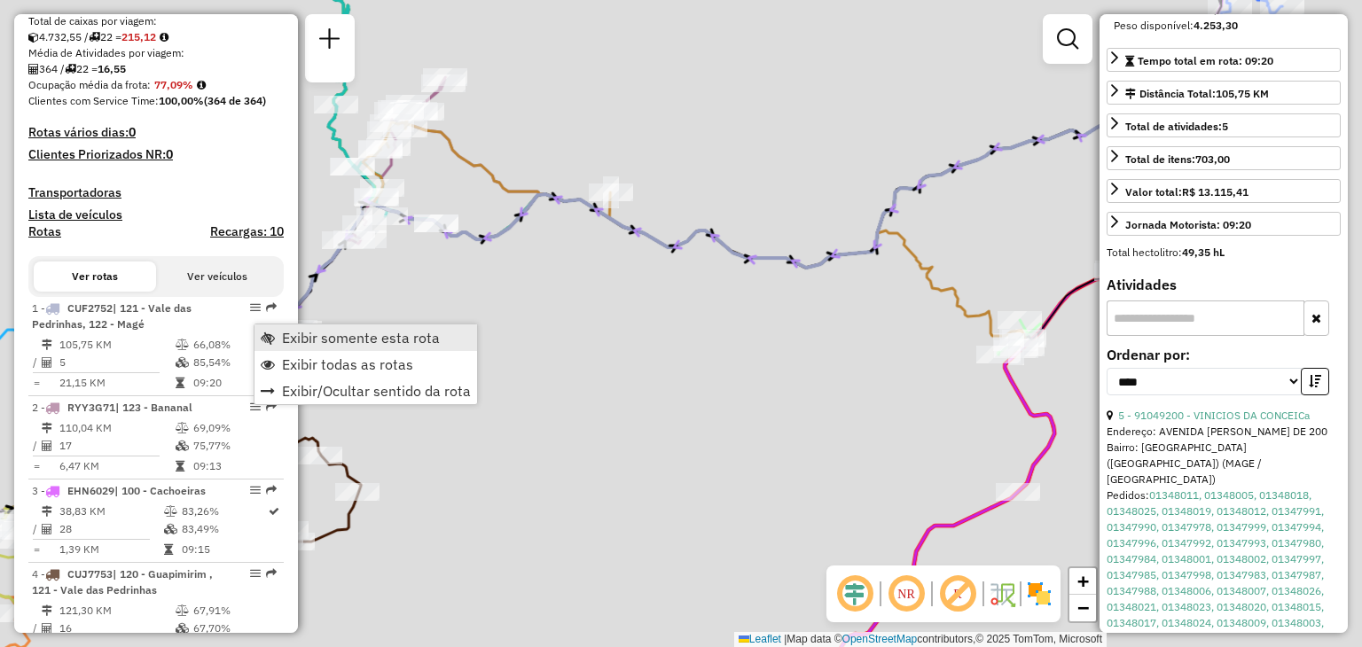
scroll to position [371, 0]
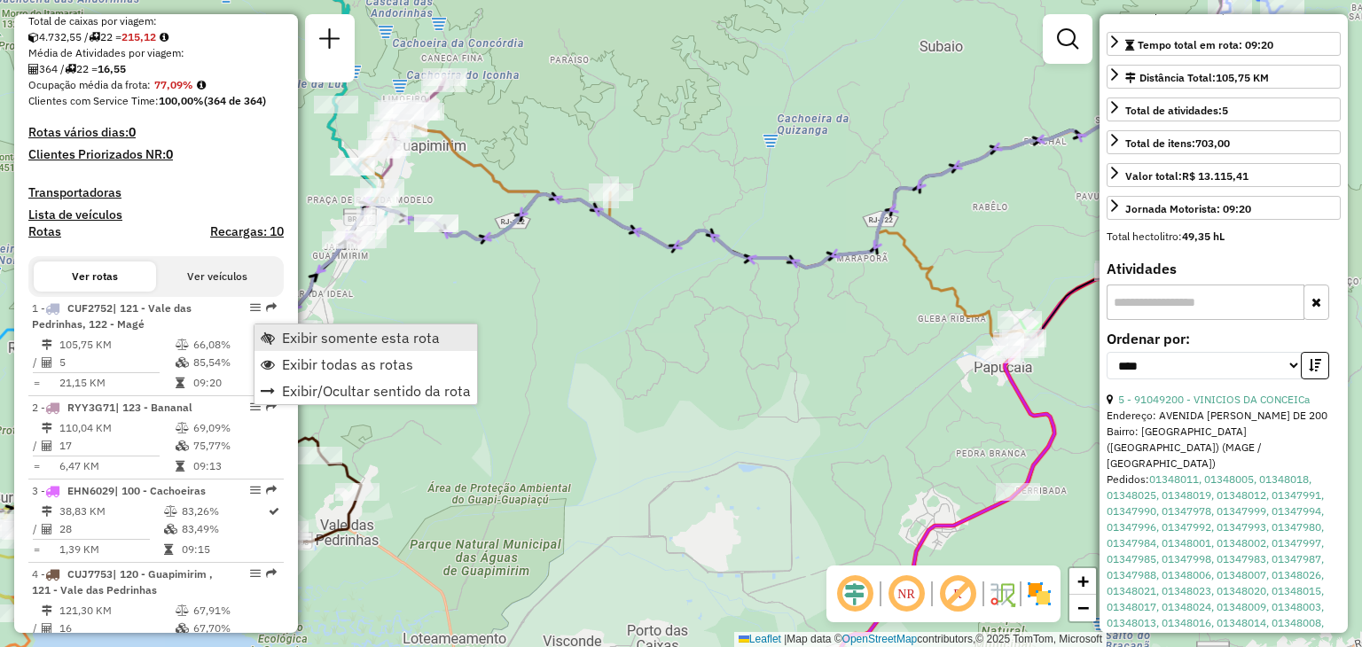
click at [317, 338] on span "Exibir somente esta rota" at bounding box center [361, 338] width 158 height 14
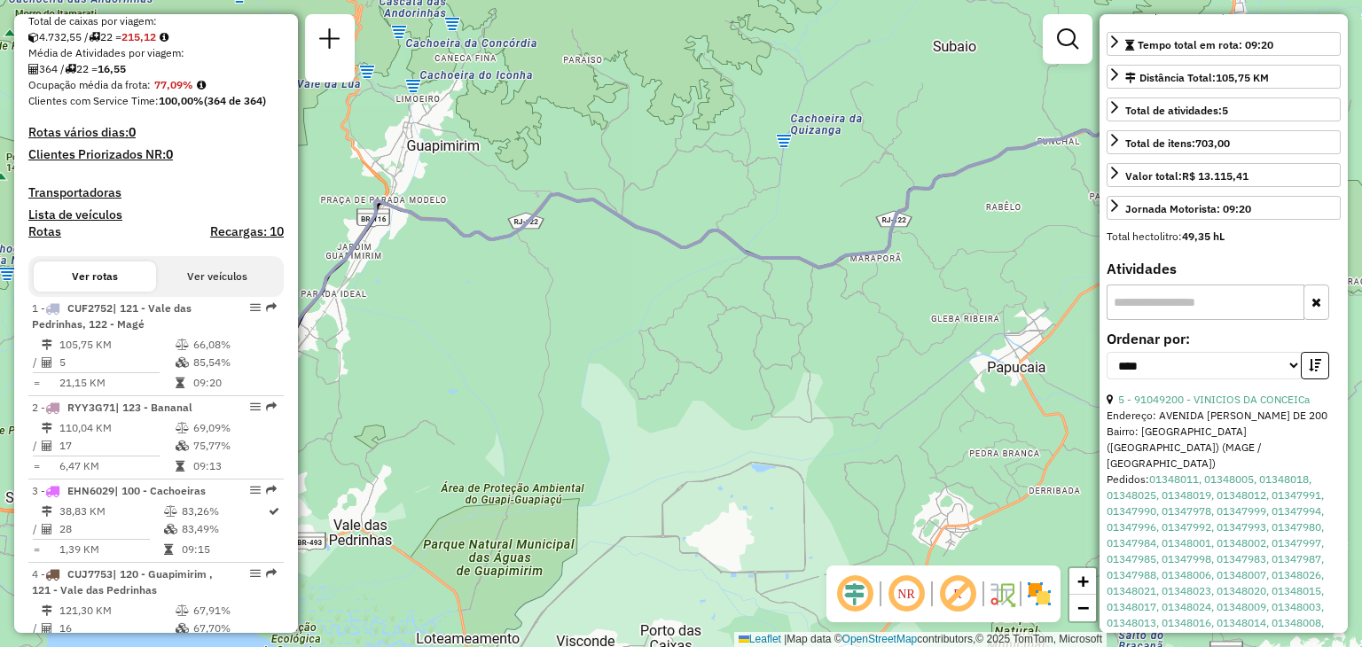
drag, startPoint x: 512, startPoint y: 356, endPoint x: 836, endPoint y: 290, distance: 330.2
click at [834, 290] on div "Janela de atendimento Grade de atendimento Capacidade Transportadoras Veículos …" at bounding box center [681, 323] width 1362 height 647
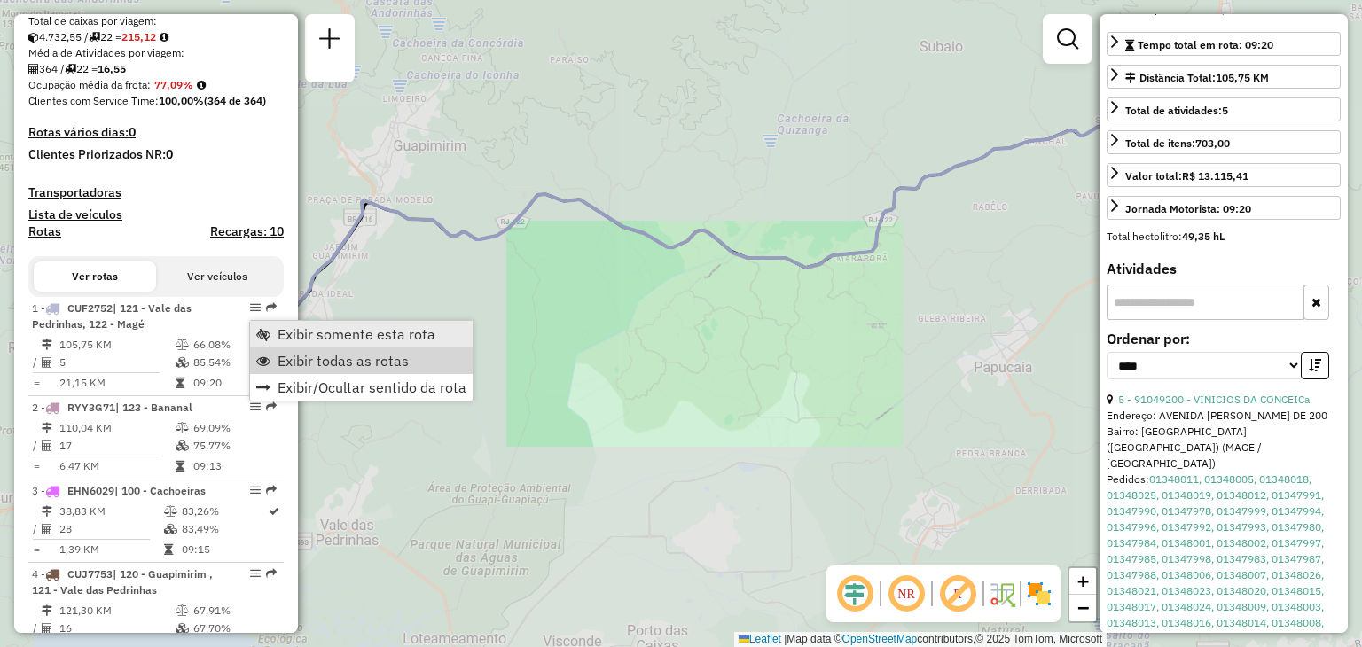
click at [332, 330] on span "Exibir somente esta rota" at bounding box center [357, 334] width 158 height 14
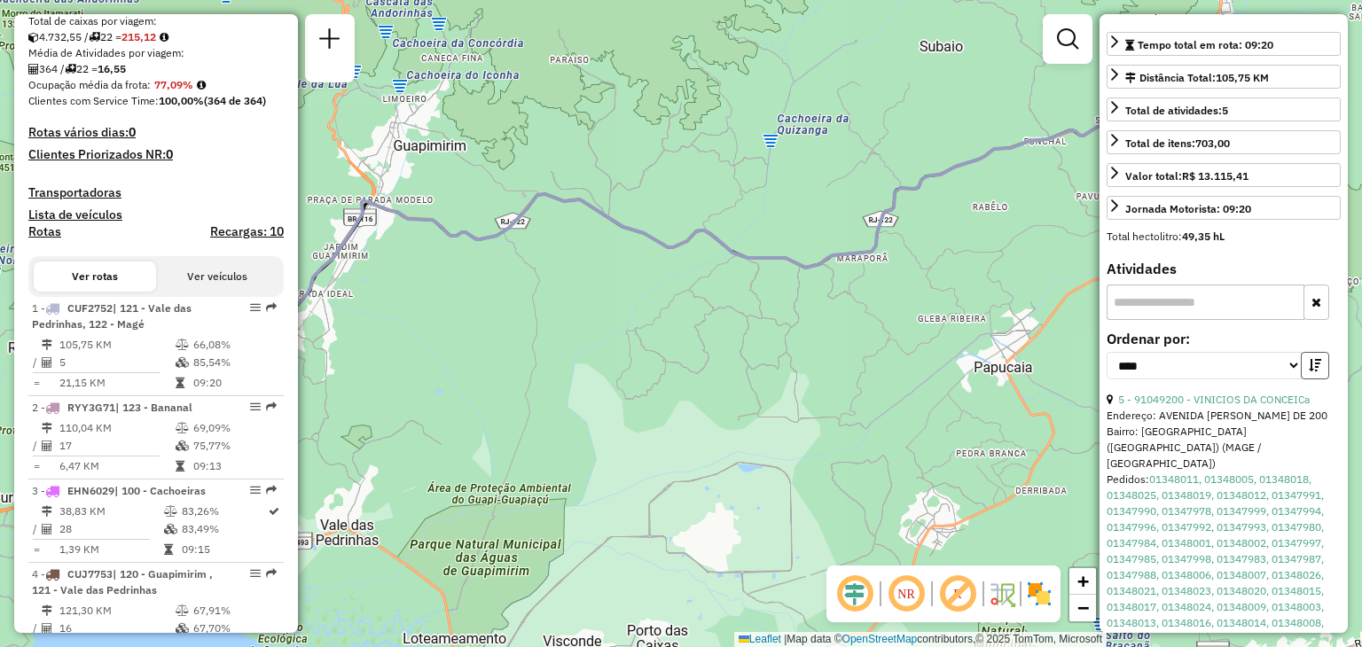
click at [1301, 379] on button "button" at bounding box center [1315, 365] width 28 height 27
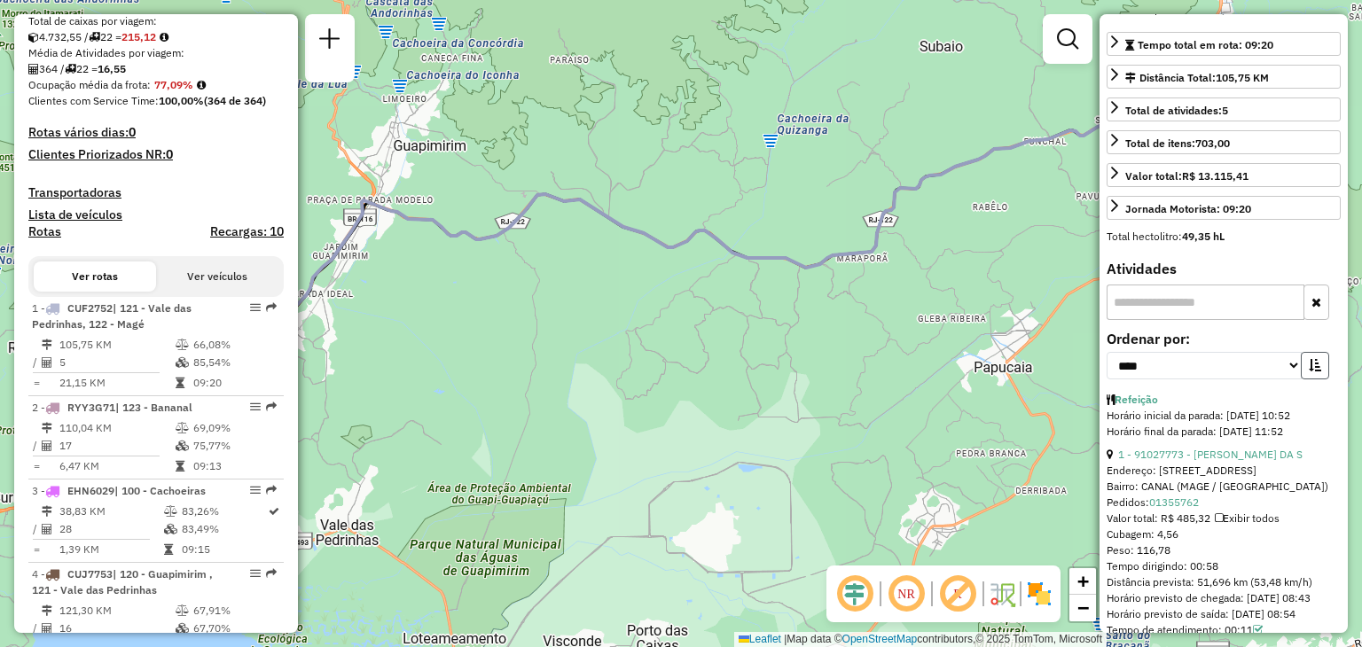
click at [1301, 379] on button "button" at bounding box center [1315, 365] width 28 height 27
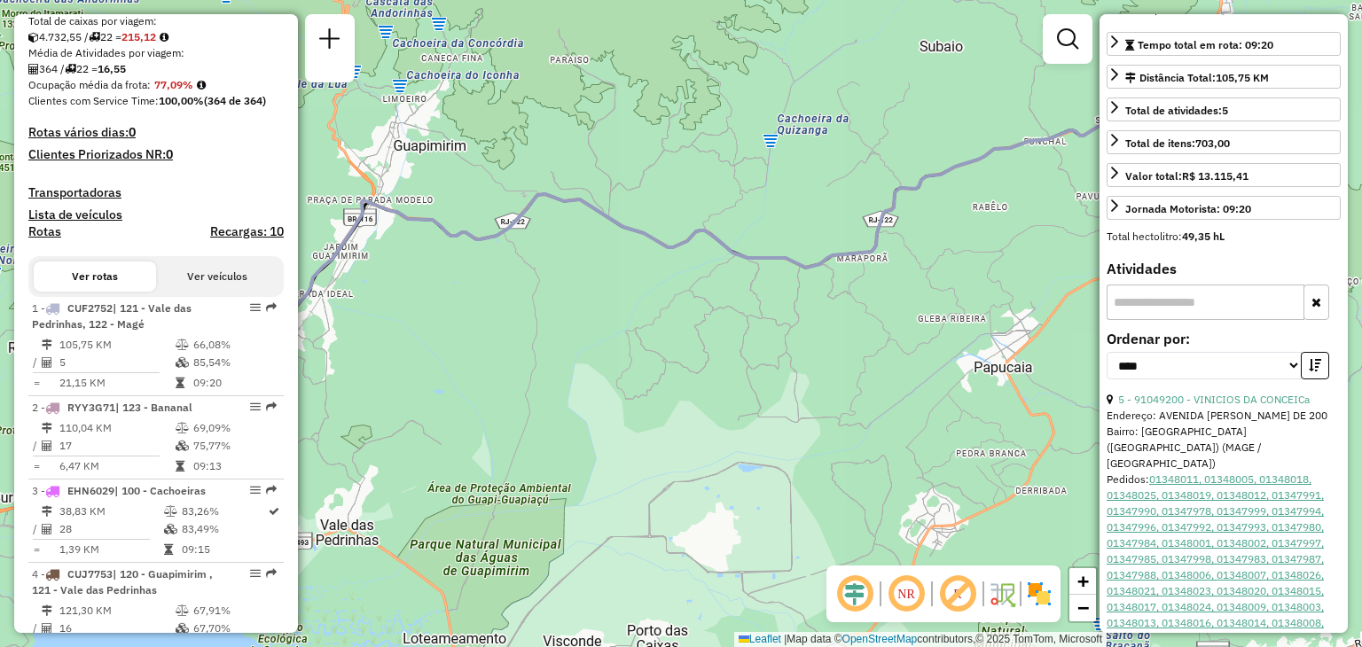
scroll to position [548, 0]
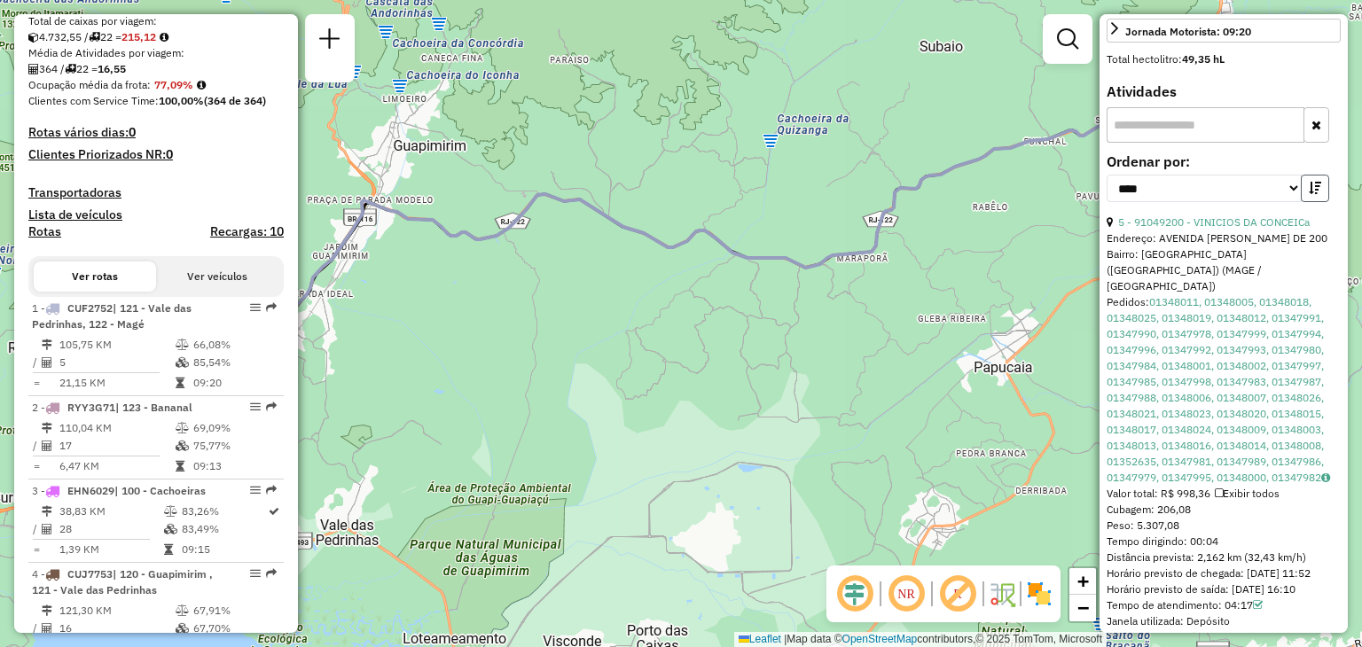
click at [1309, 194] on icon "button" at bounding box center [1315, 188] width 12 height 12
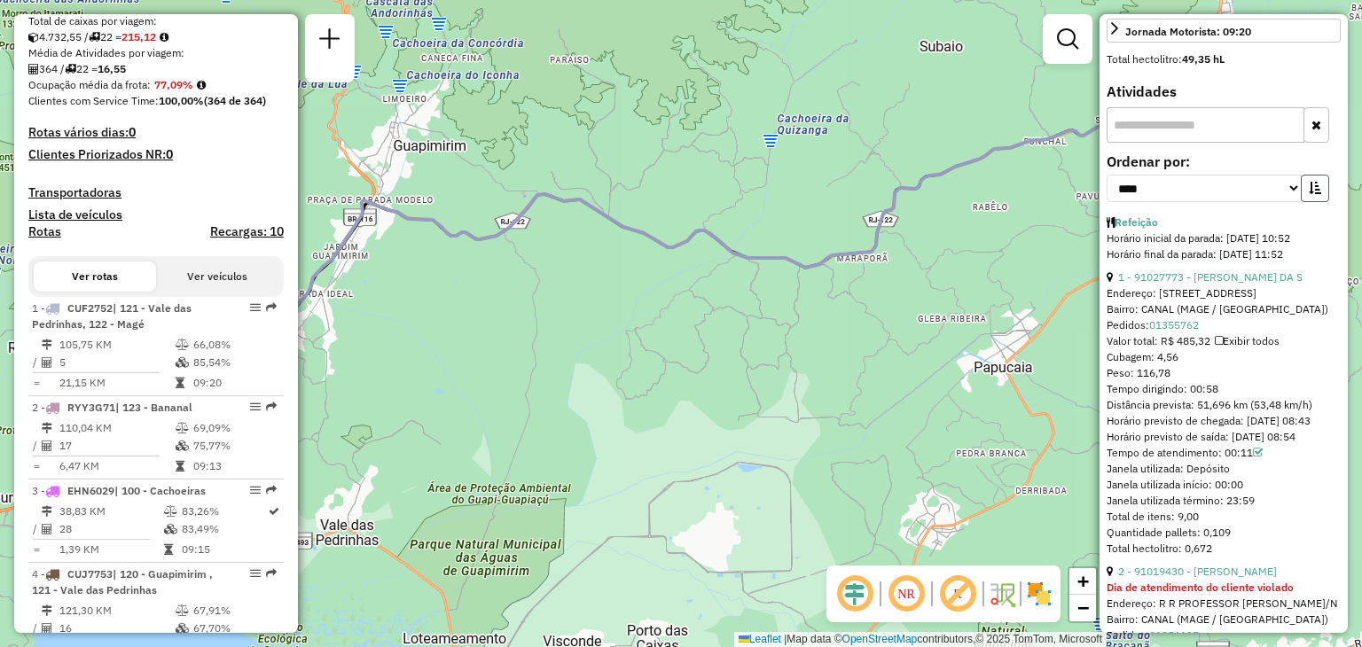
click at [1309, 194] on icon "button" at bounding box center [1315, 188] width 12 height 12
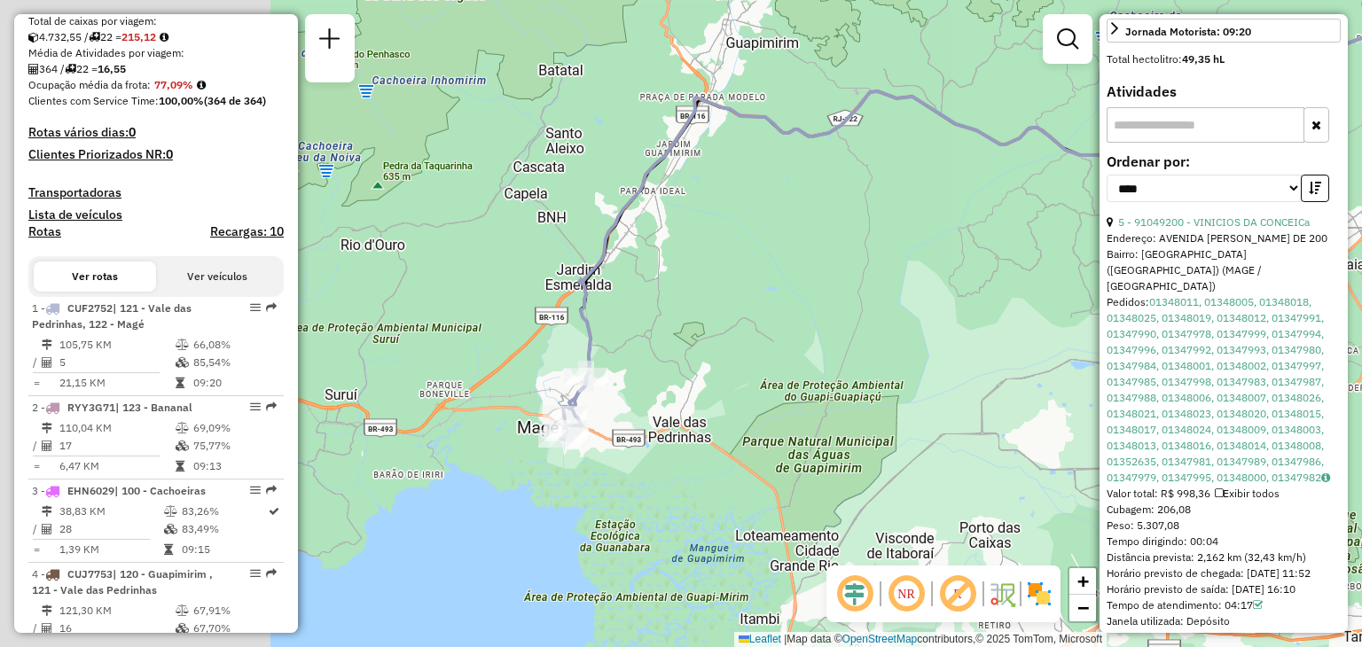
drag, startPoint x: 695, startPoint y: 465, endPoint x: 1130, endPoint y: 324, distance: 457.9
click at [1128, 327] on hb-router-mapa "Informações da Sessão 1286440 - [DATE] Criação: [DATE] 20:48 Depósito: CDI Maca…" at bounding box center [681, 323] width 1362 height 647
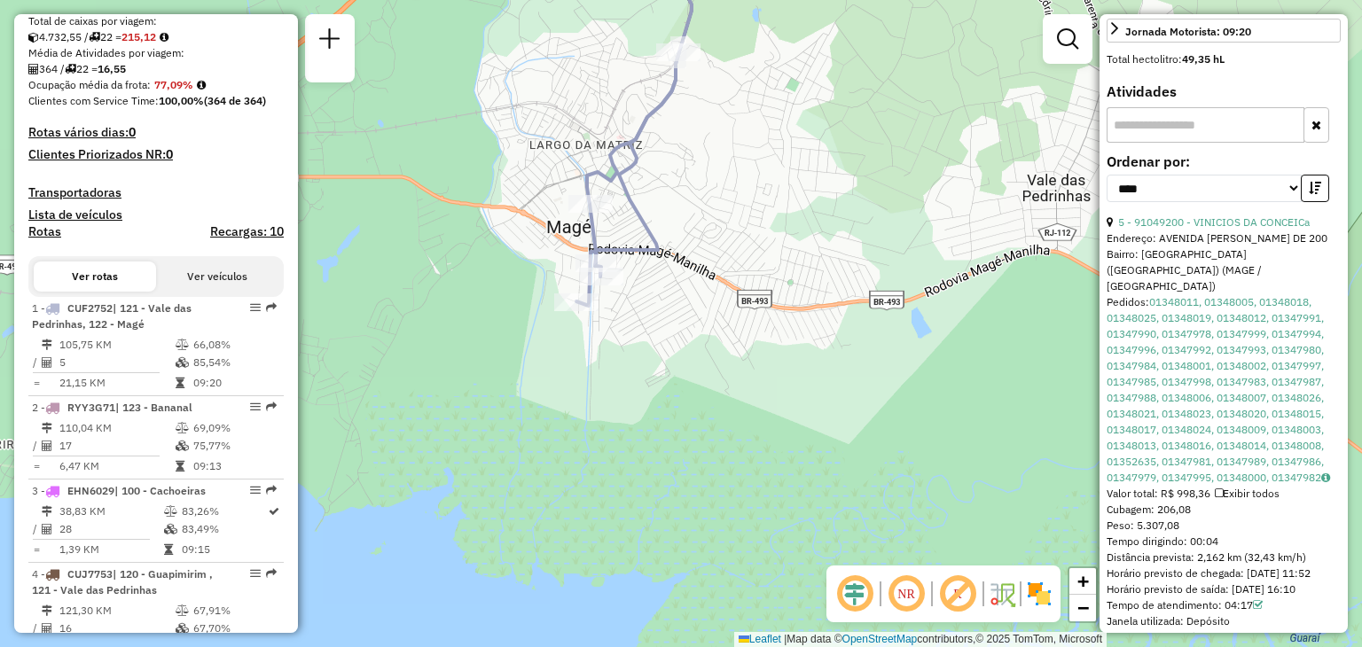
drag, startPoint x: 753, startPoint y: 139, endPoint x: 728, endPoint y: 249, distance: 112.7
click at [728, 249] on div "Rota 1 - Placa CUF2752 91099630 - [PERSON_NAME] JU Rota 1 - Placa CUF2752 91027…" at bounding box center [681, 323] width 1362 height 647
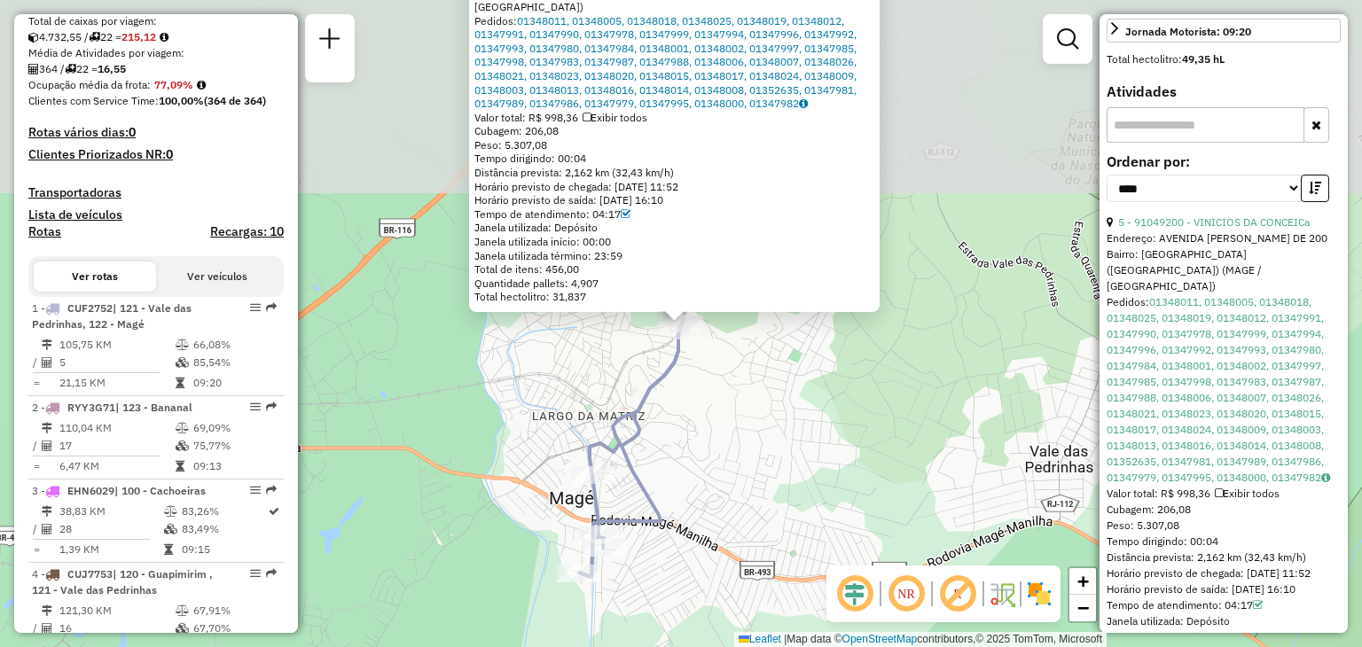
scroll to position [673, 0]
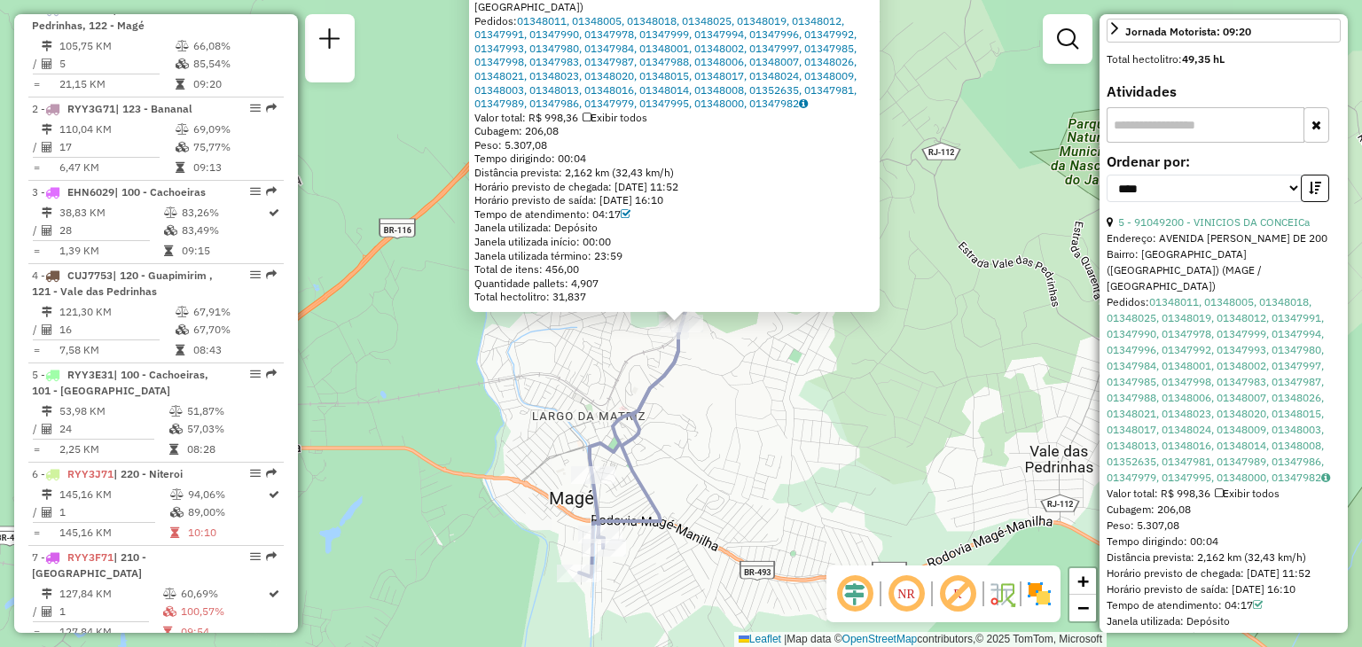
click at [739, 395] on div "91049200 - VINICIOS DA CONCEICa Endereço: [STREET_ADDRESS][PERSON_NAME] Bairro:…" at bounding box center [681, 323] width 1362 height 647
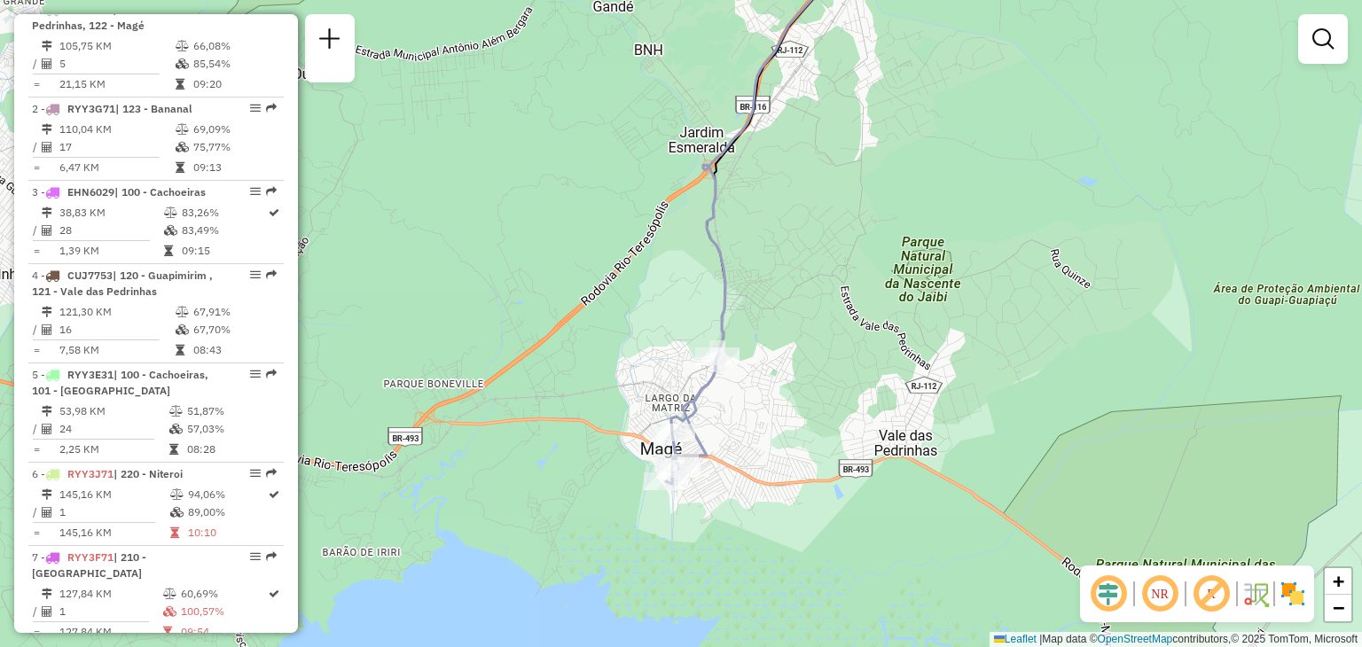
select select "*********"
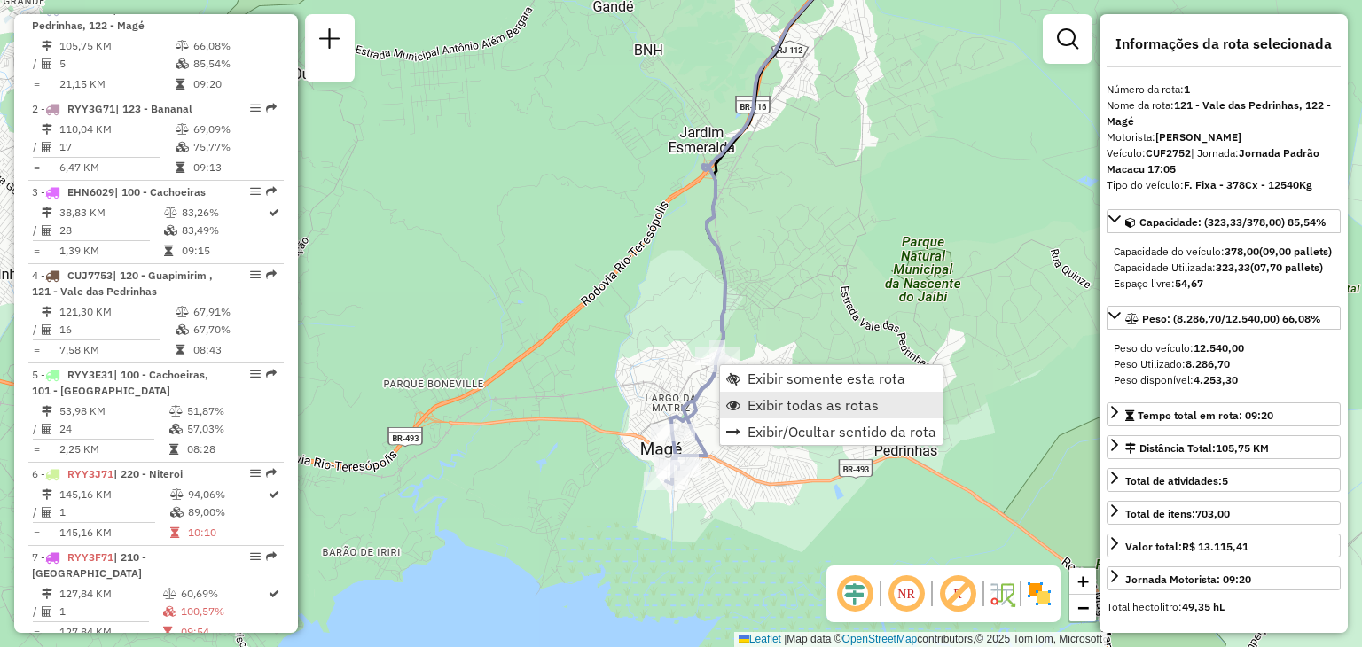
click at [747, 395] on link "Exibir todas as rotas" at bounding box center [831, 405] width 223 height 27
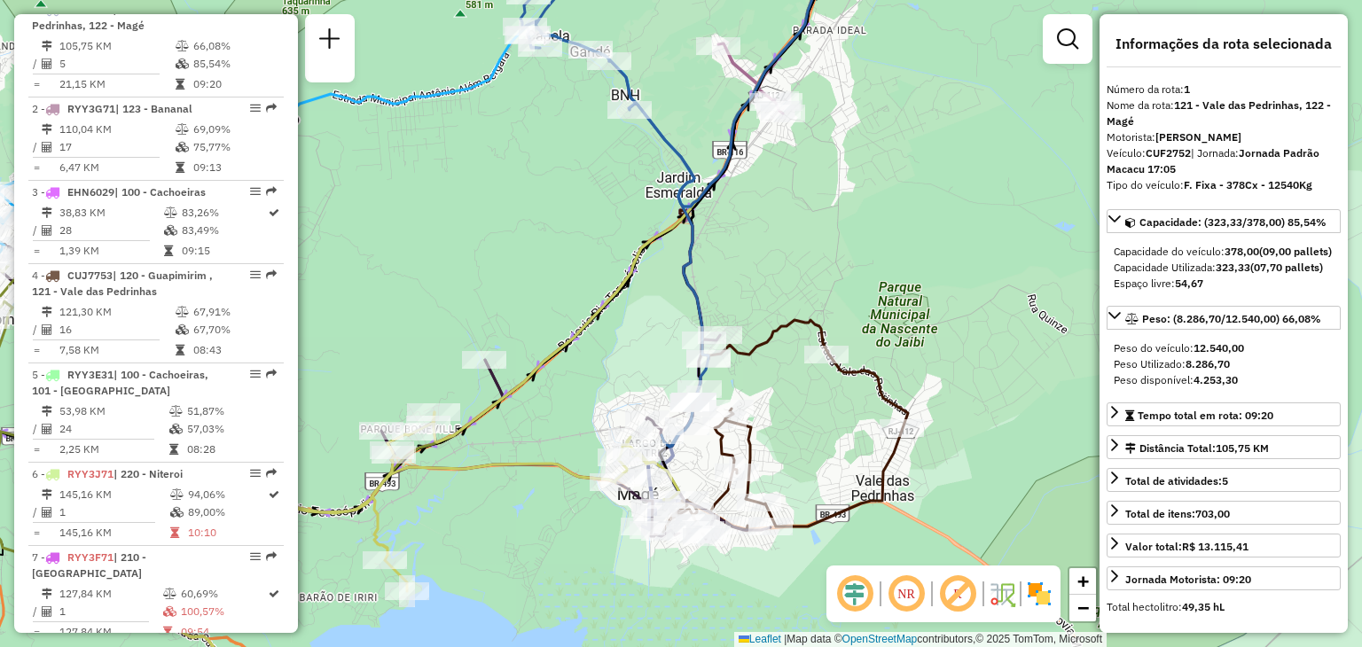
drag, startPoint x: 880, startPoint y: 197, endPoint x: 742, endPoint y: 458, distance: 295.9
click at [745, 450] on div "Janela de atendimento Grade de atendimento Capacidade Transportadoras Veículos …" at bounding box center [681, 323] width 1362 height 647
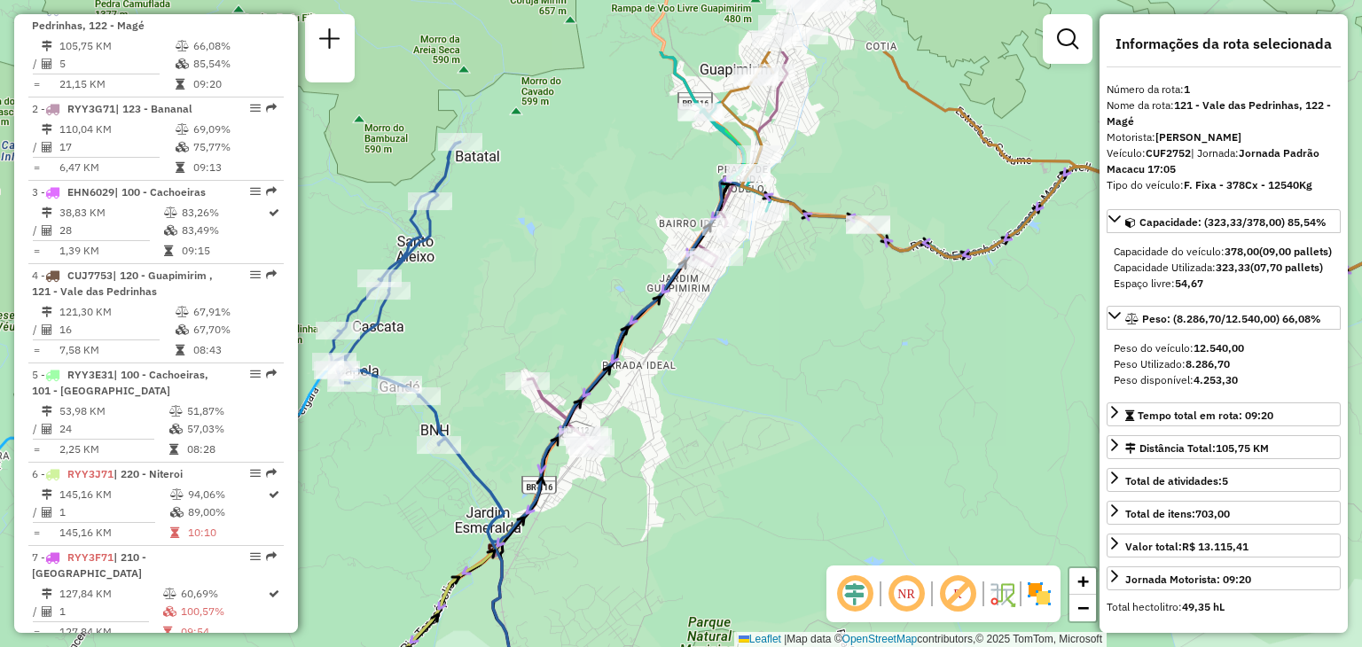
drag, startPoint x: 889, startPoint y: 321, endPoint x: 837, endPoint y: 248, distance: 89.6
click at [878, 334] on div "Janela de atendimento Grade de atendimento Capacidade Transportadoras Veículos …" at bounding box center [681, 323] width 1362 height 647
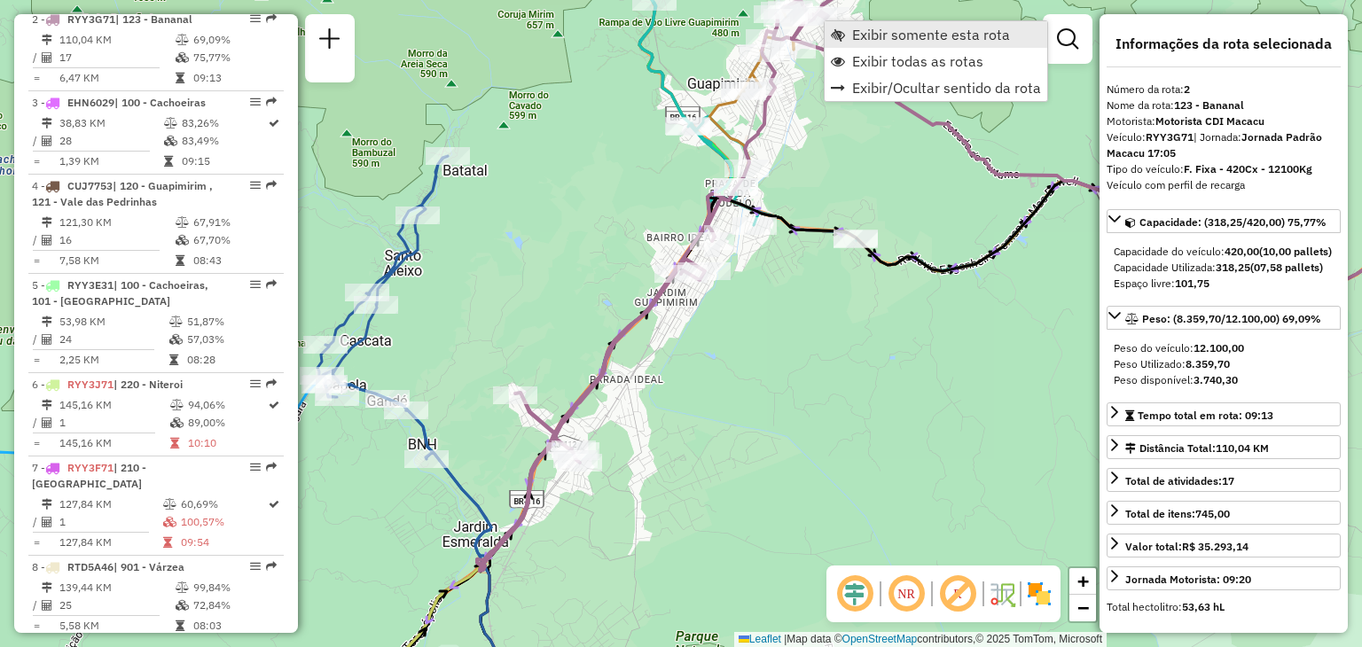
scroll to position [772, 0]
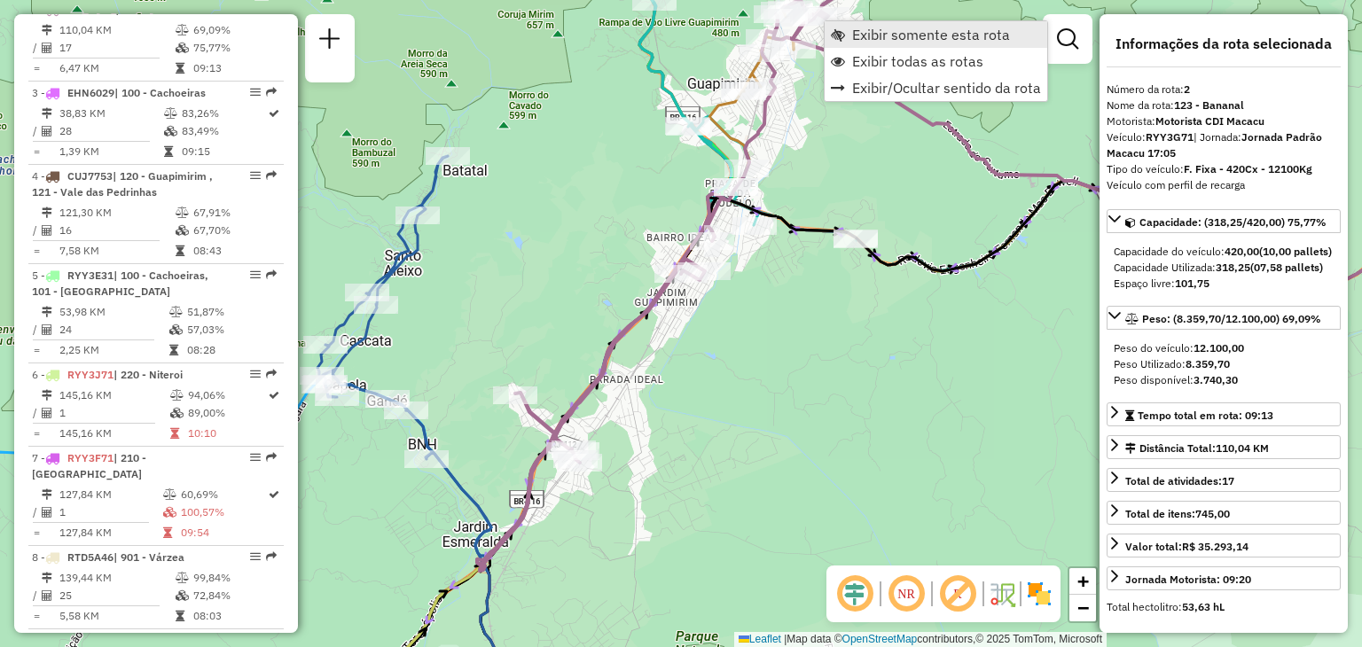
click at [844, 28] on link "Exibir somente esta rota" at bounding box center [936, 34] width 223 height 27
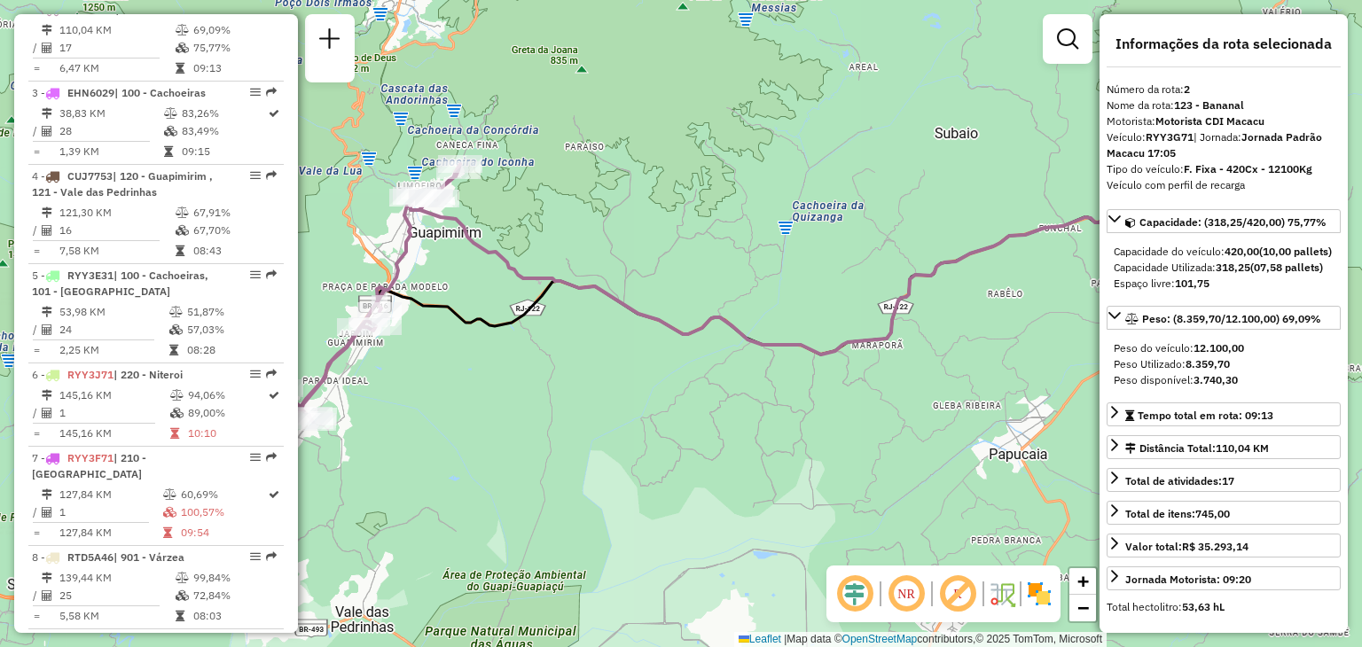
drag, startPoint x: 634, startPoint y: 370, endPoint x: 983, endPoint y: 239, distance: 372.9
click at [983, 239] on div "Janela de atendimento Grade de atendimento Capacidade Transportadoras Veículos …" at bounding box center [681, 323] width 1362 height 647
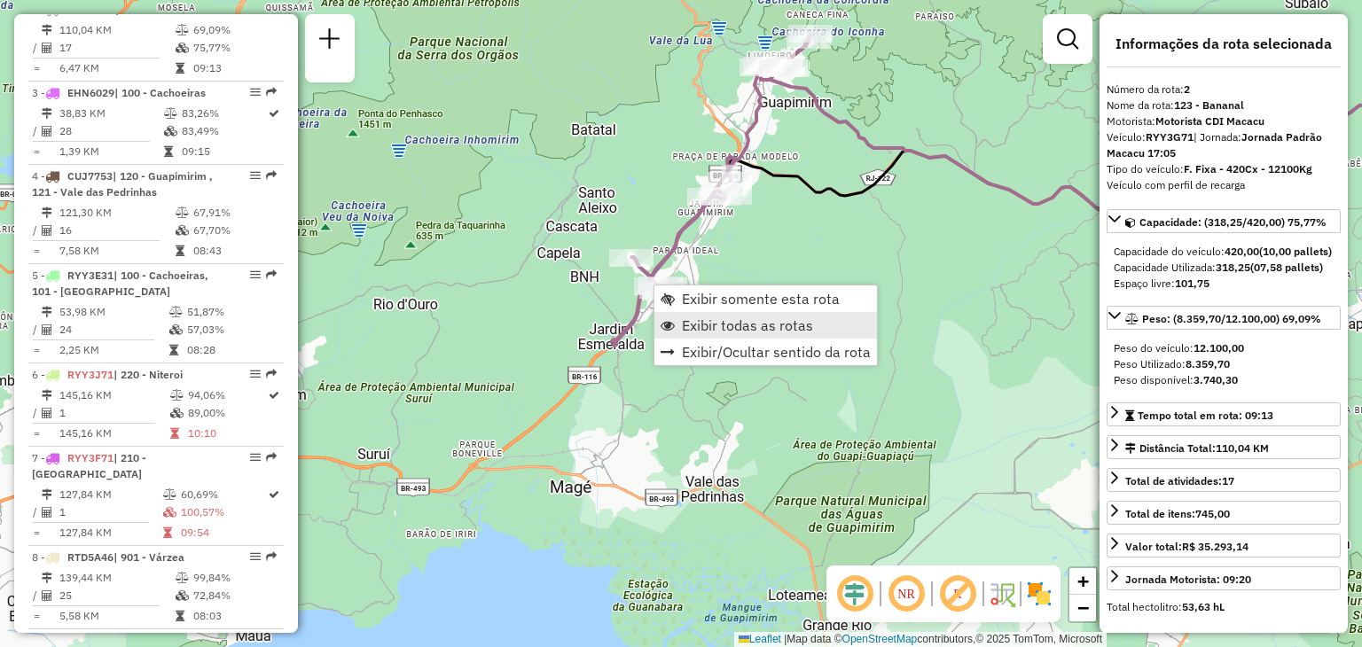
click at [706, 325] on span "Exibir todas as rotas" at bounding box center [747, 325] width 131 height 14
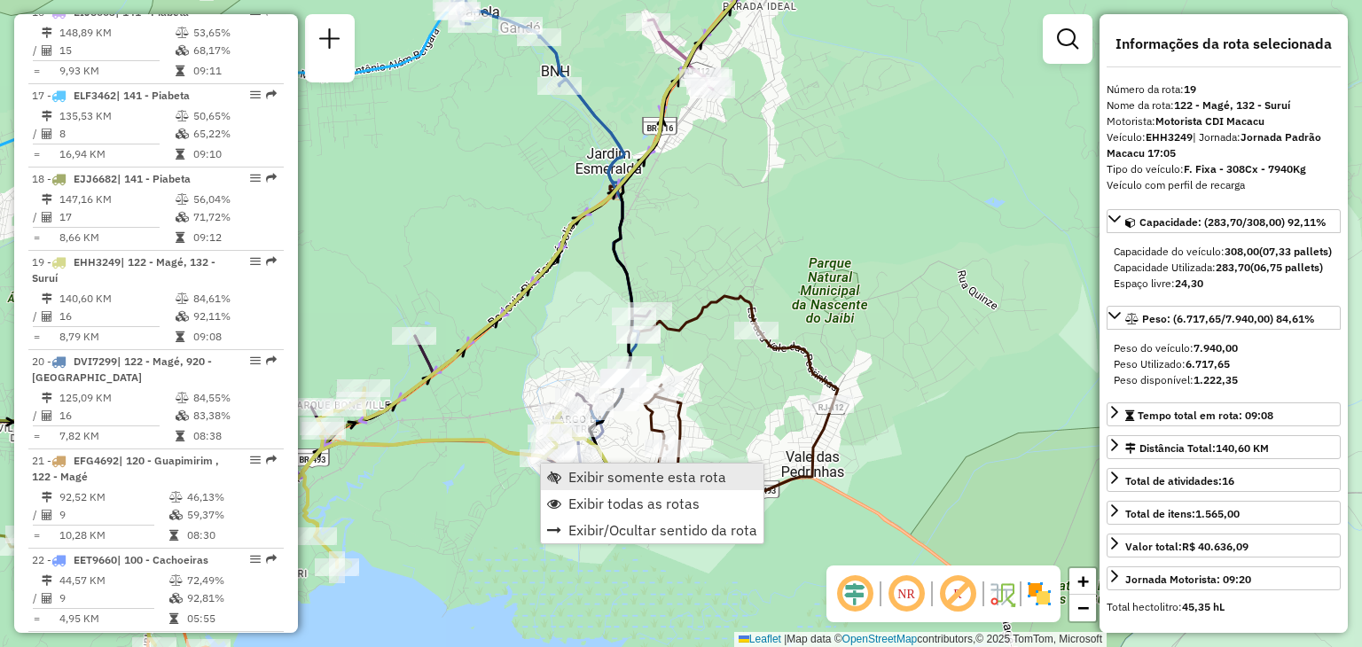
click at [582, 475] on span "Exibir somente esta rota" at bounding box center [647, 477] width 158 height 14
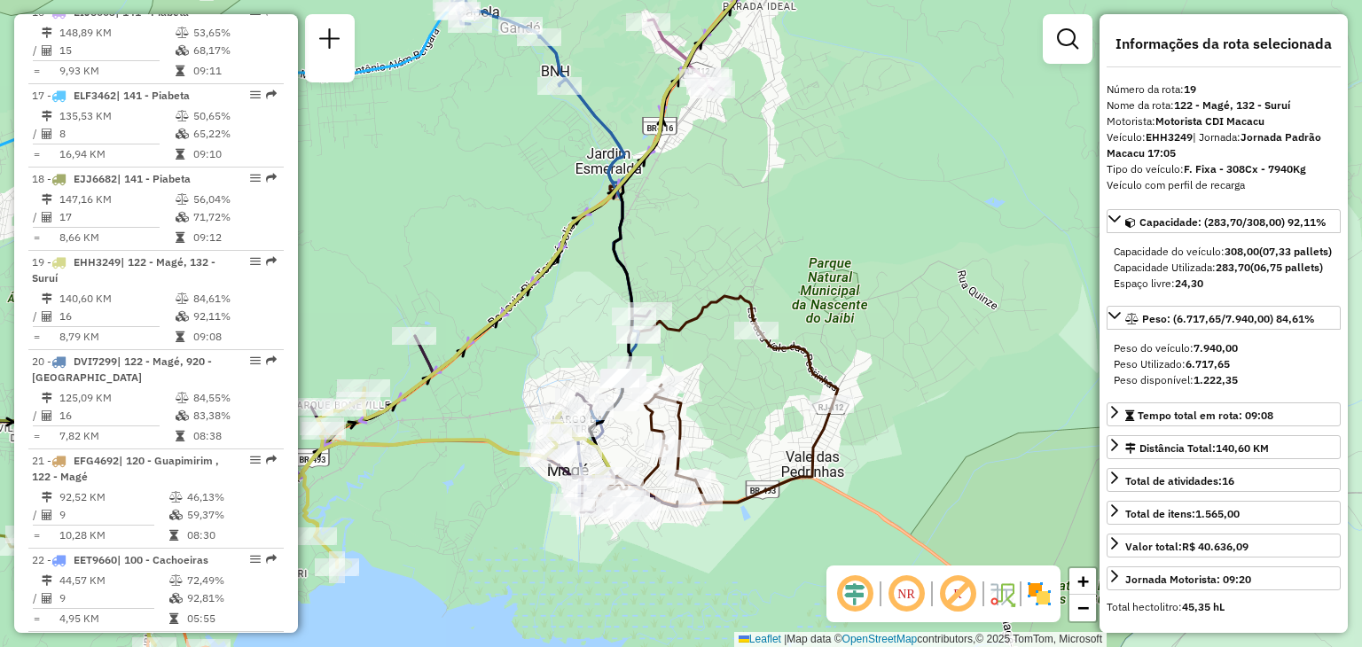
scroll to position [2121, 0]
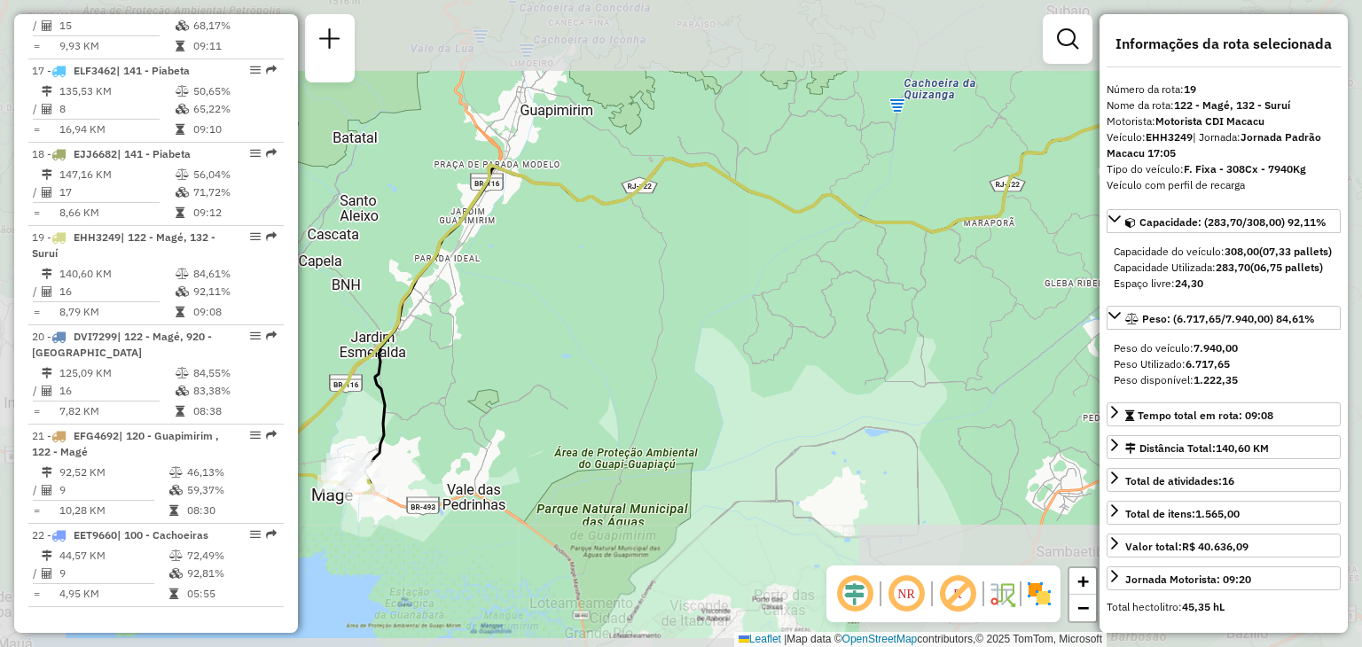
drag, startPoint x: 557, startPoint y: 497, endPoint x: 942, endPoint y: 405, distance: 396.6
click at [942, 405] on div "Janela de atendimento Grade de atendimento Capacidade Transportadoras Veículos …" at bounding box center [681, 323] width 1362 height 647
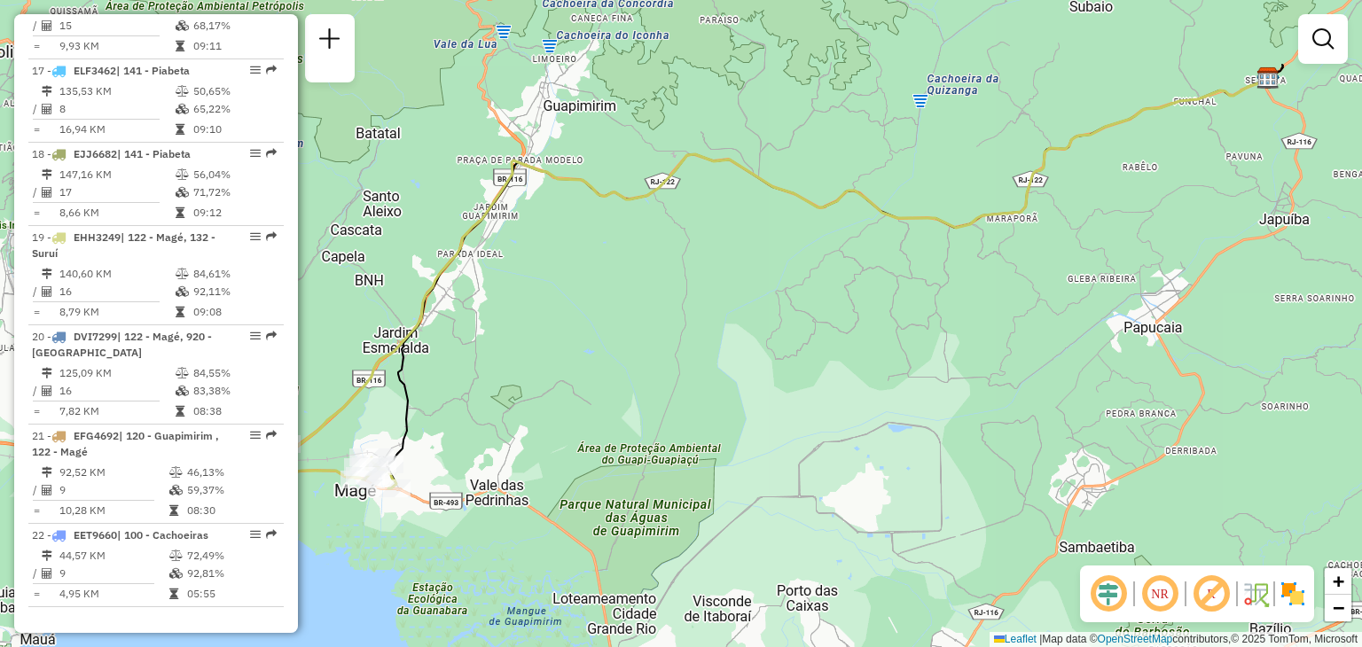
drag, startPoint x: 560, startPoint y: 447, endPoint x: 1036, endPoint y: 292, distance: 499.9
click at [1034, 293] on div "Janela de atendimento Grade de atendimento Capacidade Transportadoras Veículos …" at bounding box center [681, 323] width 1362 height 647
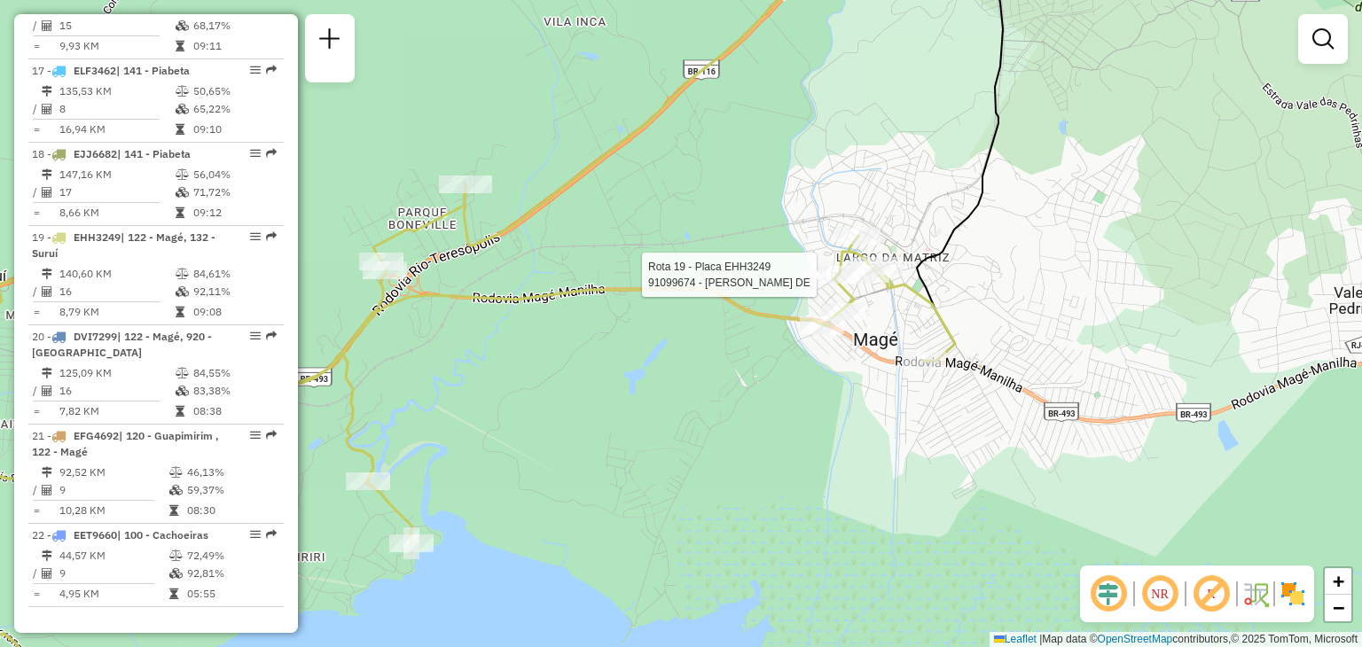
select select "*********"
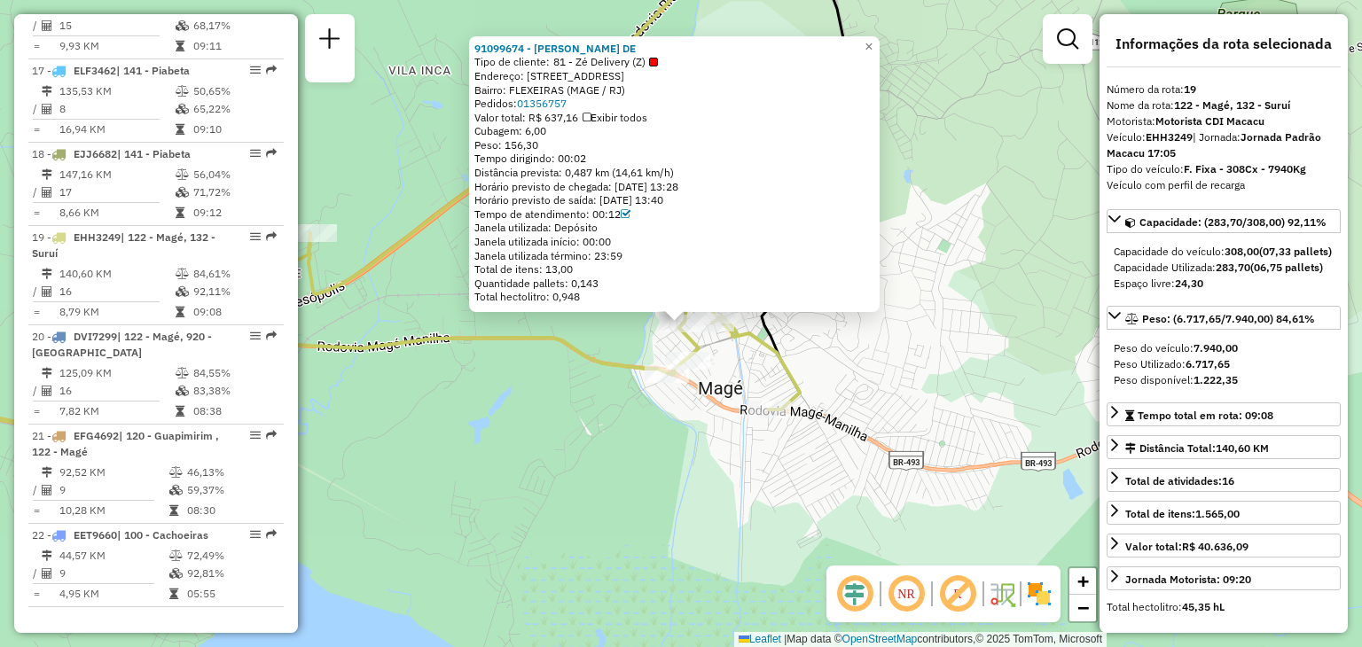
click at [819, 342] on div "91099674 - [PERSON_NAME] DE Tipo de cliente: 81 - Zé Delivery (Z) Endereço: R U…" at bounding box center [681, 323] width 1362 height 647
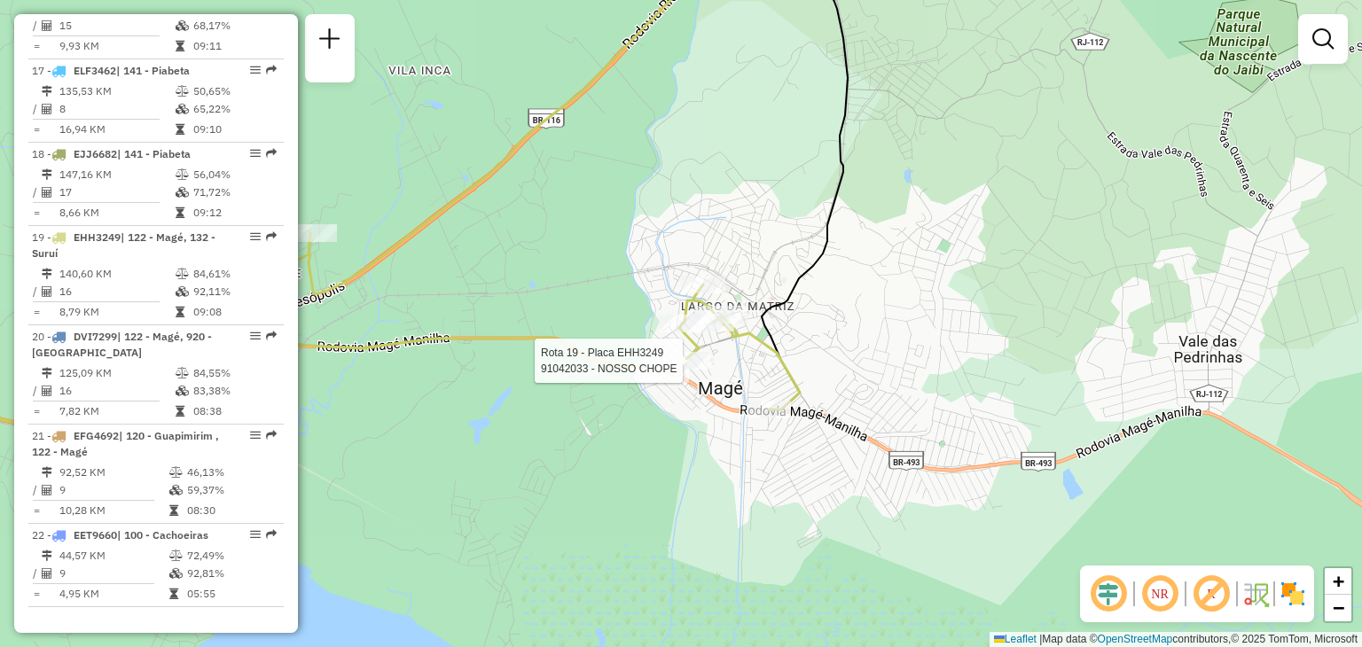
select select "*********"
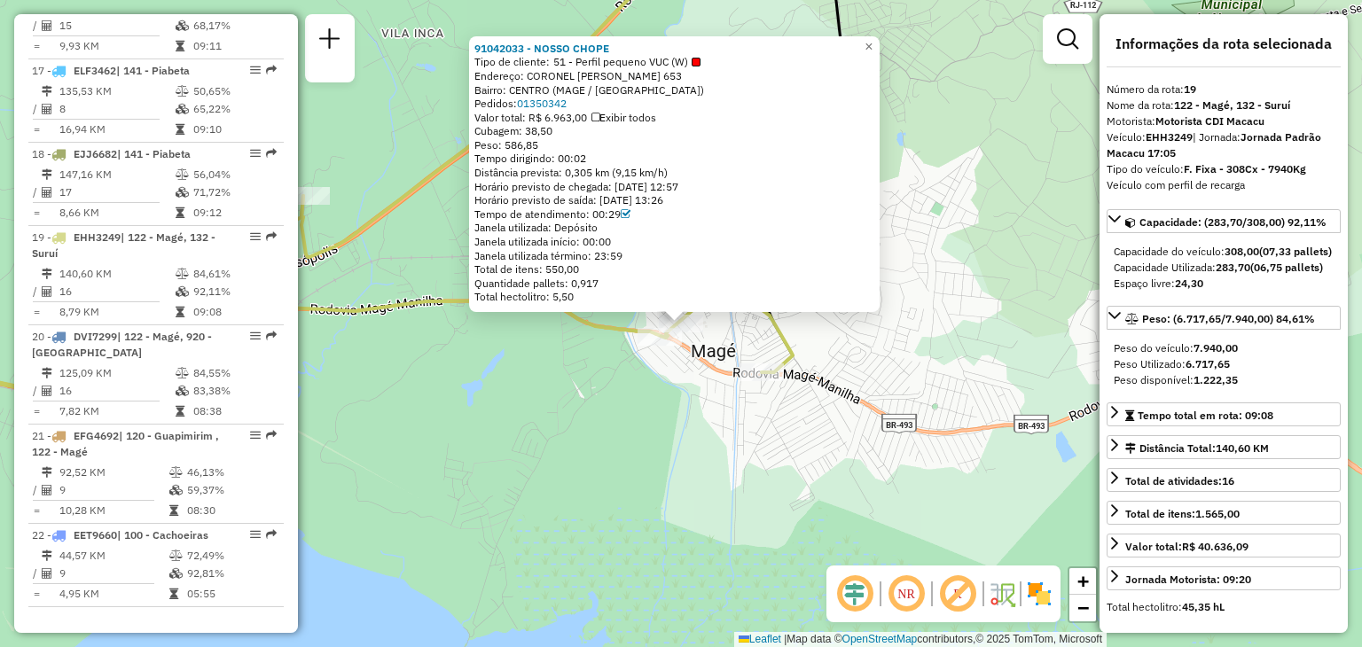
click at [701, 386] on div "91042033 - NOSSO CHOPE Tipo de cliente: 51 - Perfil pequeno VUC (W) Endereço: C…" at bounding box center [681, 323] width 1362 height 647
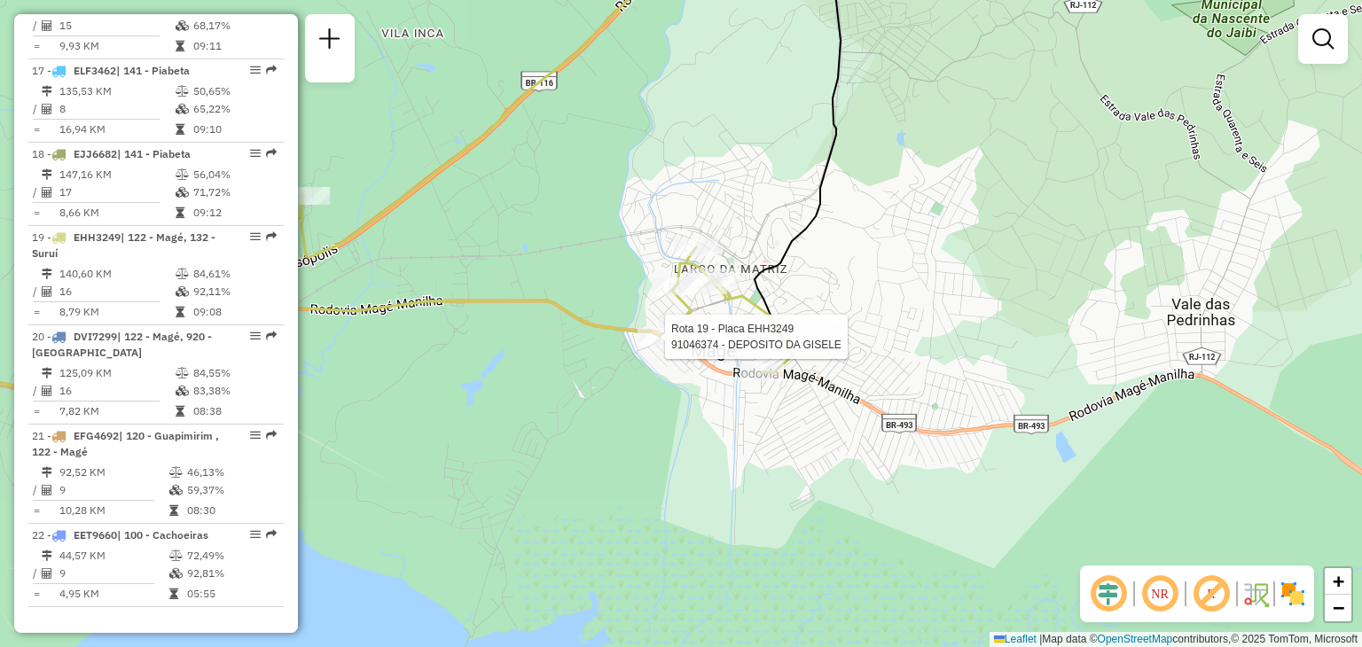
select select "*********"
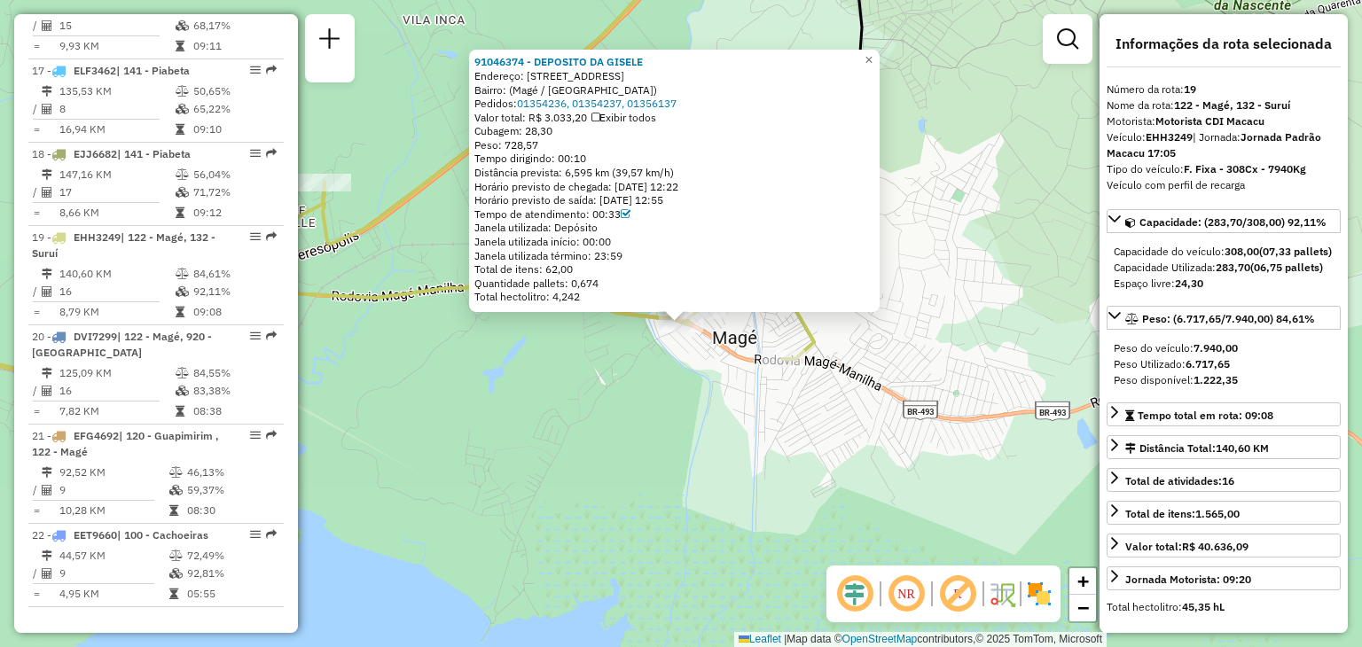
scroll to position [355, 0]
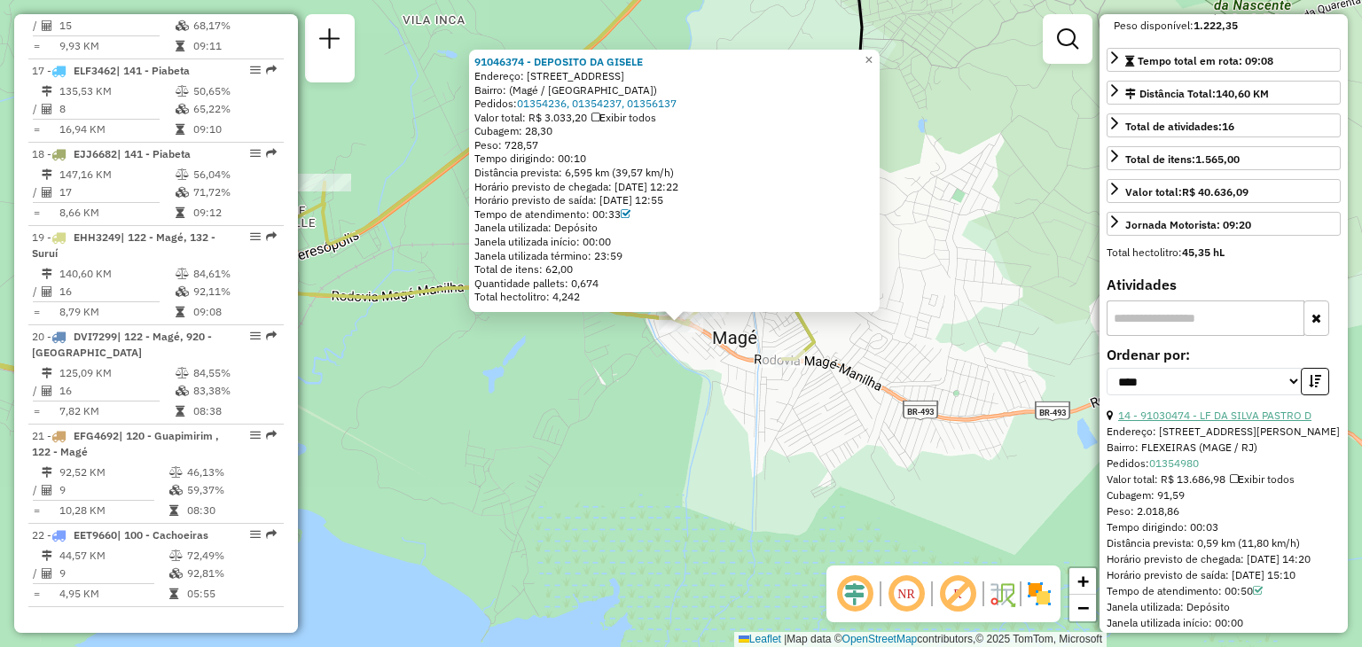
click at [1241, 422] on link "14 - 91030474 - LF DA SILVA PASTRO D" at bounding box center [1214, 415] width 193 height 13
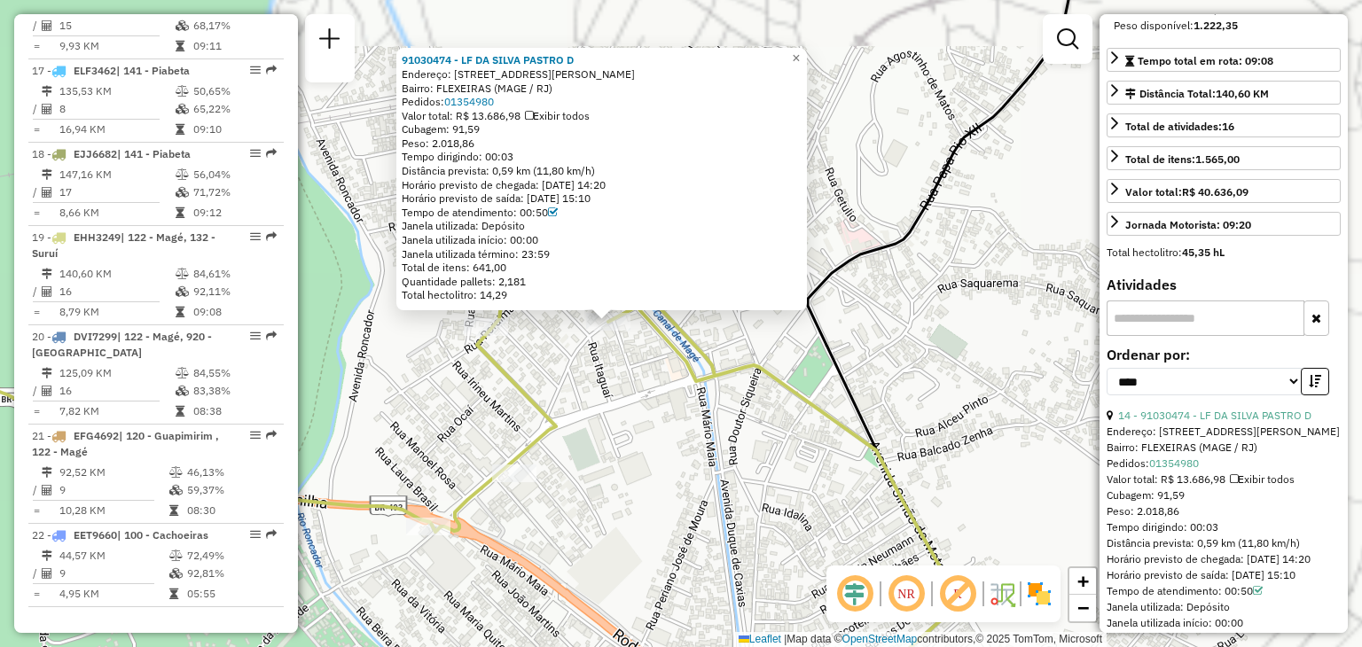
drag, startPoint x: 627, startPoint y: 339, endPoint x: 653, endPoint y: 374, distance: 44.3
click at [653, 373] on div "91030474 - LF DA SILVA PASTRO D Endereço: [STREET_ADDRESS] Bairro: FLEXEIRAS (M…" at bounding box center [681, 323] width 1362 height 647
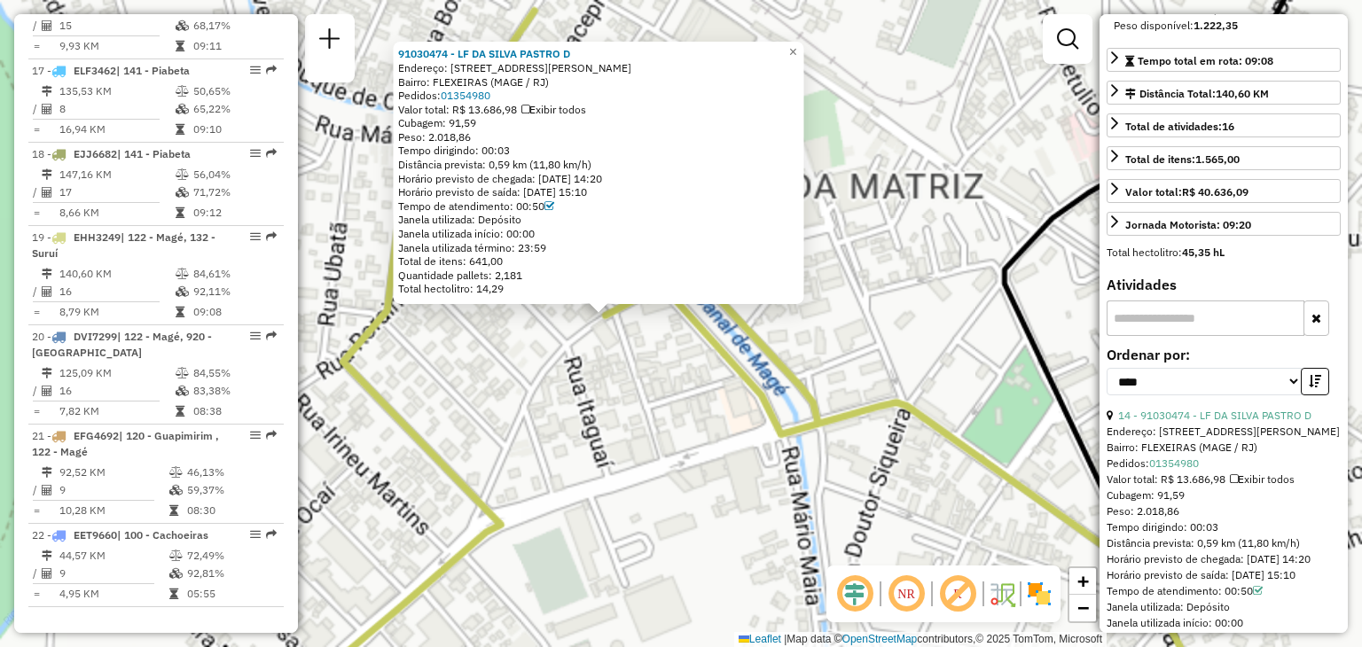
click at [622, 378] on div "91030474 - LF DA SILVA PASTRO D Endereço: [STREET_ADDRESS] Bairro: FLEXEIRAS (M…" at bounding box center [681, 323] width 1362 height 647
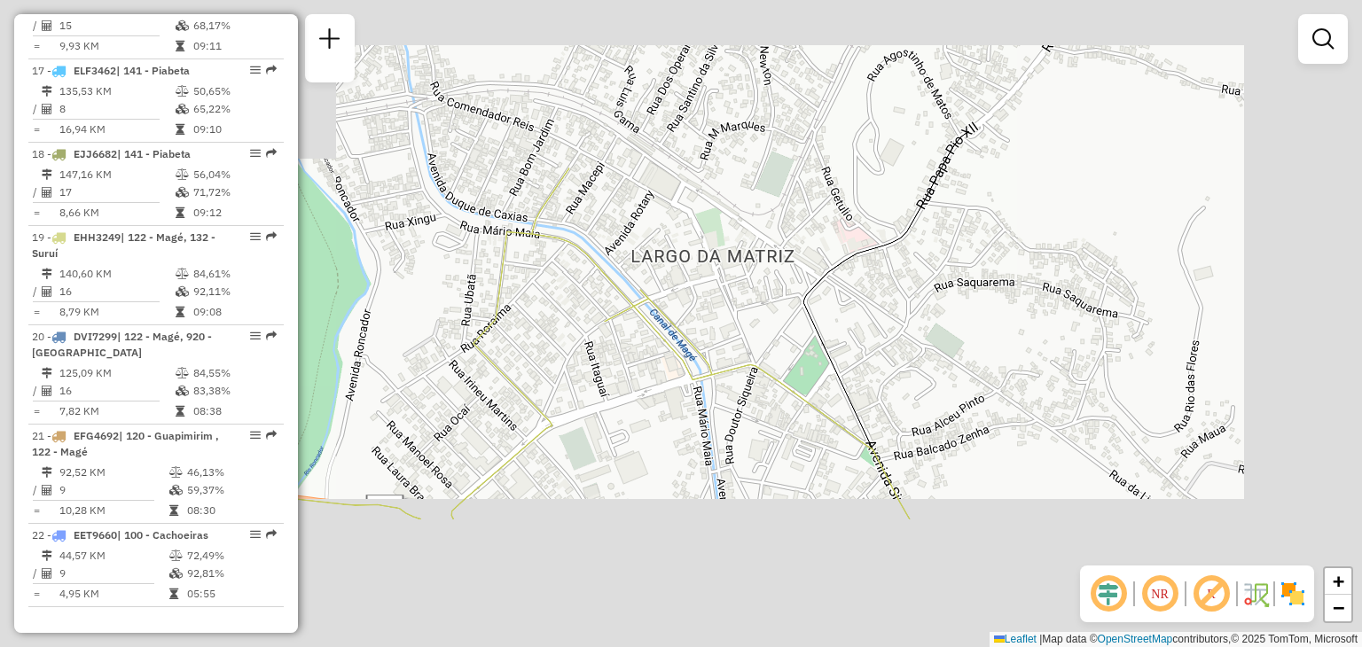
select select "*********"
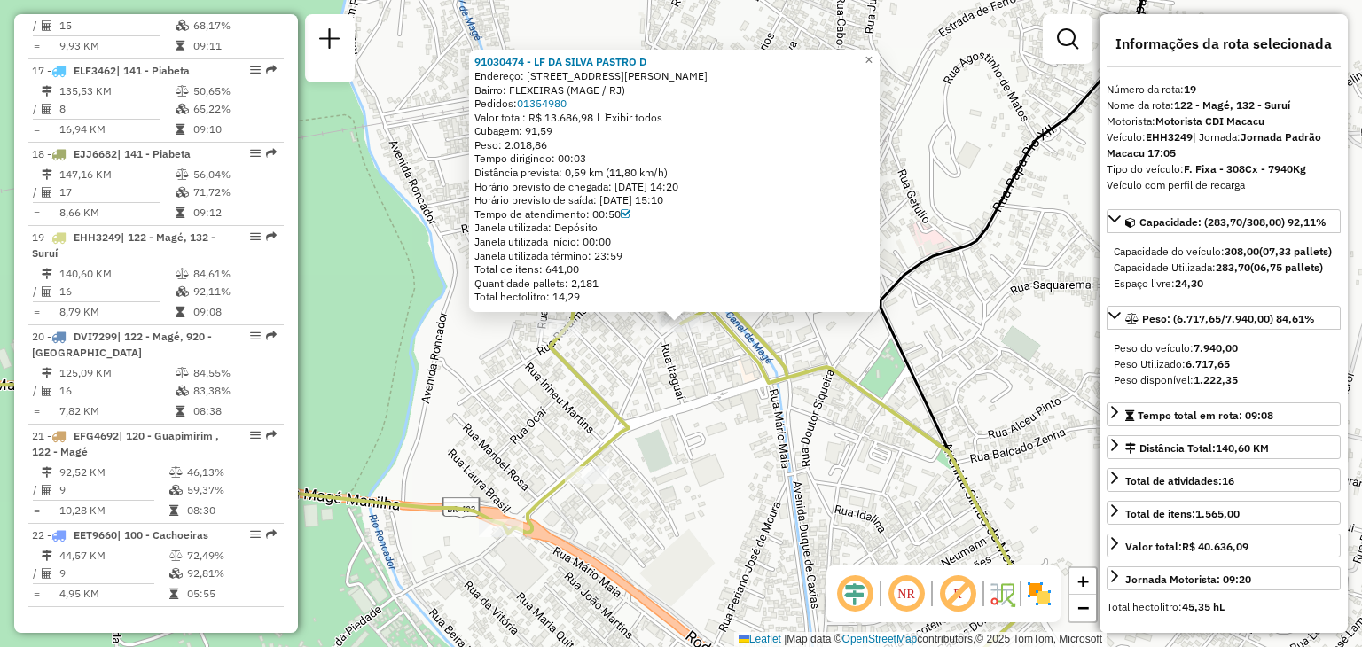
click at [699, 420] on div "91030474 - LF DA SILVA PASTRO D Endereço: [STREET_ADDRESS] Bairro: FLEXEIRAS (M…" at bounding box center [681, 323] width 1362 height 647
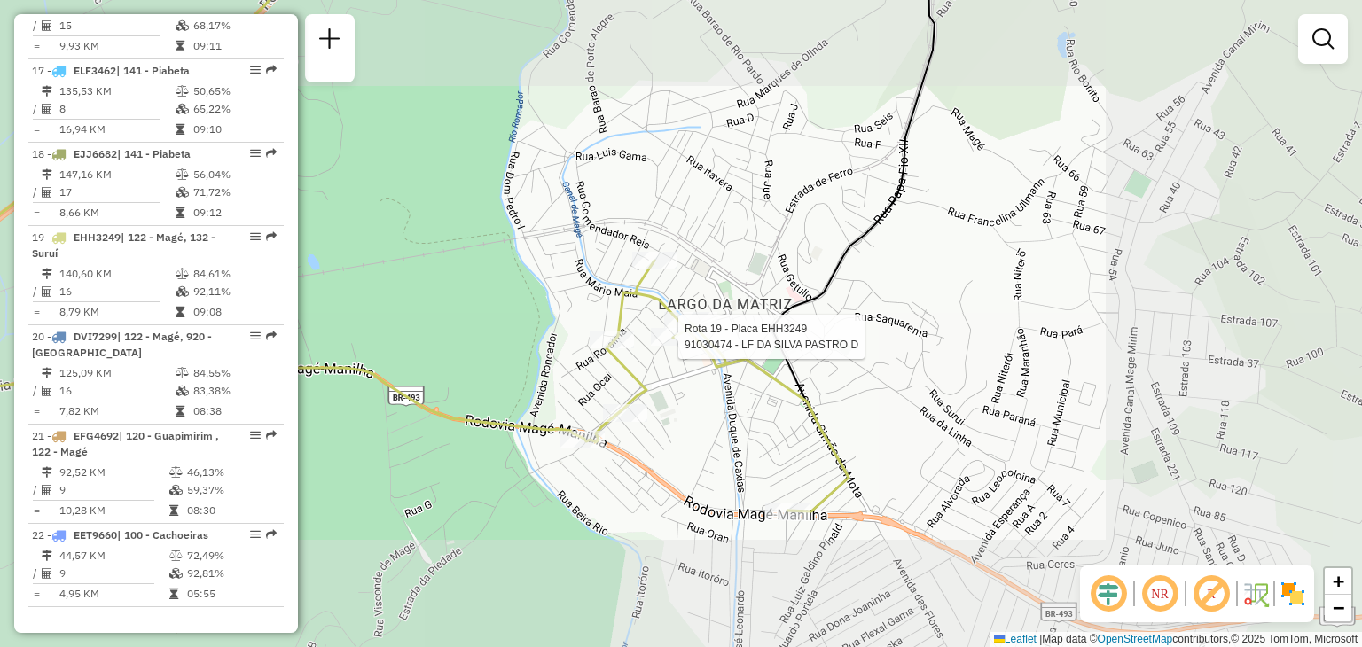
select select "*********"
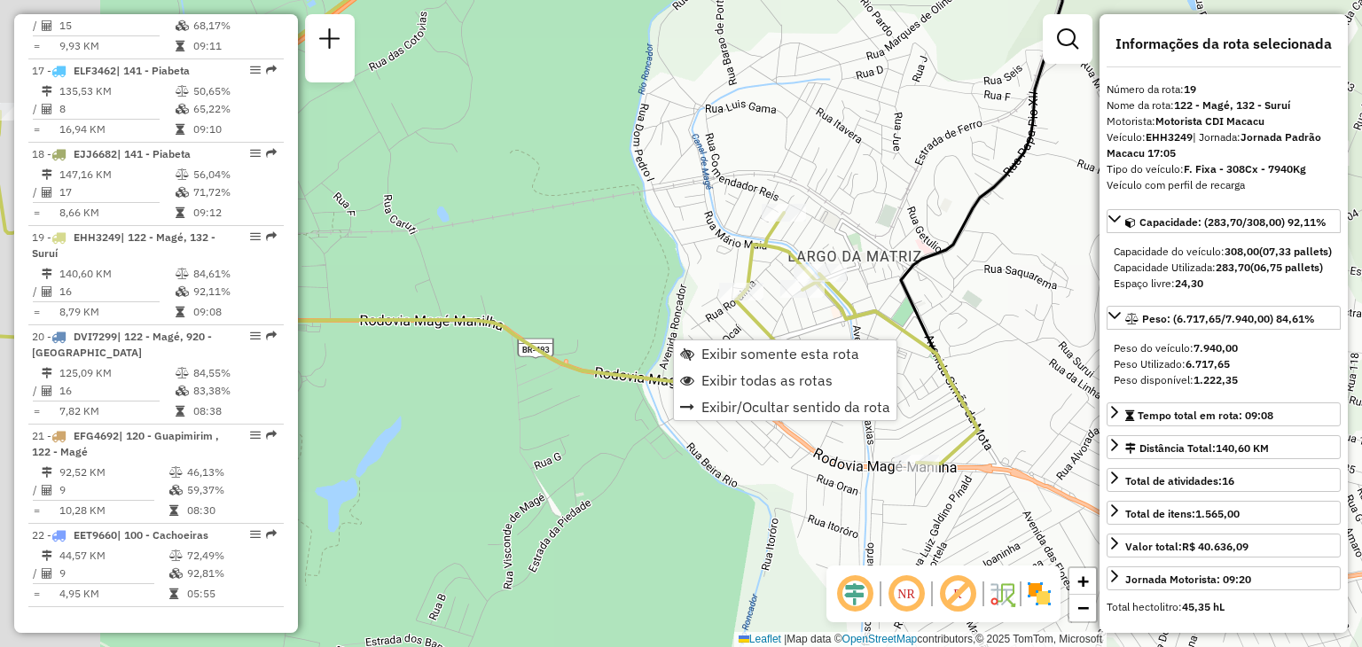
drag, startPoint x: 497, startPoint y: 501, endPoint x: 655, endPoint y: 434, distance: 172.1
click at [655, 434] on div "Janela de atendimento Grade de atendimento Capacidade Transportadoras Veículos …" at bounding box center [681, 323] width 1362 height 647
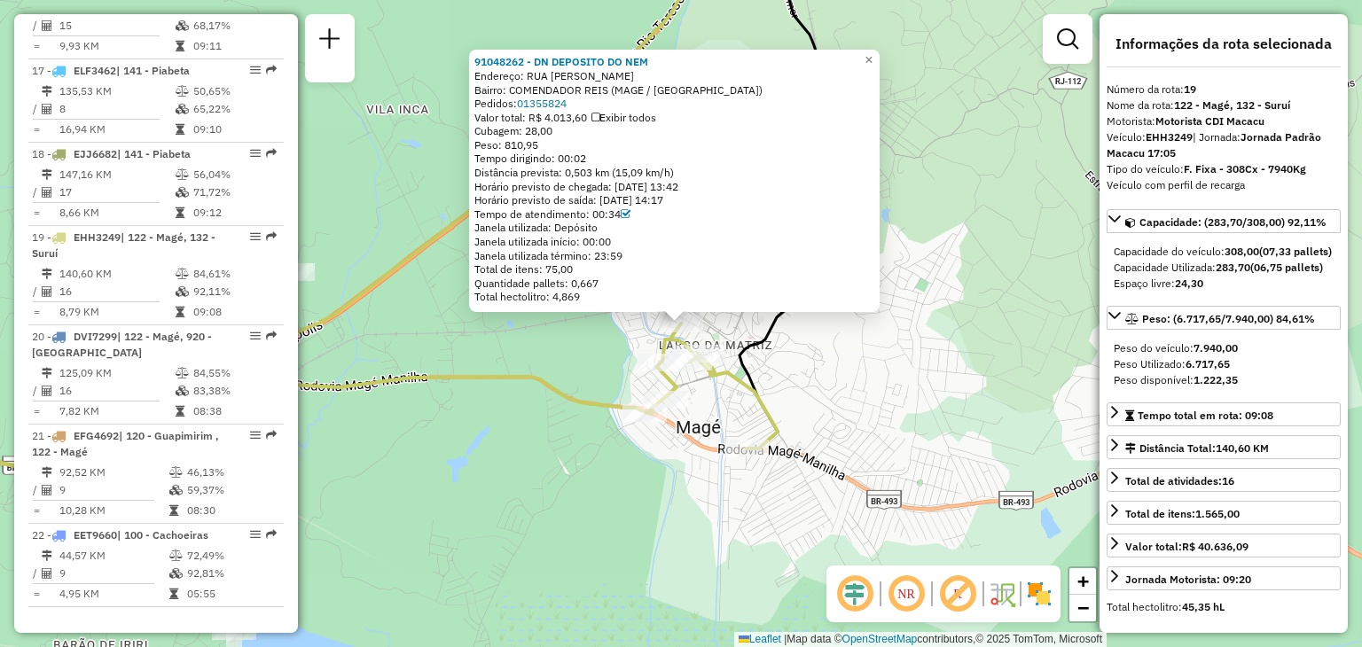
click at [490, 409] on div "91048262 - DN DEPOSITO DO NEM Endereço: RUA [PERSON_NAME] SN Bairro: COMENDADOR…" at bounding box center [681, 323] width 1362 height 647
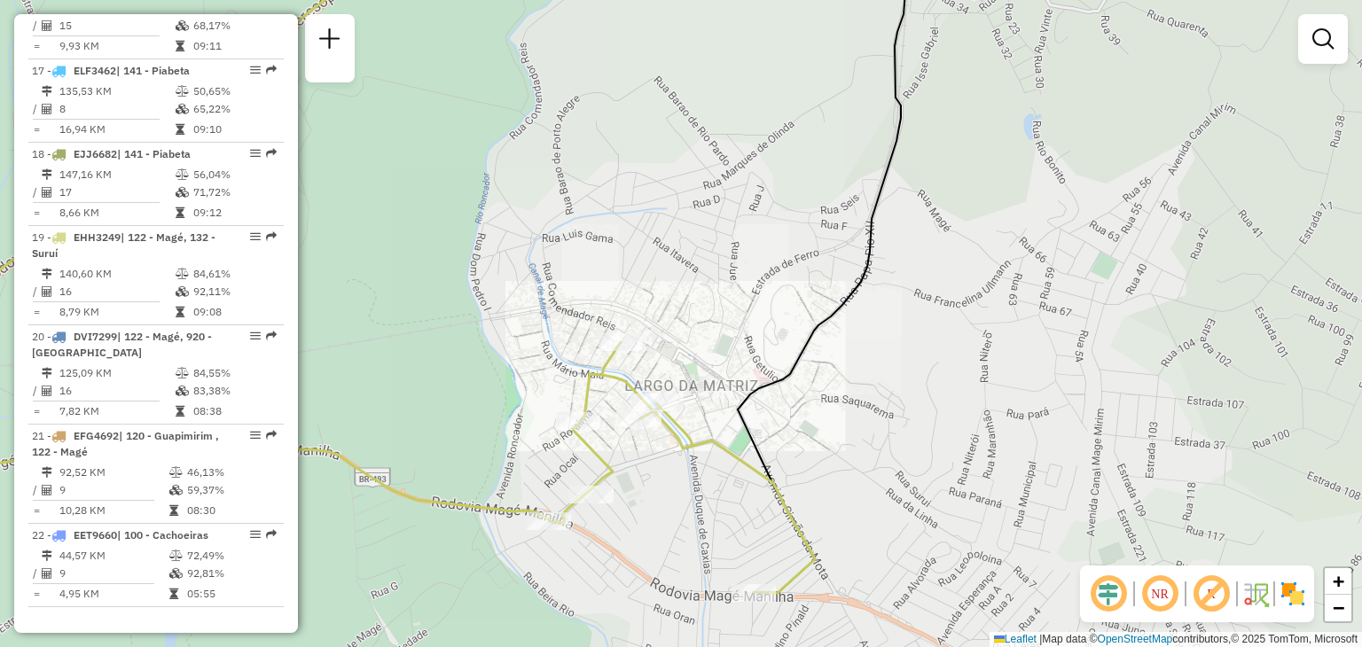
drag, startPoint x: 649, startPoint y: 496, endPoint x: 825, endPoint y: 409, distance: 195.9
click at [806, 418] on div "Janela de atendimento Grade de atendimento Capacidade Transportadoras Veículos …" at bounding box center [681, 323] width 1362 height 647
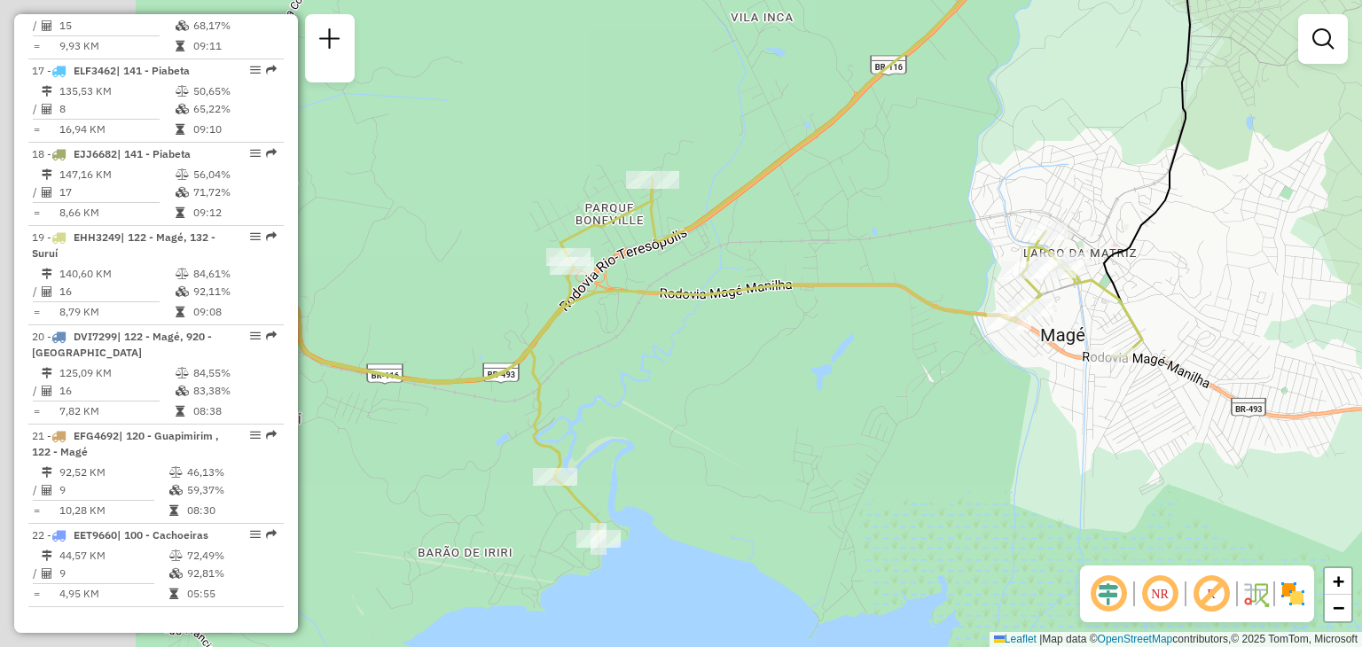
drag, startPoint x: 678, startPoint y: 426, endPoint x: 894, endPoint y: 306, distance: 246.9
click at [890, 315] on div "Janela de atendimento Grade de atendimento Capacidade Transportadoras Veículos …" at bounding box center [681, 323] width 1362 height 647
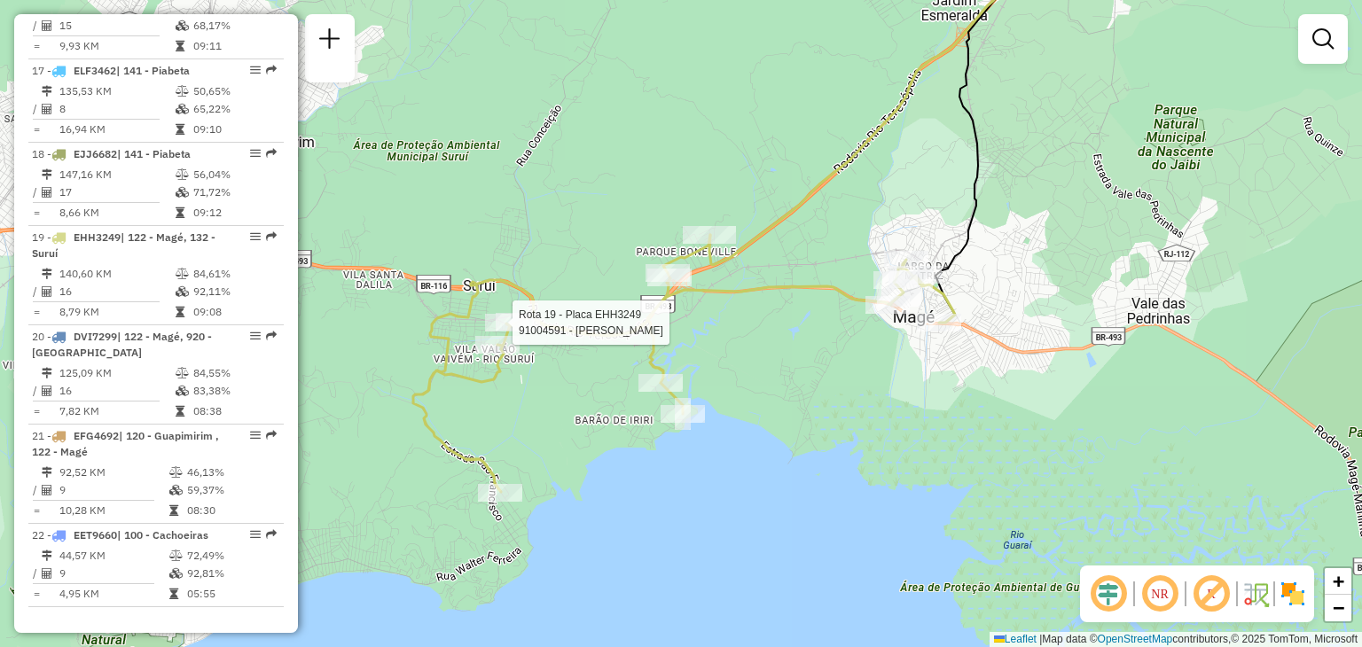
select select "*********"
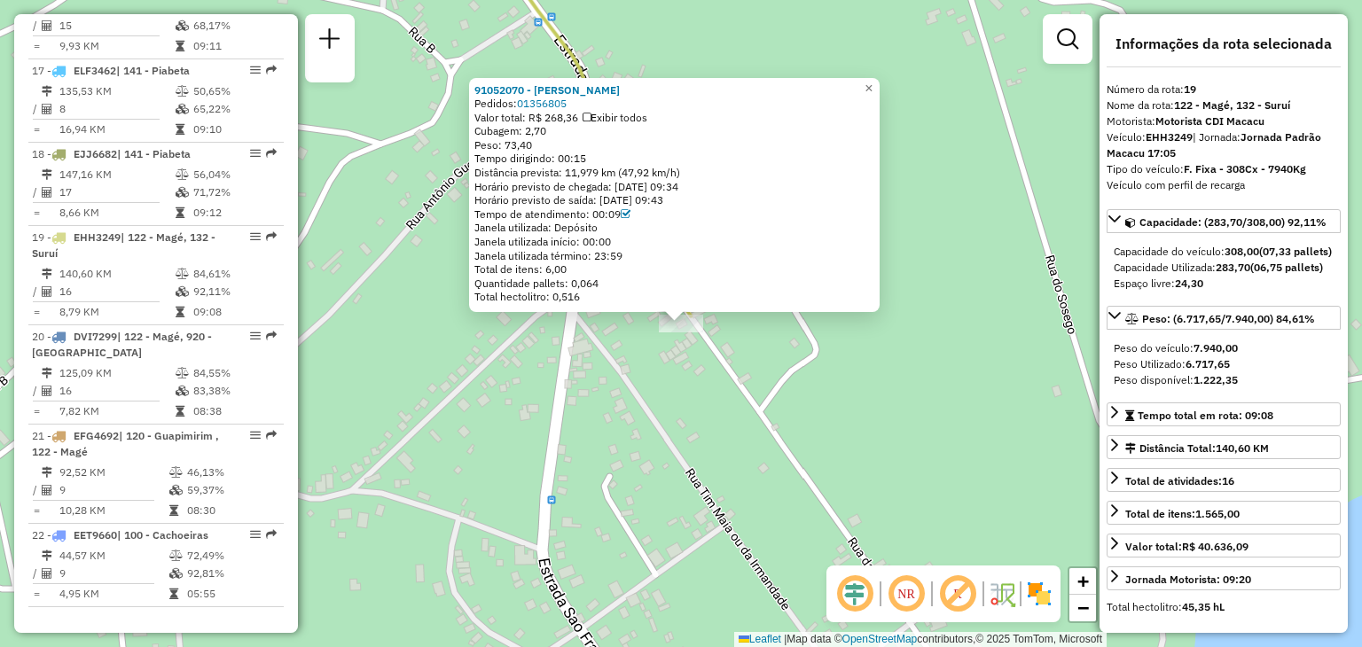
click at [579, 466] on div "91052070 - PRISCILA NASCIMENTO Pedidos: 01356805 Valor total: R$ 268,36 Exibir …" at bounding box center [681, 323] width 1362 height 647
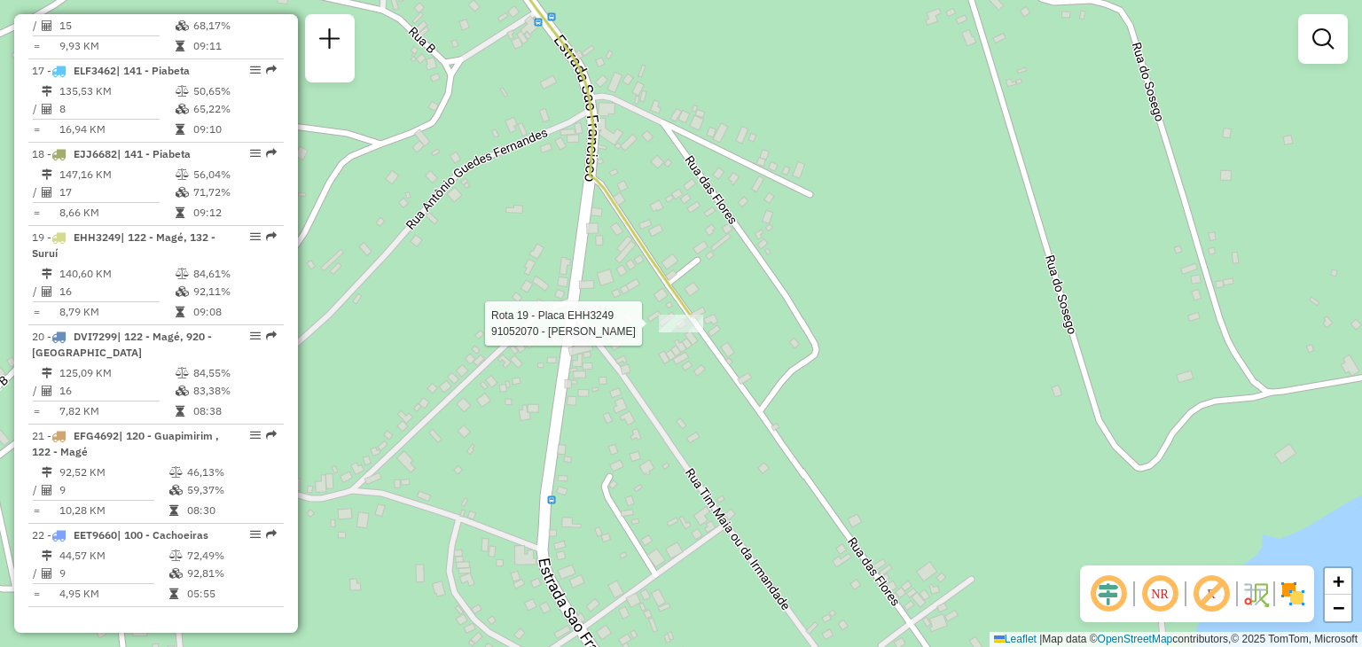
select select "*********"
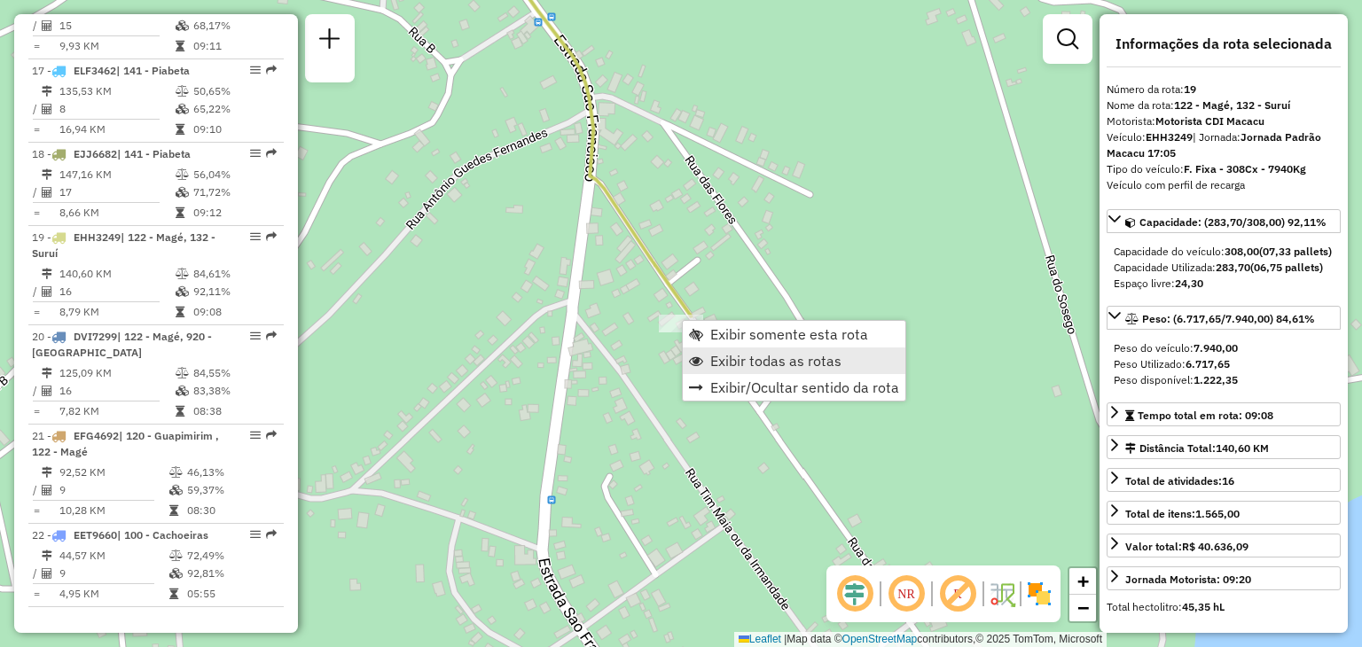
drag, startPoint x: 719, startPoint y: 347, endPoint x: 723, endPoint y: 357, distance: 11.5
click at [723, 357] on link "Exibir todas as rotas" at bounding box center [794, 361] width 223 height 27
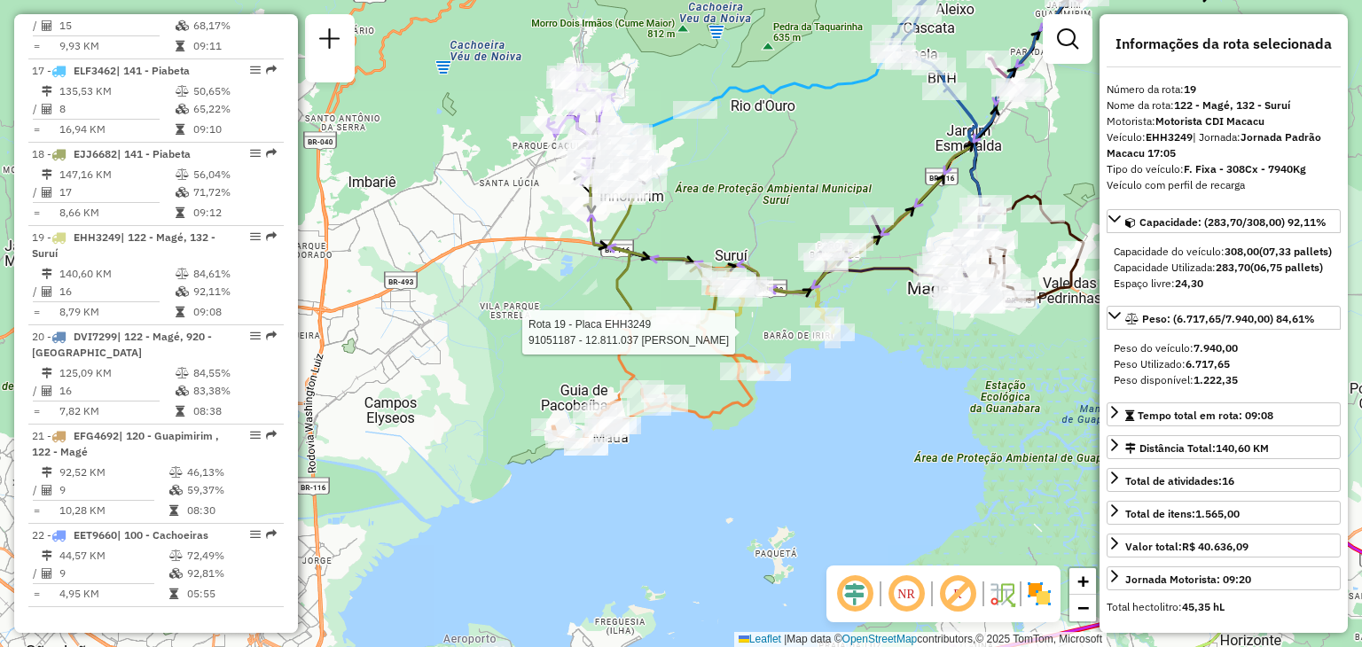
click at [832, 348] on div at bounding box center [833, 333] width 16 height 32
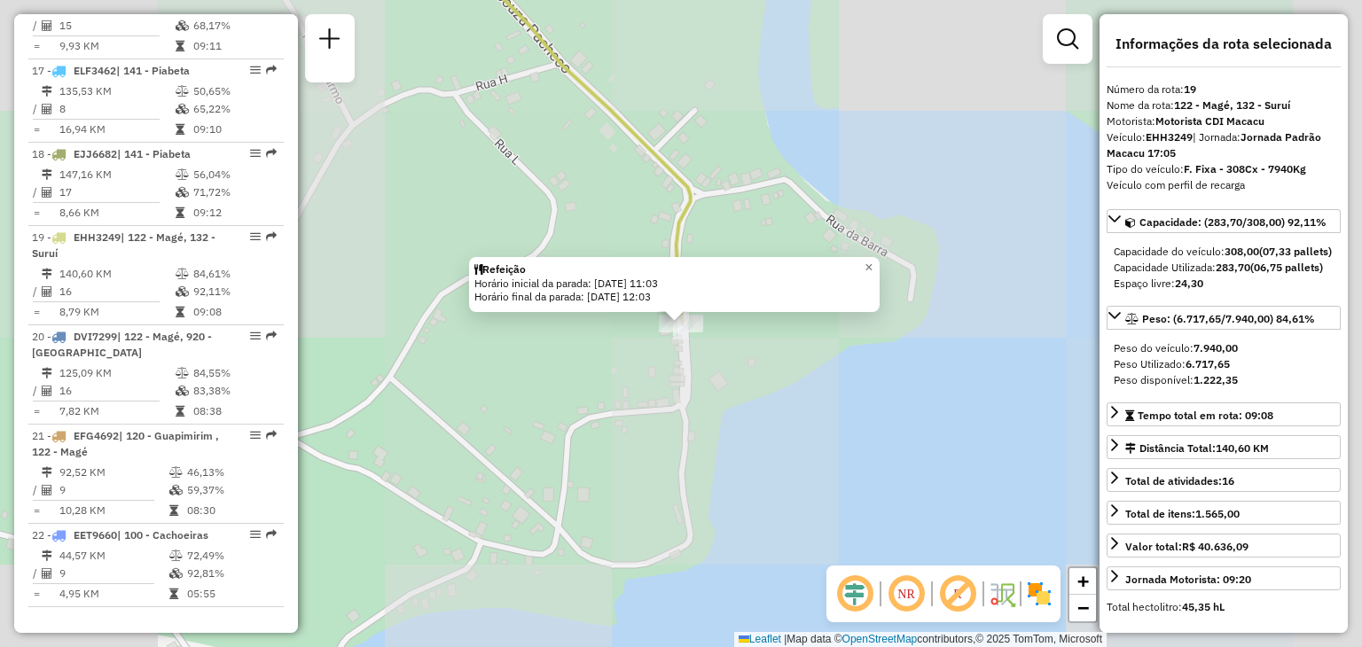
click at [861, 393] on div "Refeição Horário inicial da parada: [DATE] 11:03 Horário final da parada: [DATE…" at bounding box center [681, 323] width 1362 height 647
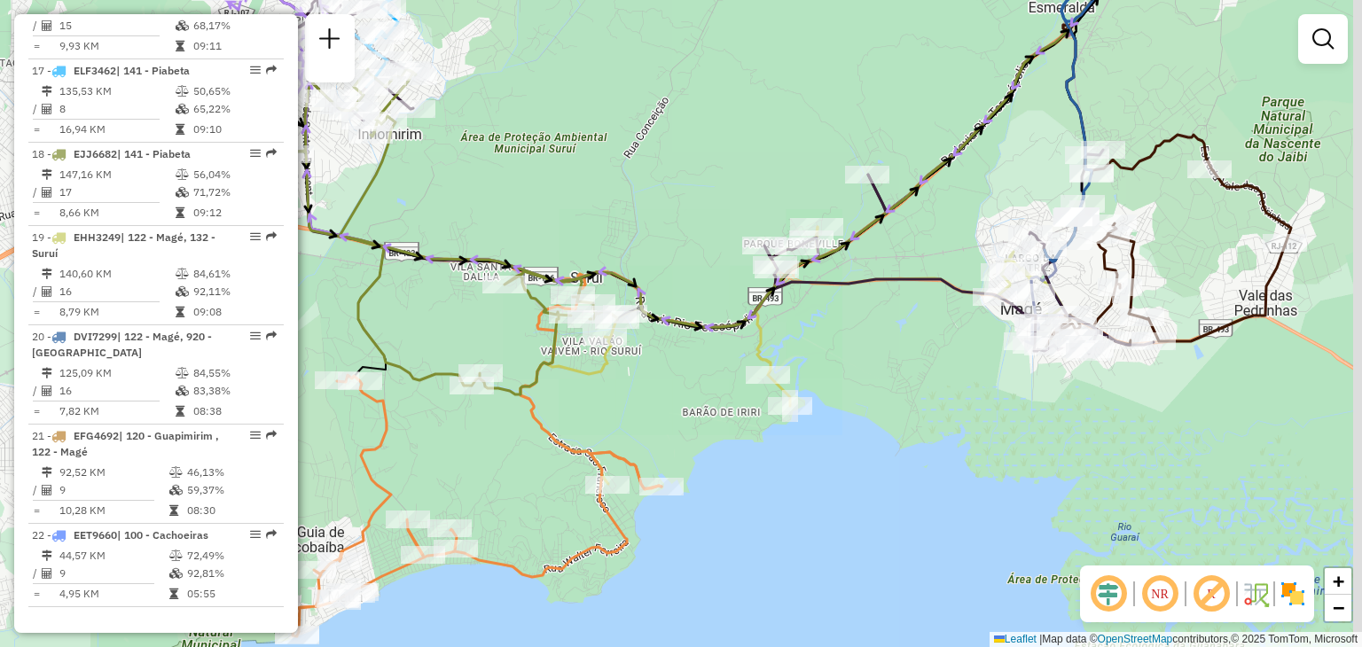
drag, startPoint x: 915, startPoint y: 416, endPoint x: 831, endPoint y: 434, distance: 86.1
click at [844, 431] on div "Janela de atendimento Grade de atendimento Capacidade Transportadoras Veículos …" at bounding box center [681, 323] width 1362 height 647
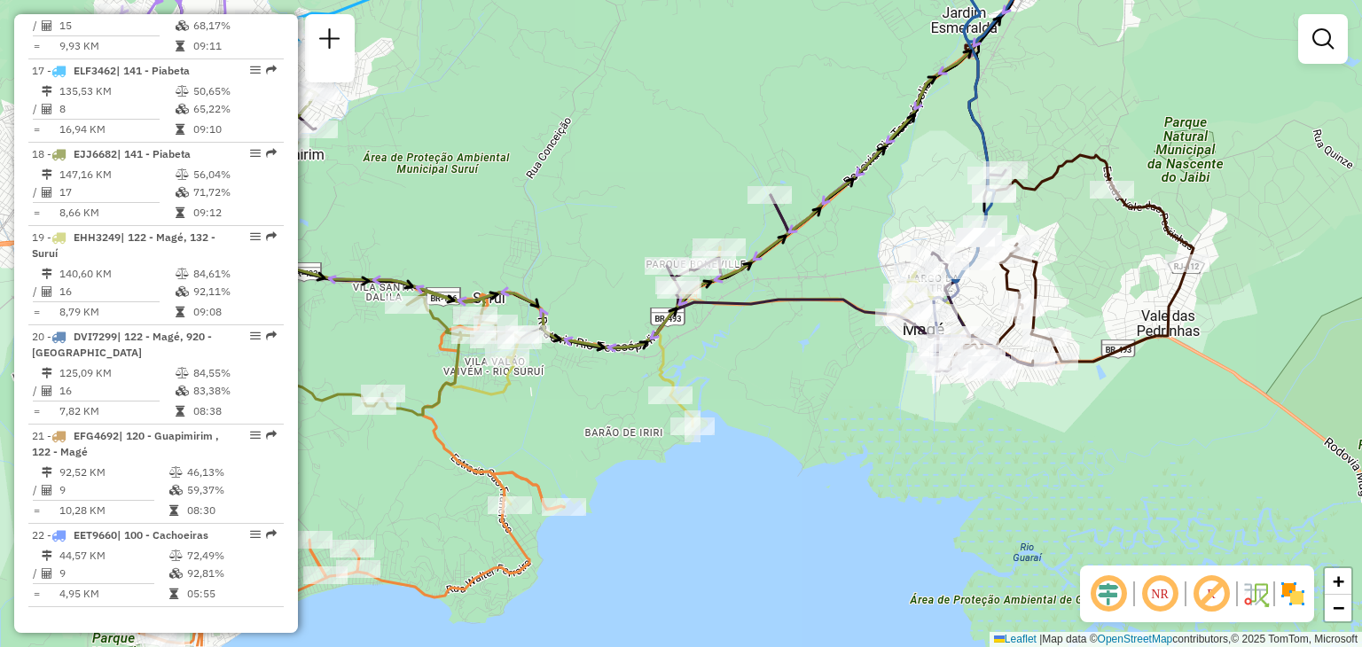
drag, startPoint x: 609, startPoint y: 179, endPoint x: 645, endPoint y: 257, distance: 86.1
click at [630, 232] on div "Janela de atendimento Grade de atendimento Capacidade Transportadoras Veículos …" at bounding box center [681, 323] width 1362 height 647
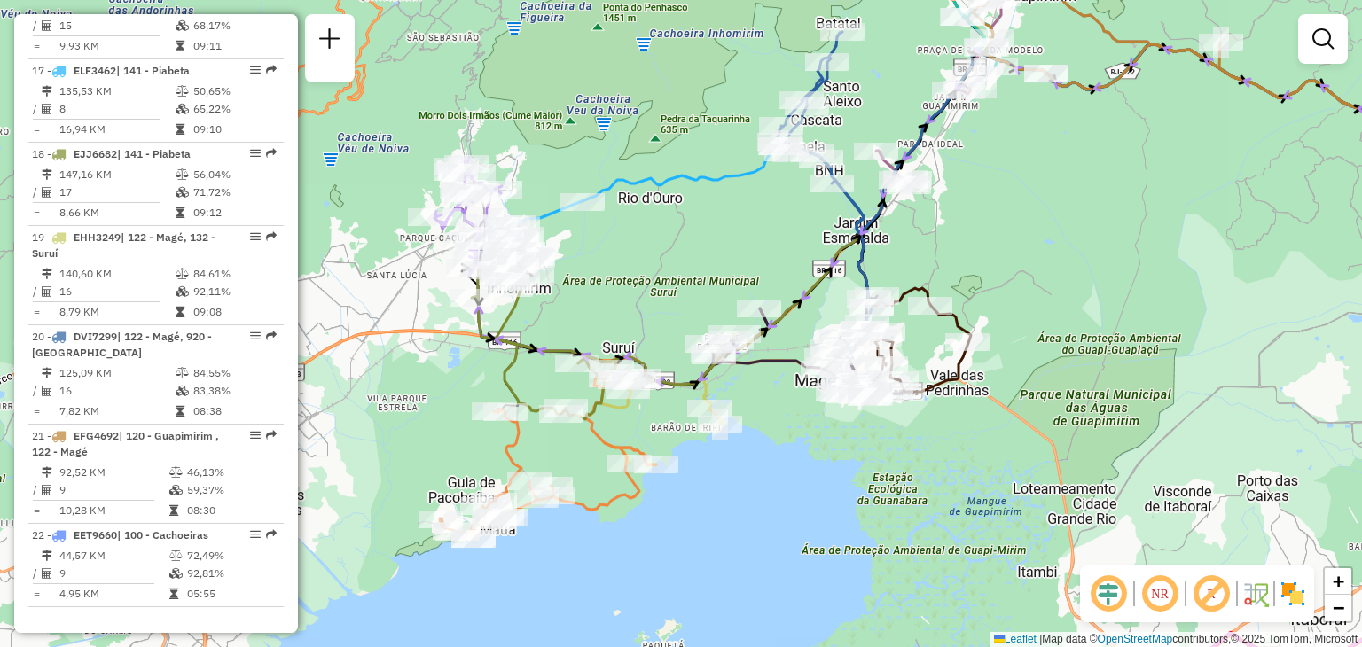
drag, startPoint x: 1144, startPoint y: 200, endPoint x: 982, endPoint y: 269, distance: 175.2
click at [1032, 272] on div "Janela de atendimento Grade de atendimento Capacidade Transportadoras Veículos …" at bounding box center [681, 323] width 1362 height 647
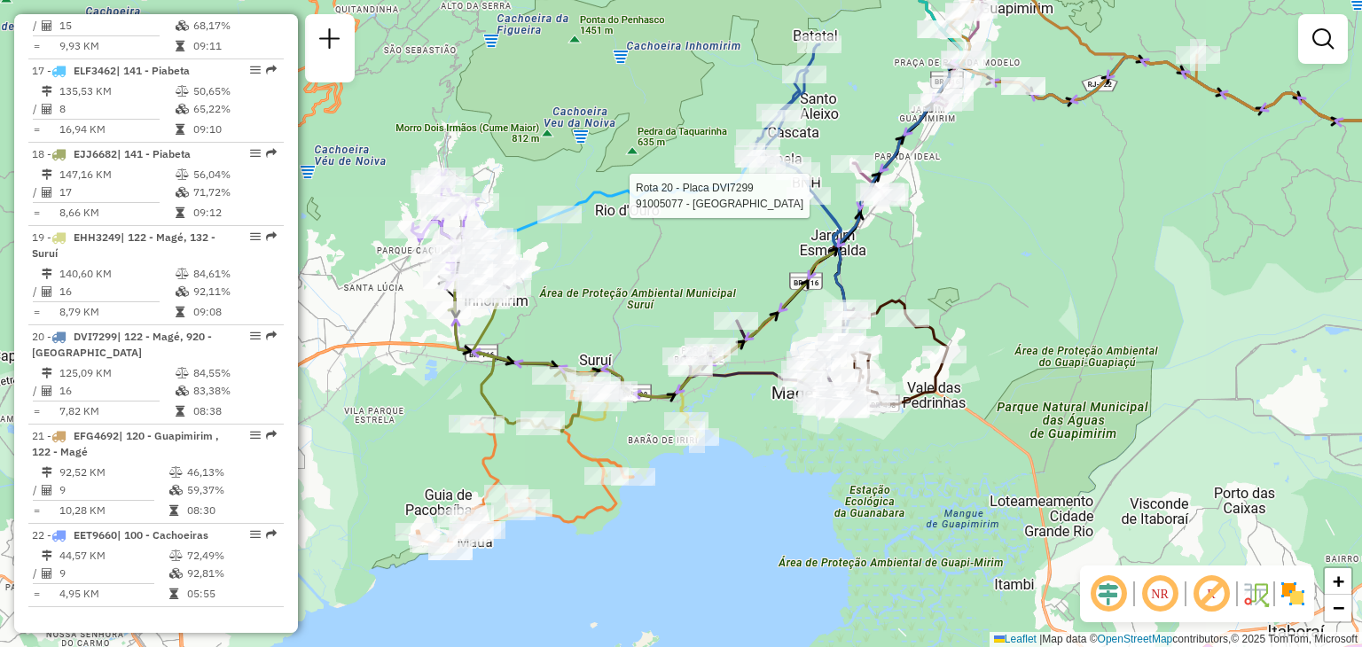
select select "*********"
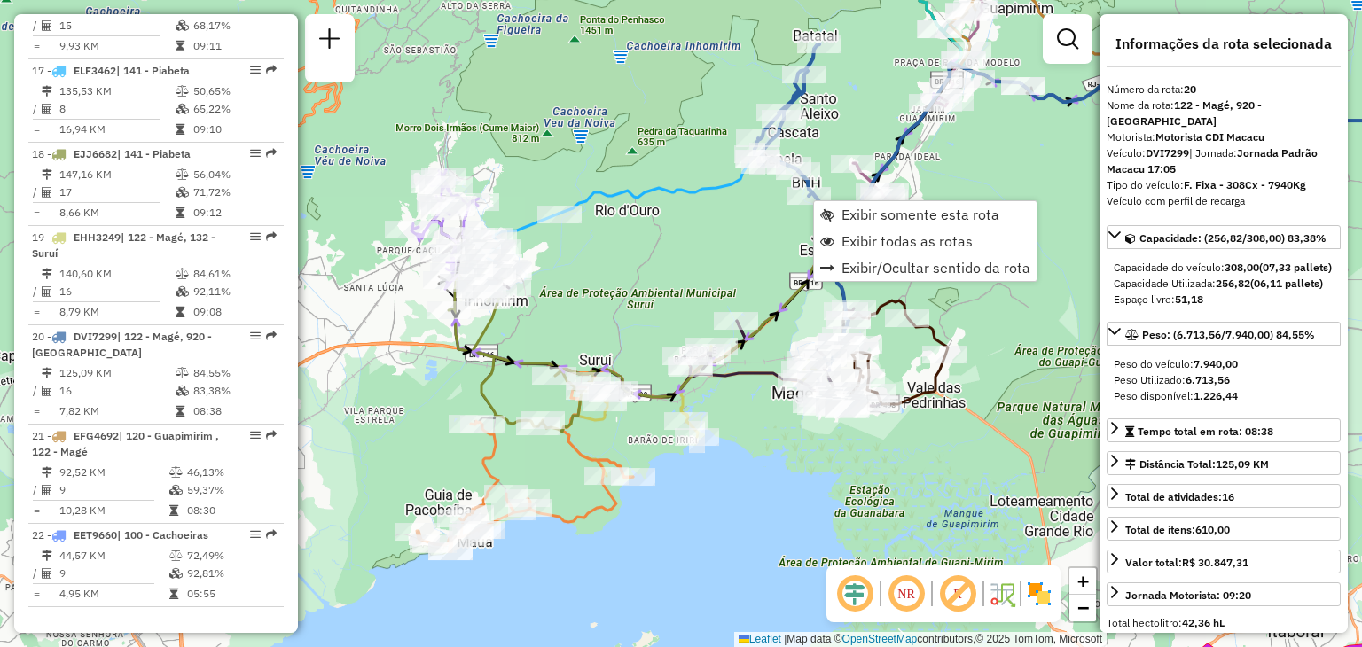
click at [1035, 320] on div "Janela de atendimento Grade de atendimento Capacidade Transportadoras Veículos …" at bounding box center [681, 323] width 1362 height 647
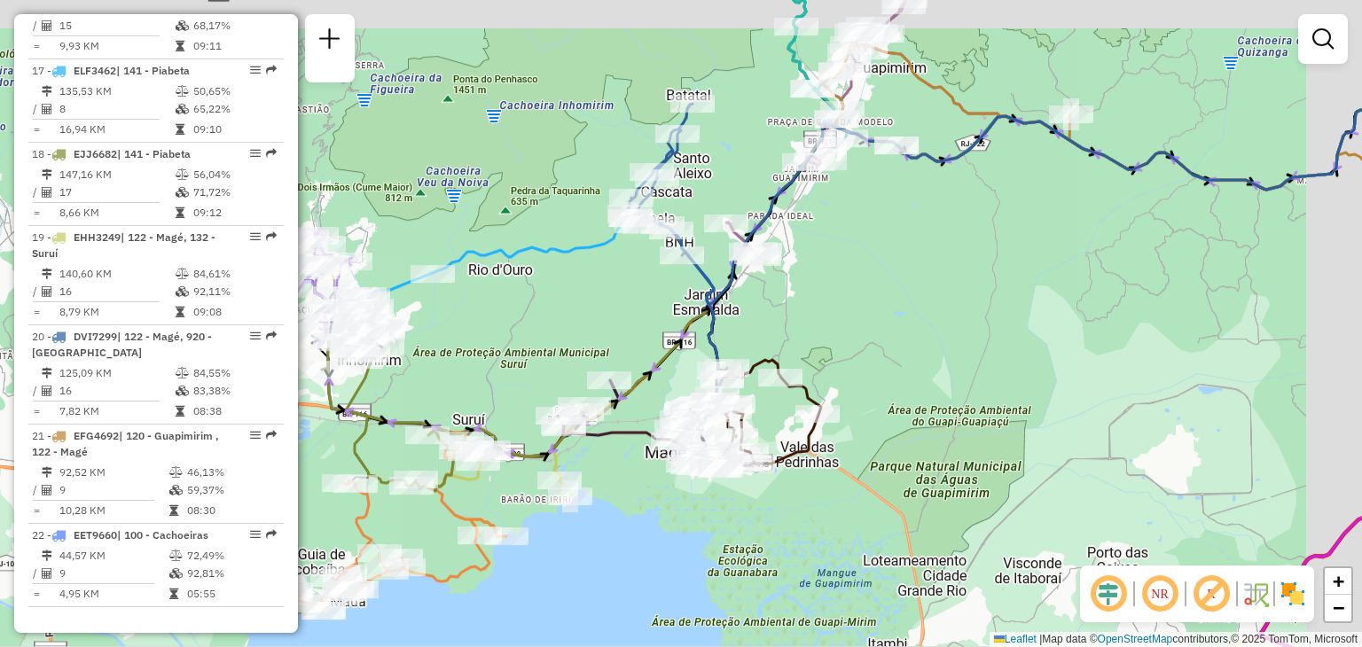
drag, startPoint x: 1018, startPoint y: 421, endPoint x: 862, endPoint y: 497, distance: 173.7
click at [863, 494] on div "Janela de atendimento Grade de atendimento Capacidade Transportadoras Veículos …" at bounding box center [681, 323] width 1362 height 647
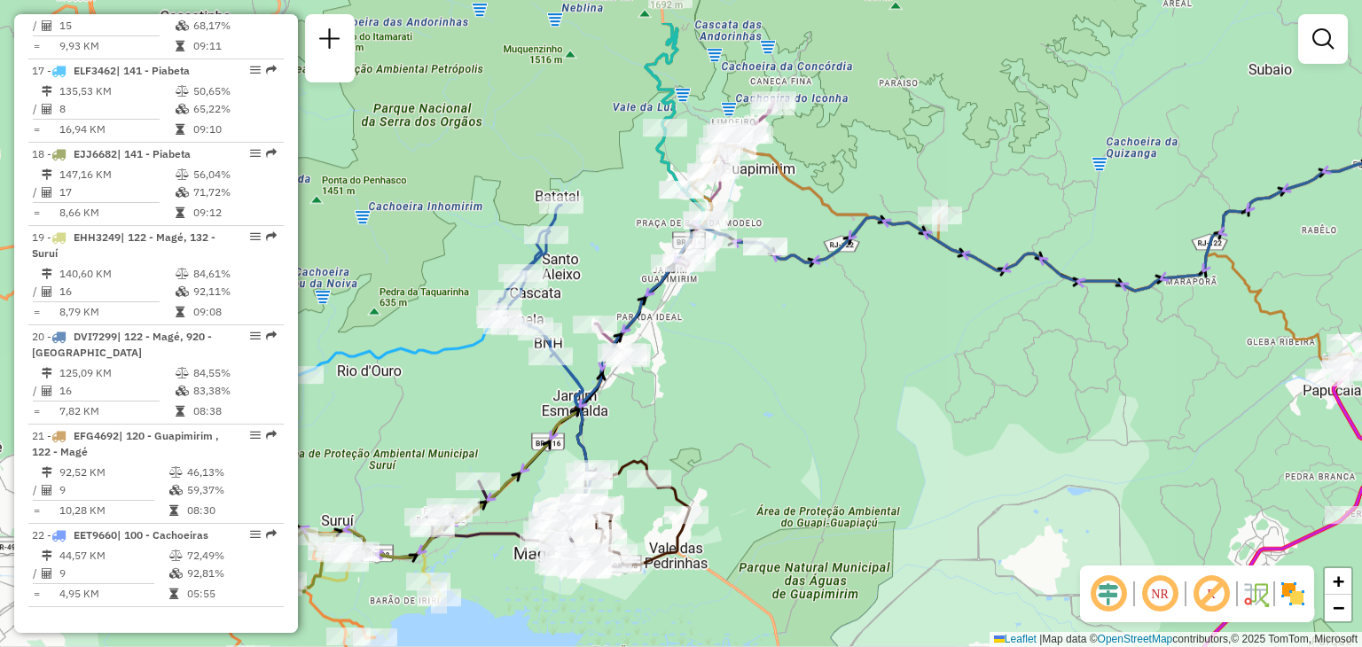
drag, startPoint x: 922, startPoint y: 386, endPoint x: 832, endPoint y: 455, distance: 113.8
click at [835, 451] on div "Janela de atendimento Grade de atendimento Capacidade Transportadoras Veículos …" at bounding box center [681, 323] width 1362 height 647
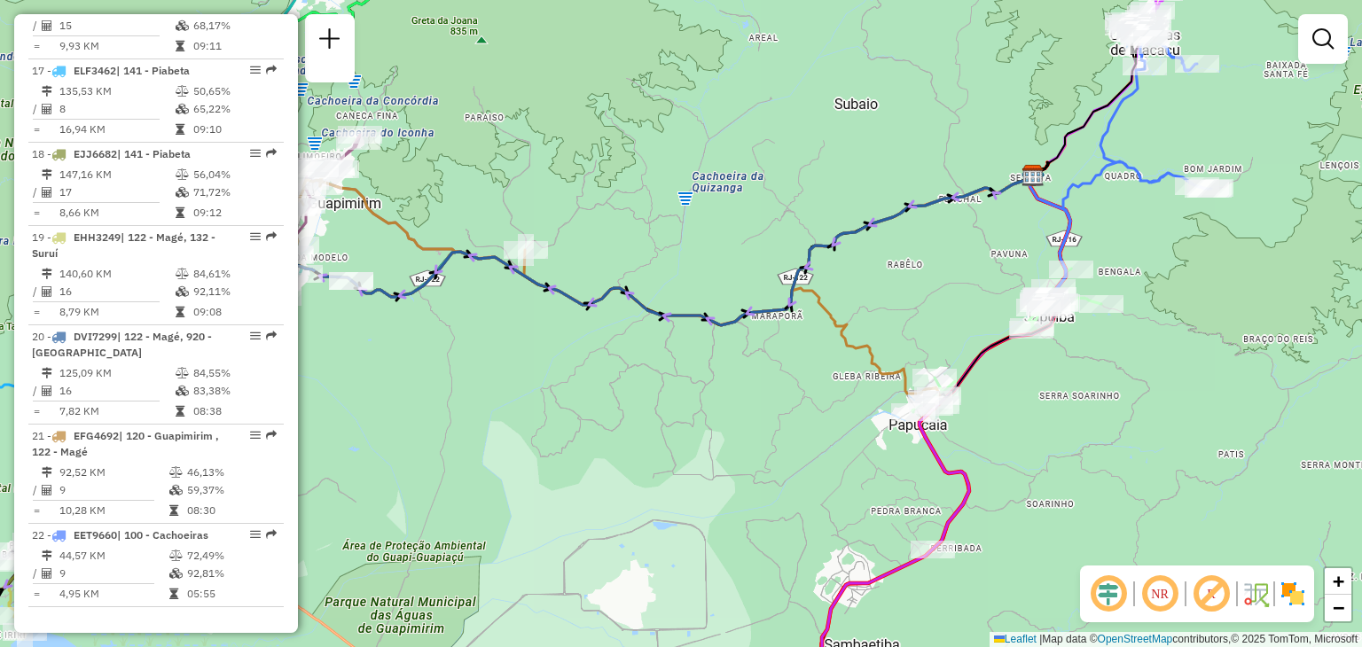
select select "*********"
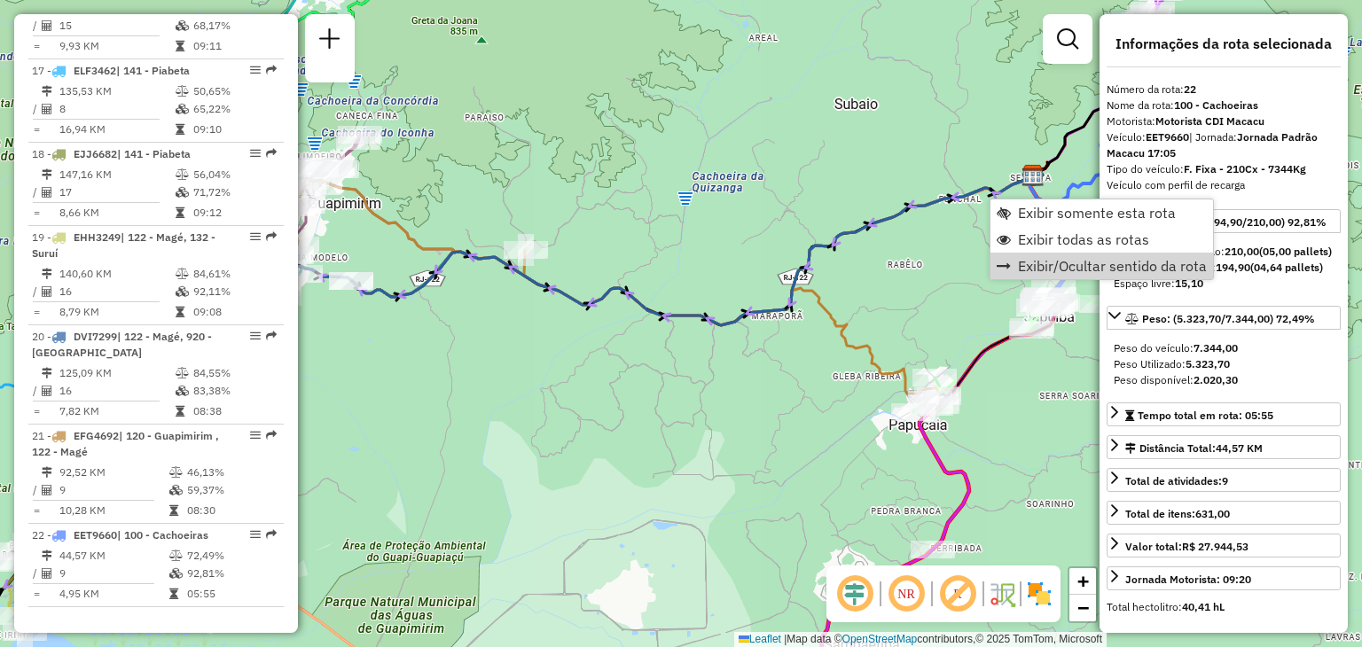
click at [899, 332] on div "Janela de atendimento Grade de atendimento Capacidade Transportadoras Veículos …" at bounding box center [681, 323] width 1362 height 647
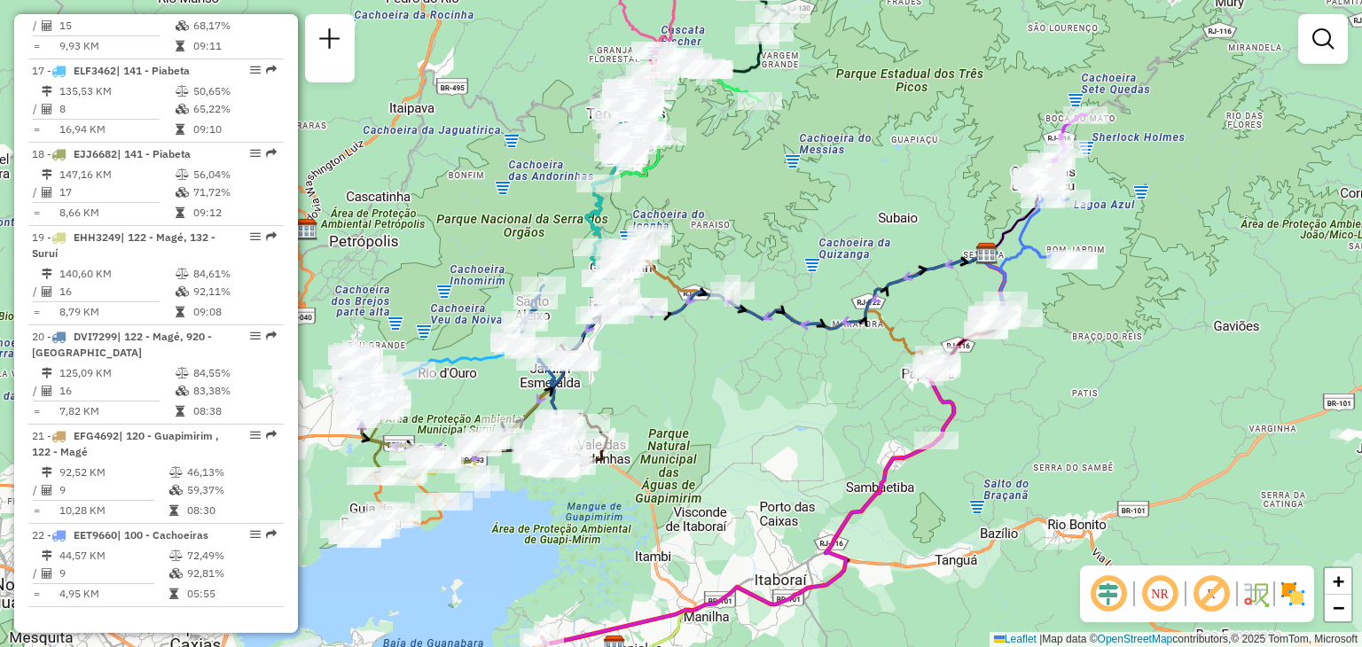
drag, startPoint x: 911, startPoint y: 111, endPoint x: 849, endPoint y: 341, distance: 238.7
click at [849, 341] on div "Janela de atendimento Grade de atendimento Capacidade Transportadoras Veículos …" at bounding box center [681, 323] width 1362 height 647
